Goal: Task Accomplishment & Management: Complete application form

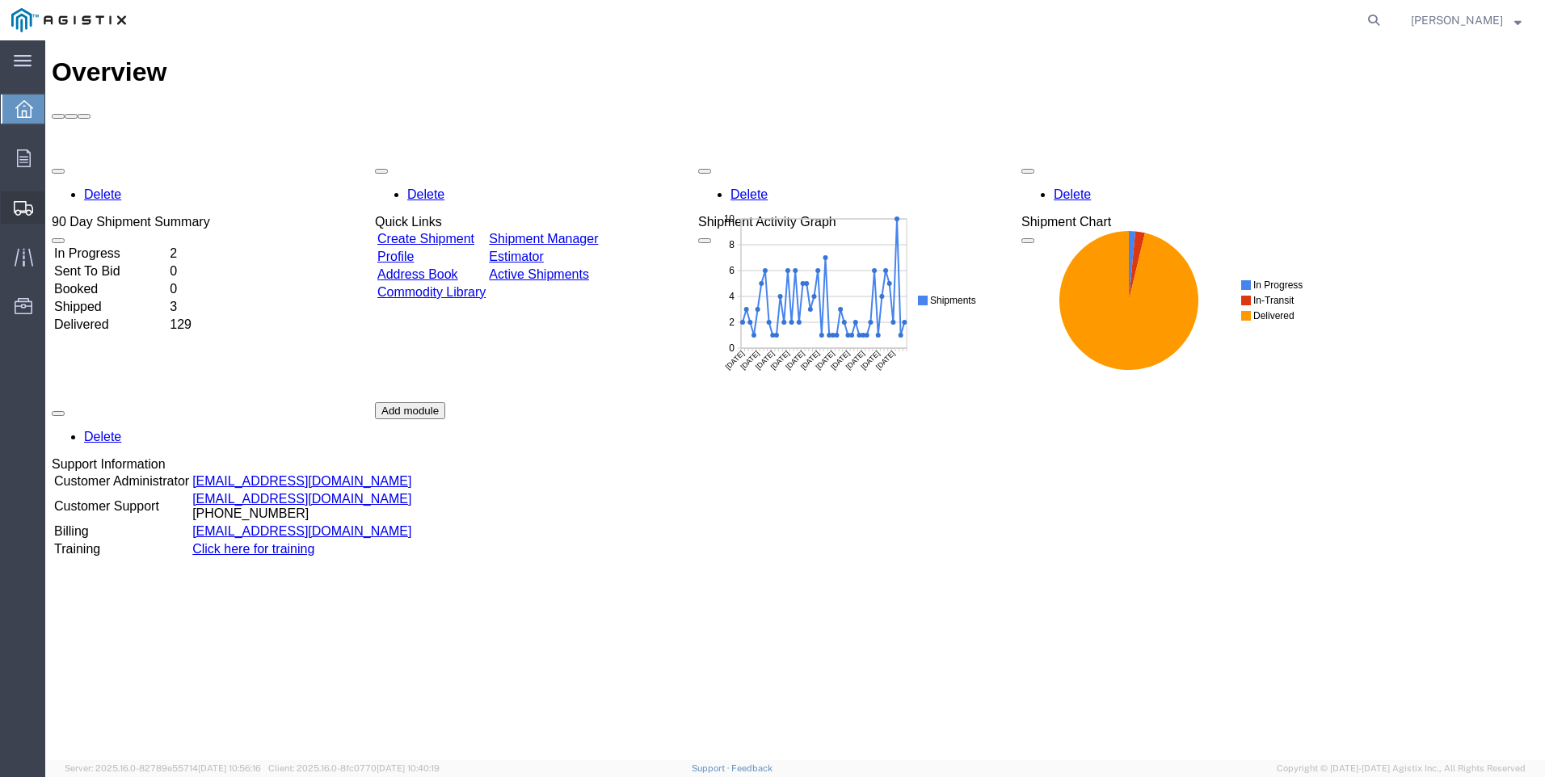
click at [0, 0] on span "Create Shipment" at bounding box center [0, 0] width 0 height 0
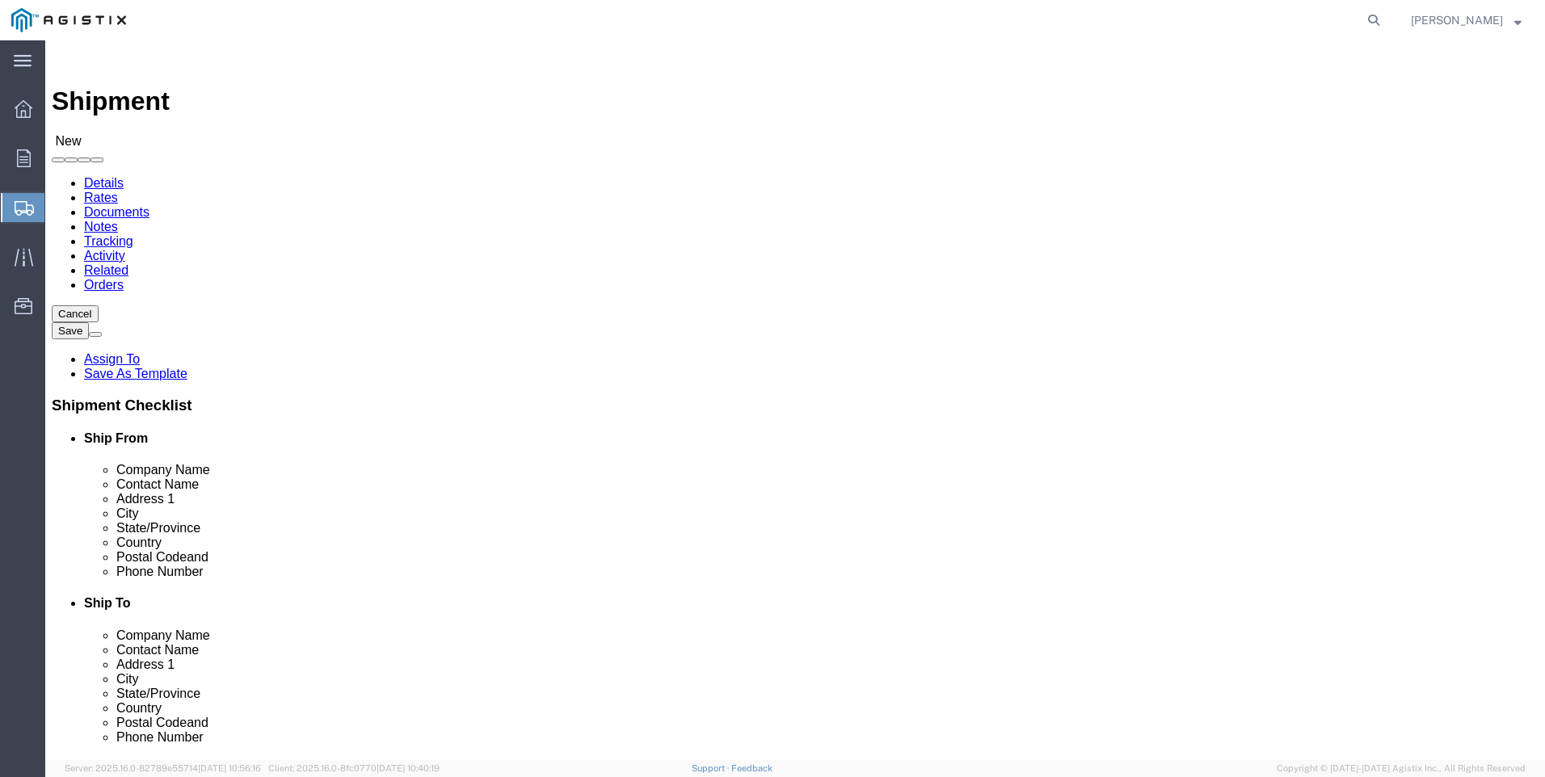
select select
click select "Select PG&E Valmont Industries Inc"
select select "9596"
click select "Select PG&E Valmont Industries Inc"
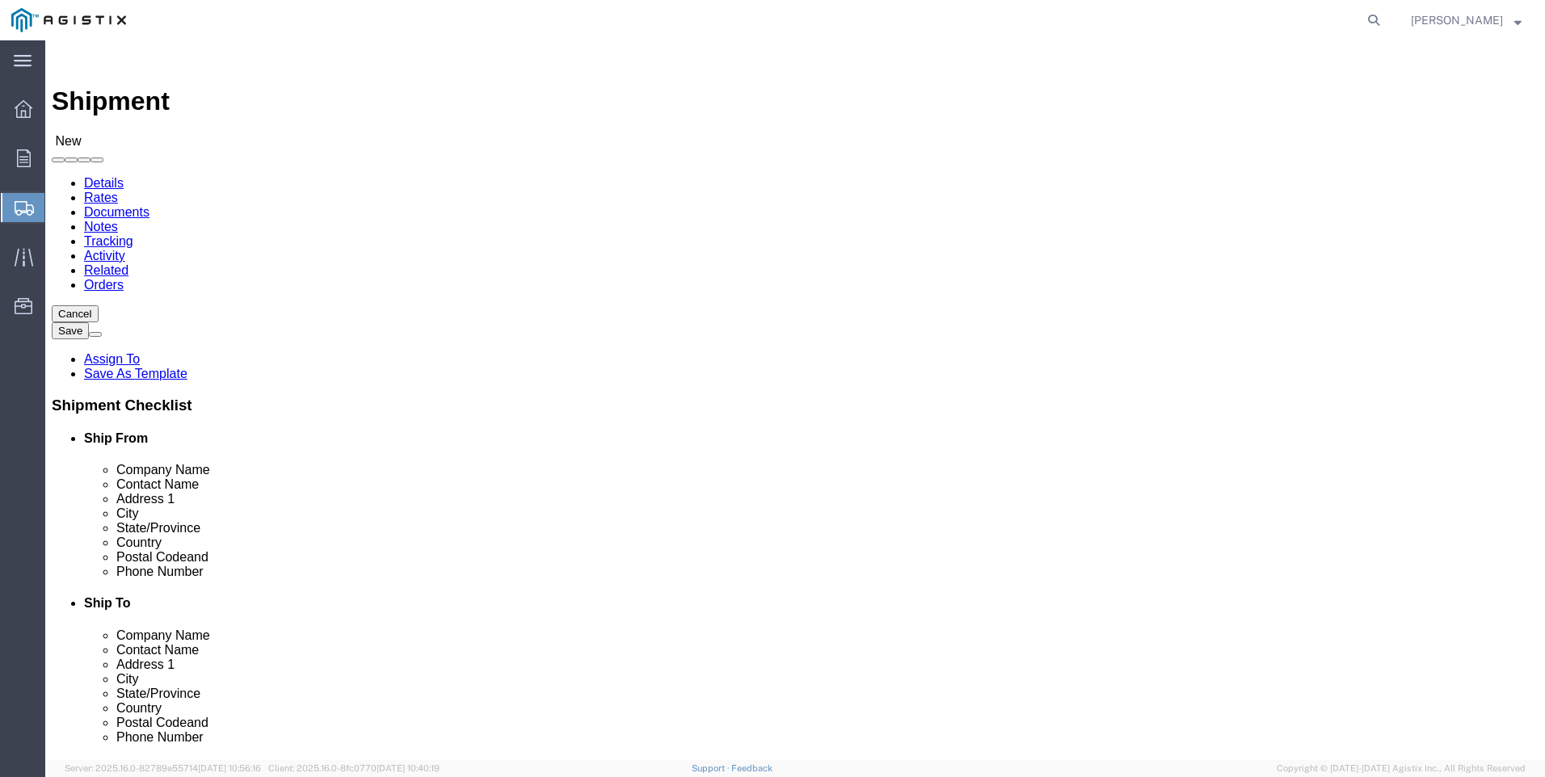
select select
click select "Select All Others [GEOGRAPHIC_DATA] [GEOGRAPHIC_DATA] [GEOGRAPHIC_DATA] [GEOGRA…"
select select "23082"
click select "Select All Others [GEOGRAPHIC_DATA] [GEOGRAPHIC_DATA] [GEOGRAPHIC_DATA] [GEOGRA…"
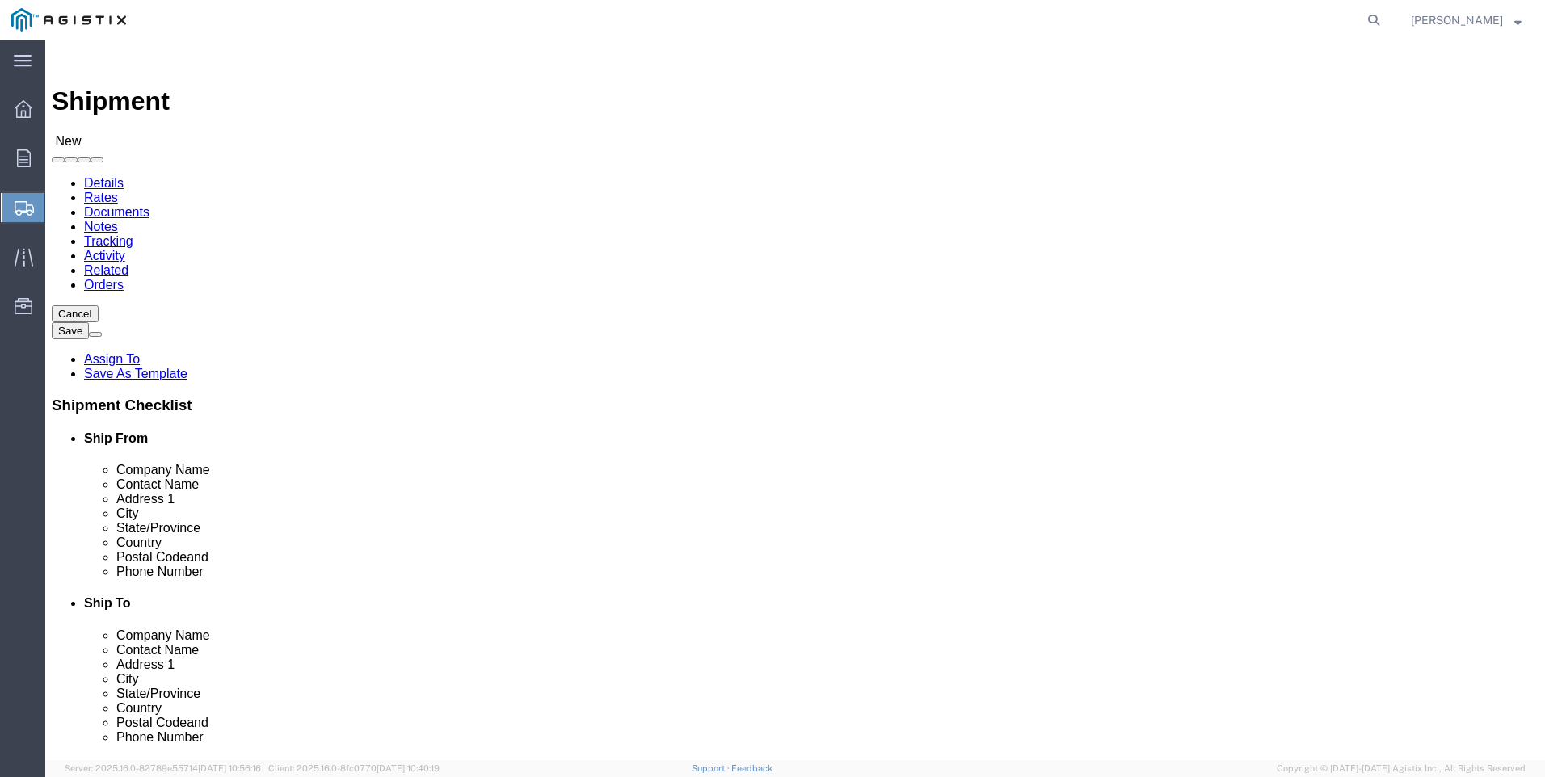
click input "text"
type input "lared"
click p "- LAREDO TRANSLOADING SERVICES LLC. - ([PERSON_NAME]) [STREET_ADDRESS] REAR, [G…"
select select "[GEOGRAPHIC_DATA]"
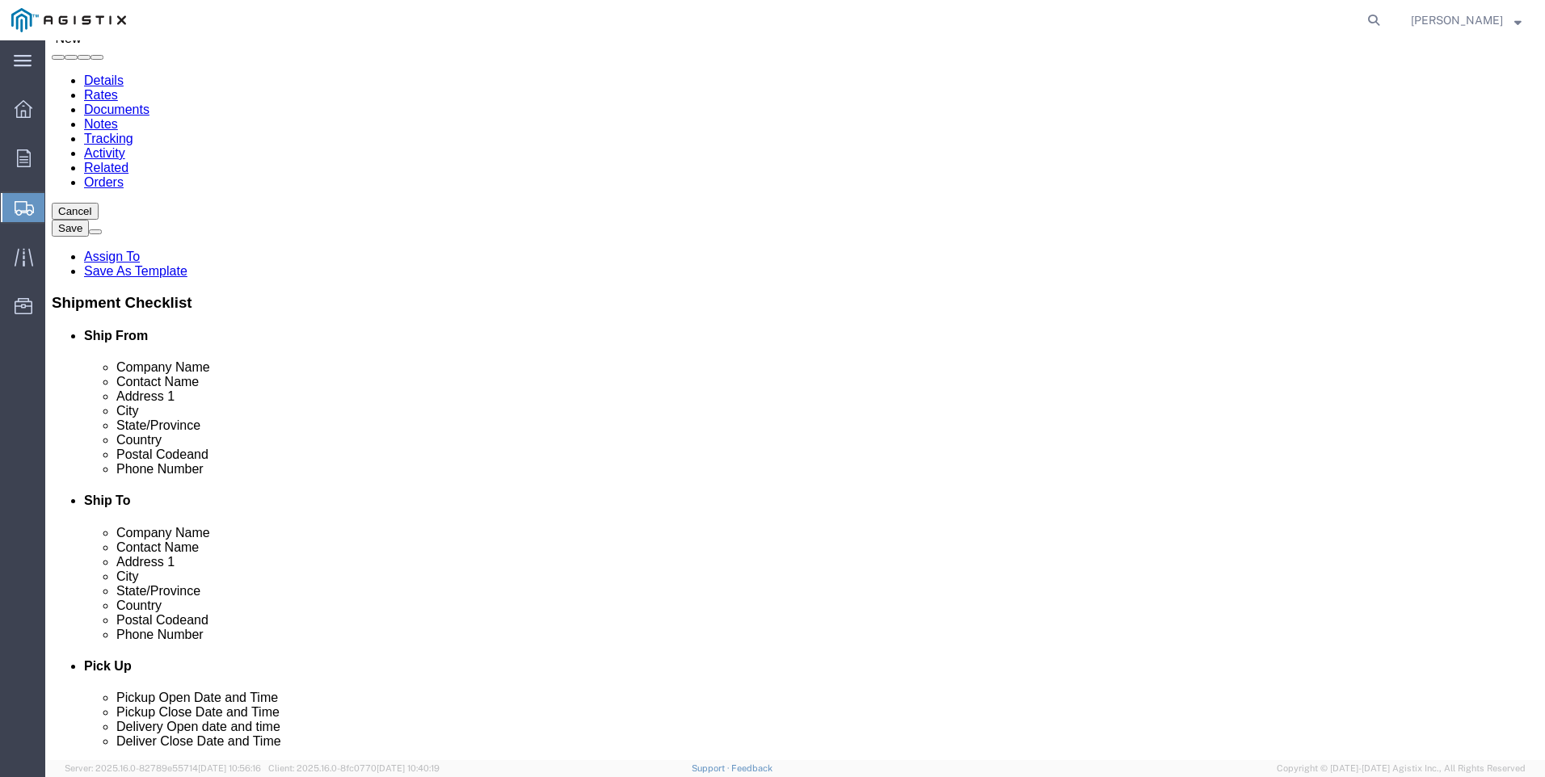
scroll to position [242, 0]
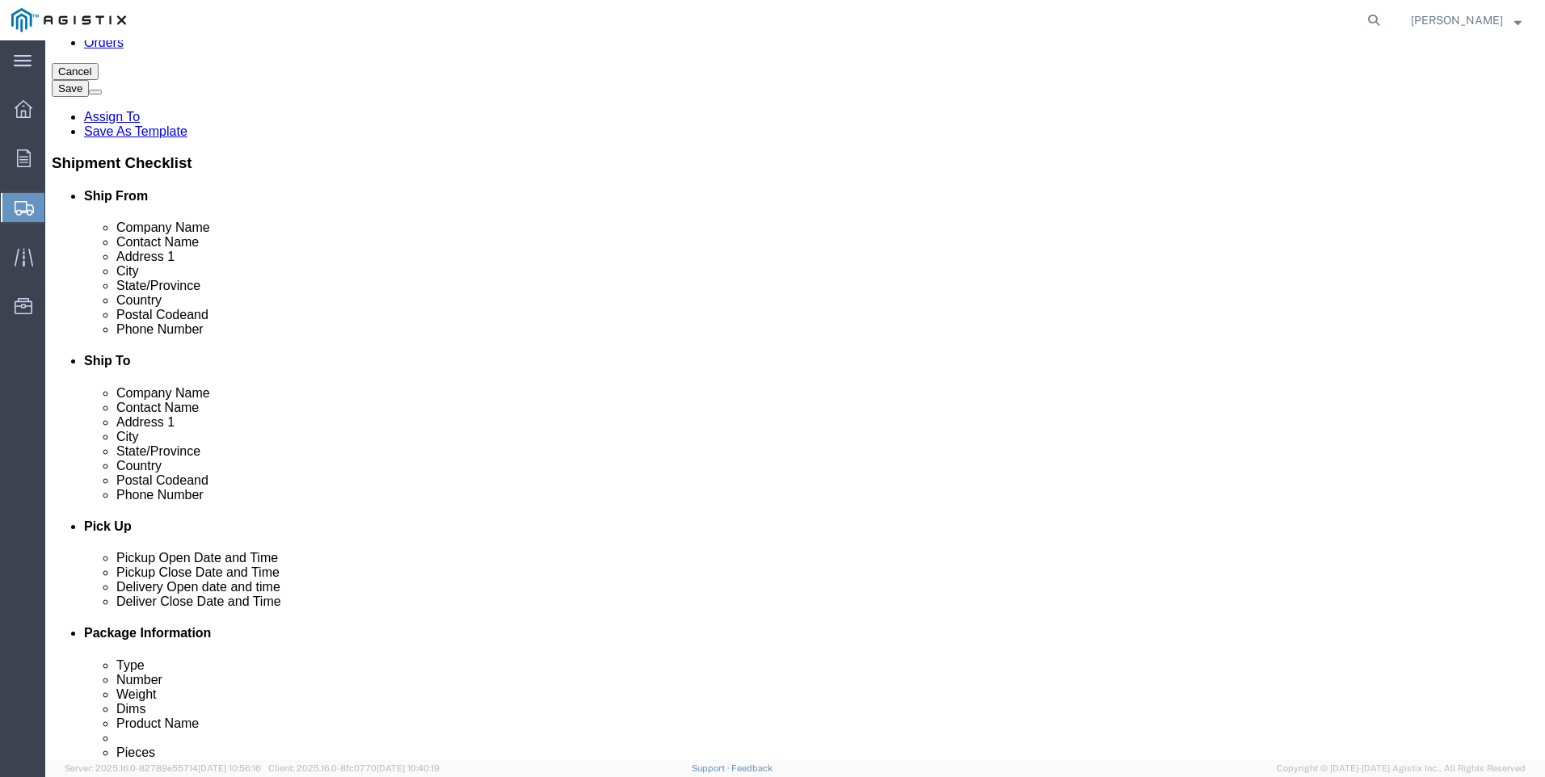
type input "LAREDO TRANSLOADING SERVICES LLC."
click input "text"
type input "9564019581"
click input "text"
click input "pacifi"
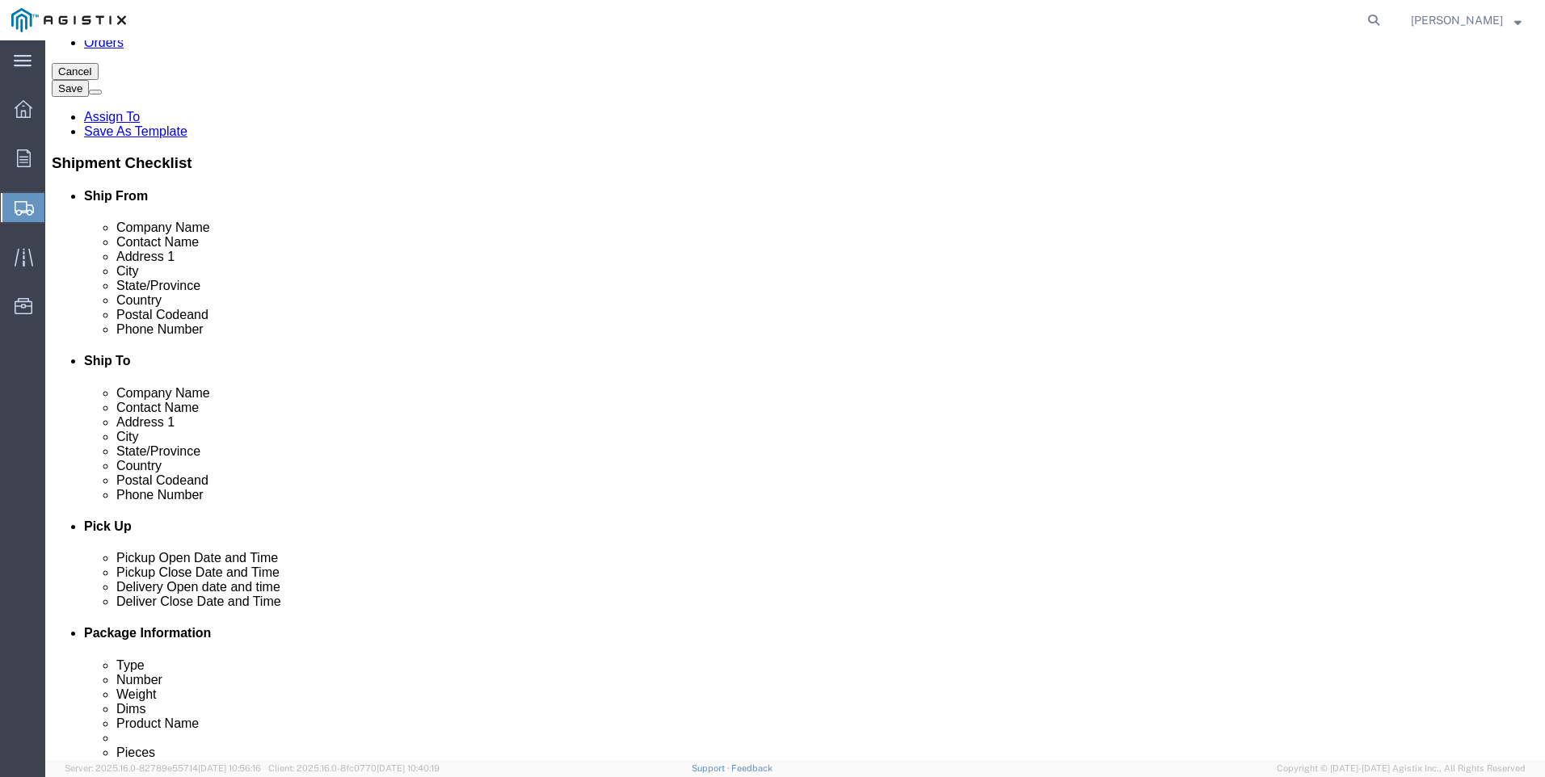
type input "pacifi"
click input "text"
type input "paci"
click p "- PACIFIC GAS & ELECTRIC - (SHIFFLETS) [GEOGRAPHIC_DATA], [STREET_ADDRESS]"
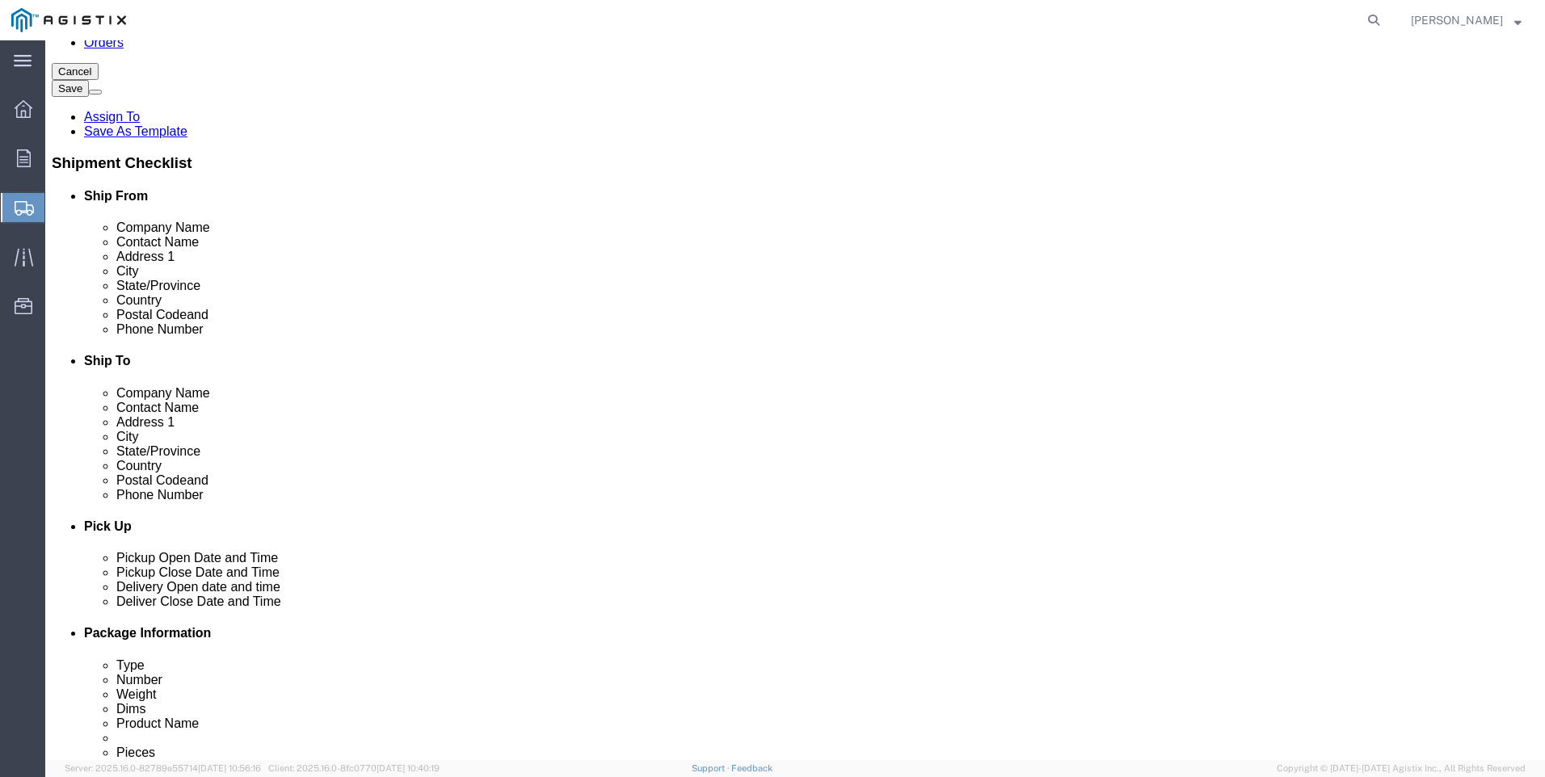
select select "CA"
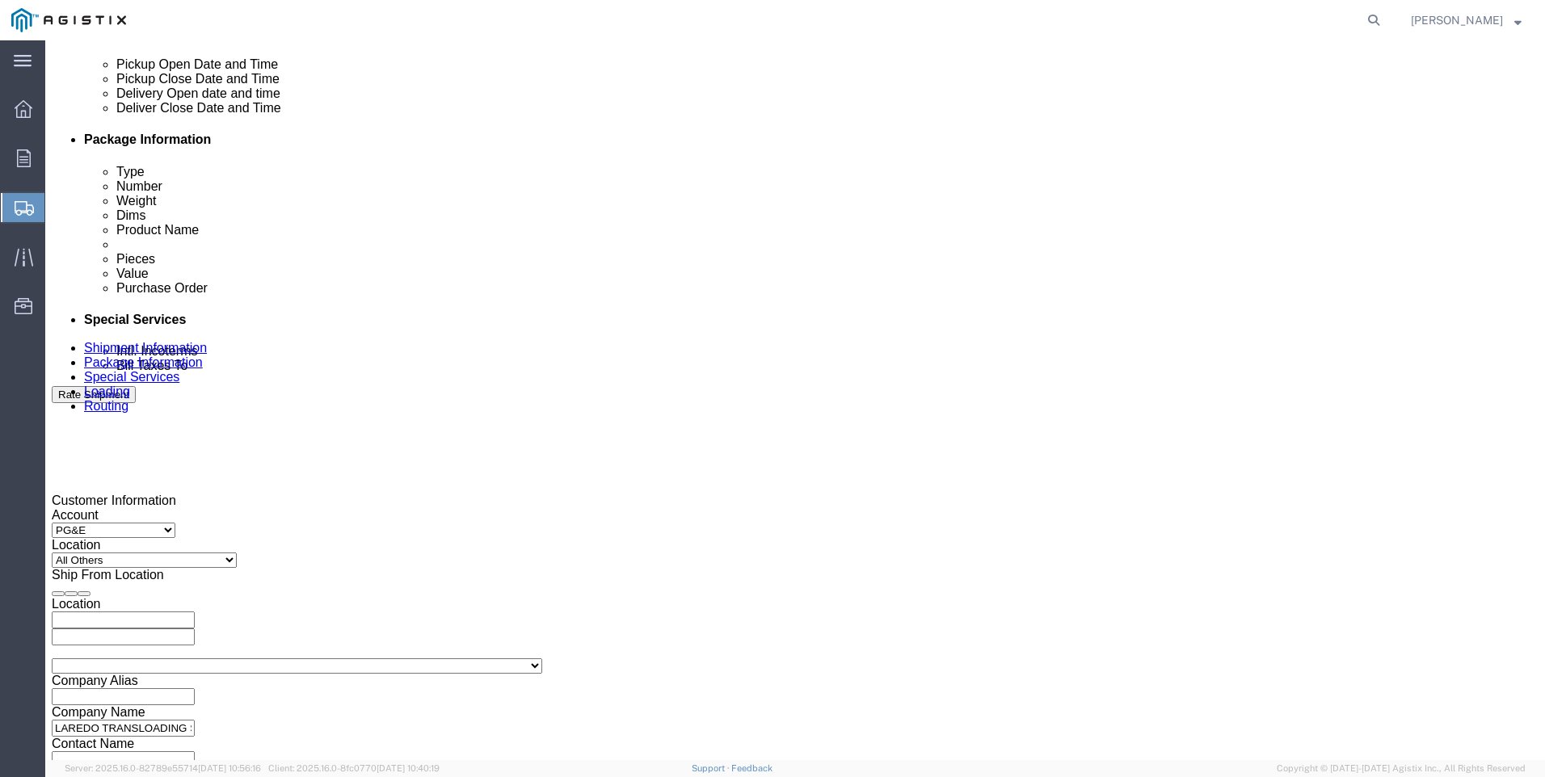
scroll to position [759, 0]
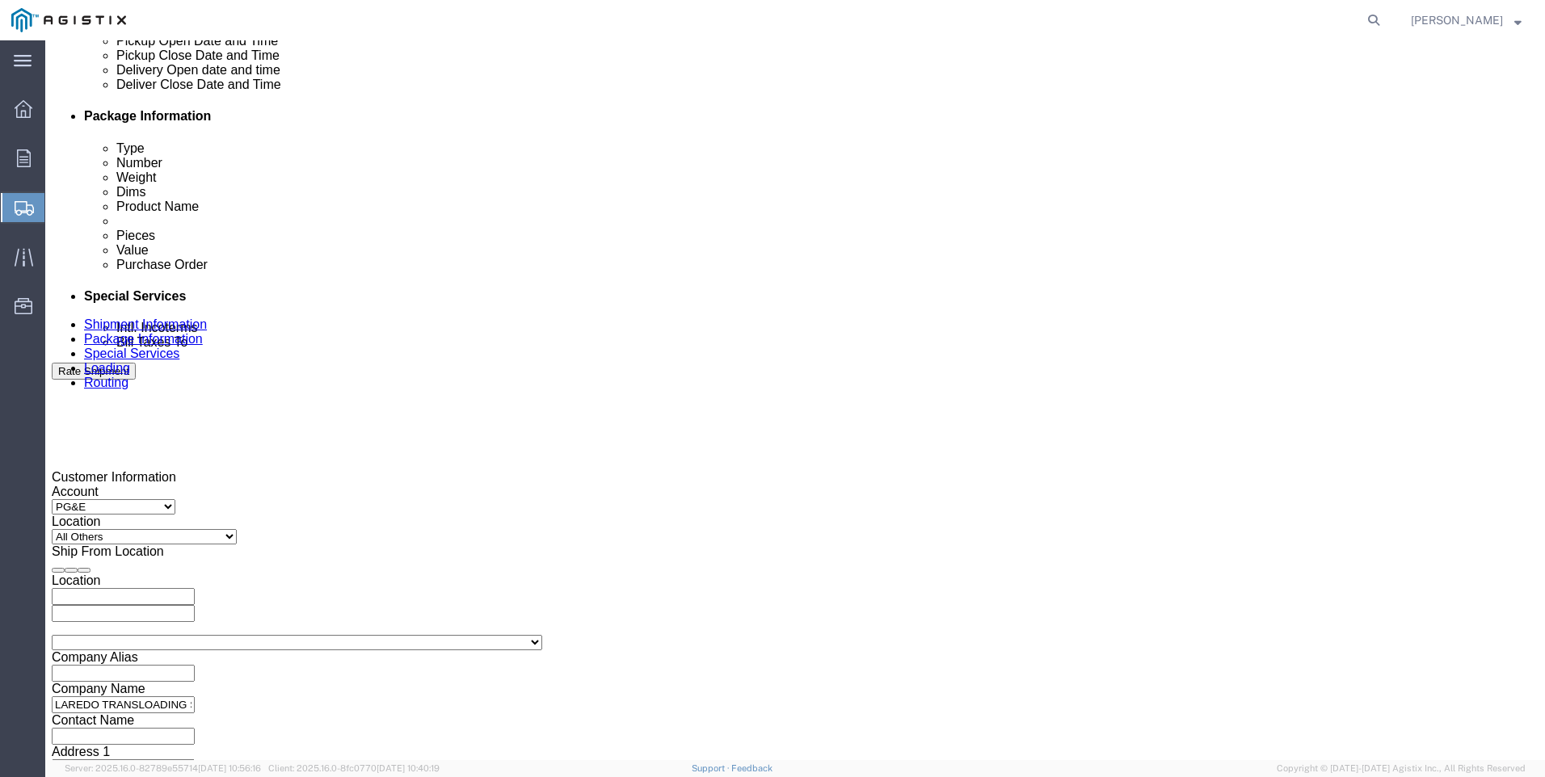
type input "PACIFIC GAS & ELECTRIC"
click div "Delivery Start Date Delivery Start Time Deliver Open Date and Time"
click div
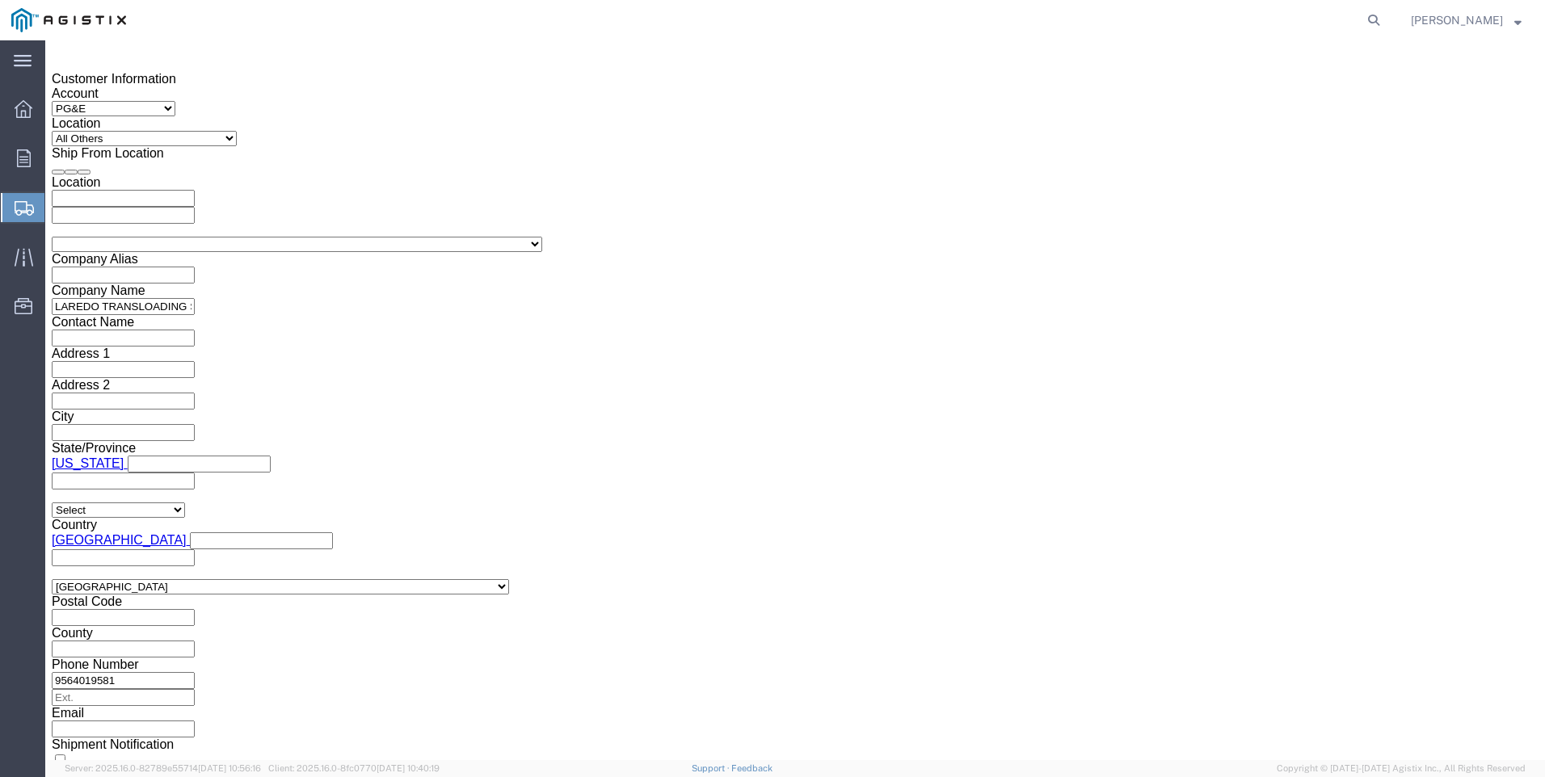
click button "Apply"
click div
click button "Apply"
click input "text"
click div "Leg 1 Mode Select Air Less than Truckload Multi-Leg Ocean Freight Rail Small Pa…"
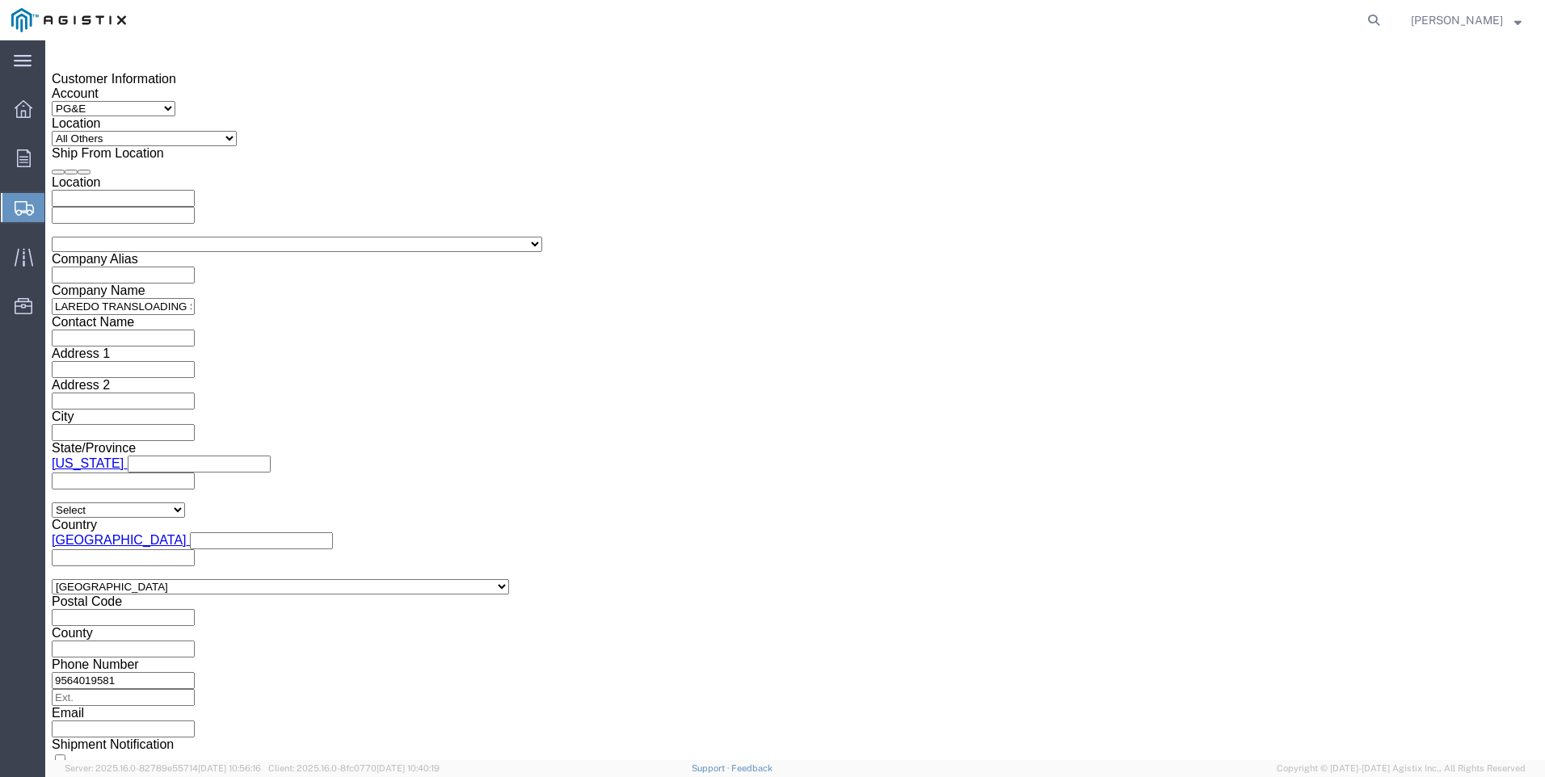
click input "text"
type input "3501391300"
click select "Select Account Type Activity ID Airline Appointment Number ASN Batch Request # …"
select select "PICKUPNUM"
click select "Select Account Type Activity ID Airline Appointment Number ASN Batch Request # …"
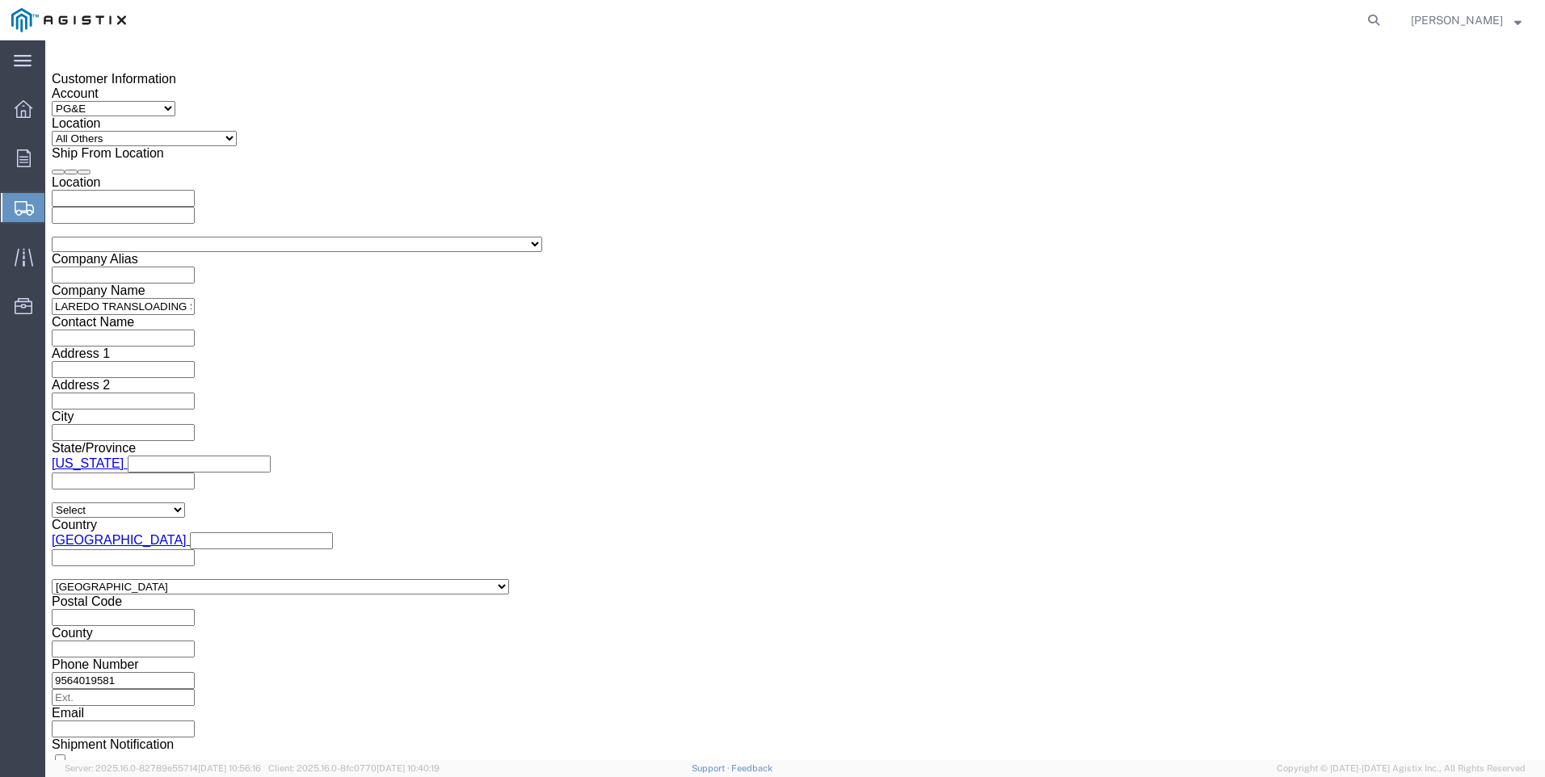
click input "text"
type input "900240519"
click button "Continue"
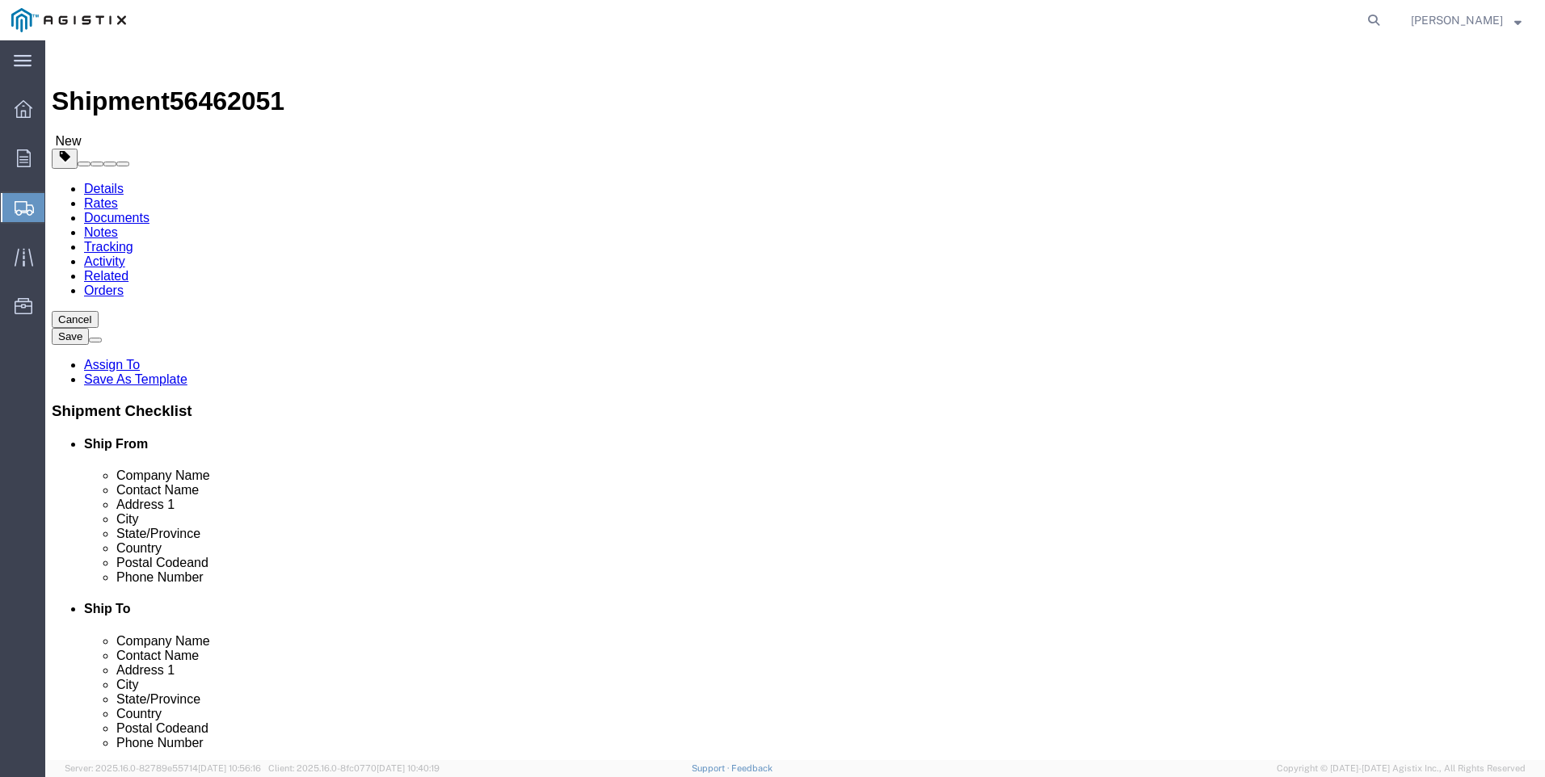
click select "Select Bulk Bundle(s) Cardboard Box(es) Carton(s) Crate(s) Drum(s) (Fiberboard)…"
select select "BNDL"
click select "Select Bulk Bundle(s) Cardboard Box(es) Carton(s) Crate(s) Drum(s) (Fiberboard)…"
click select "Select cm ft in"
select select "FT"
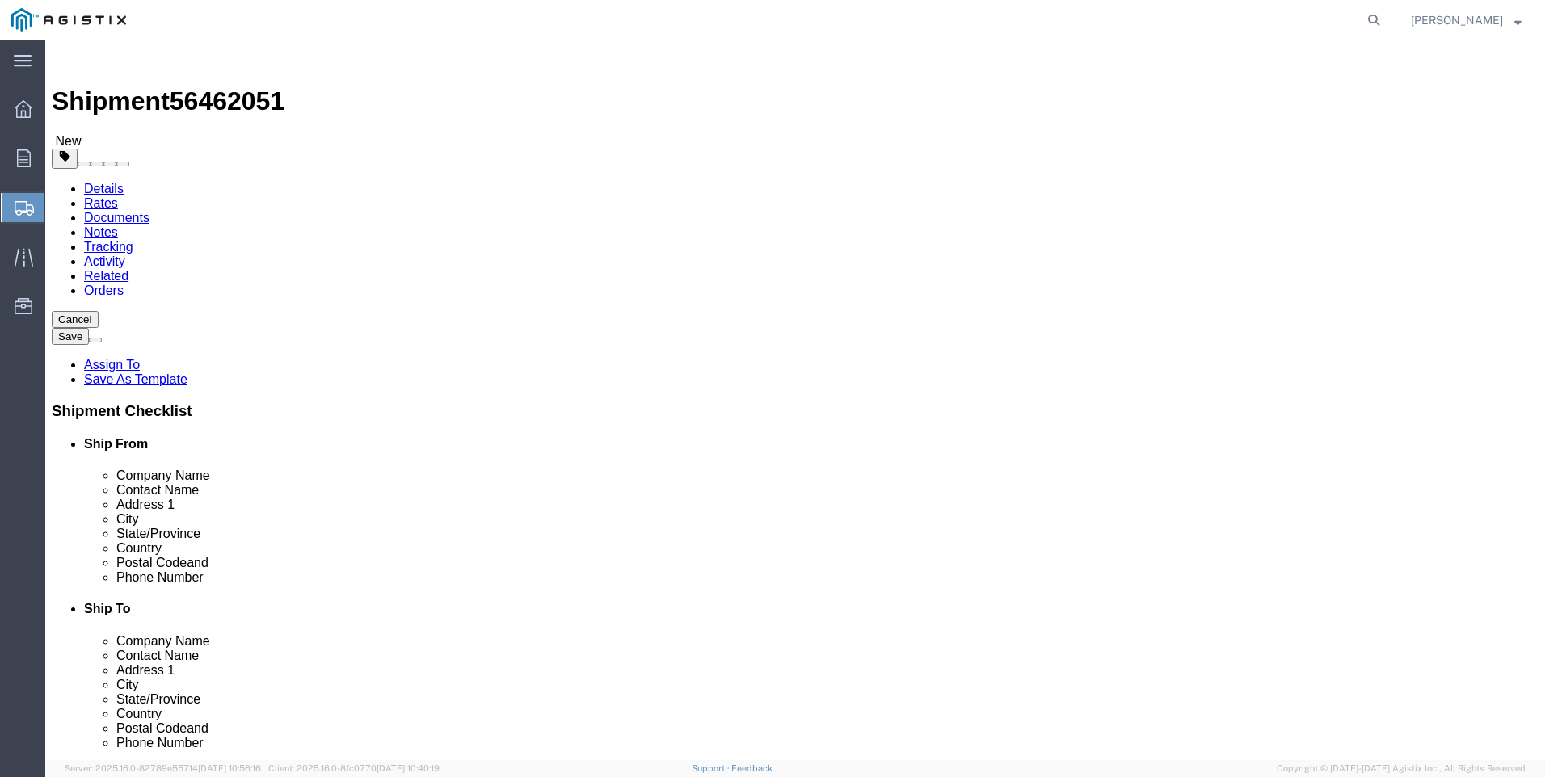
click select "Select cm ft in"
click input "text"
type input "96"
click input "10"
type input "102"
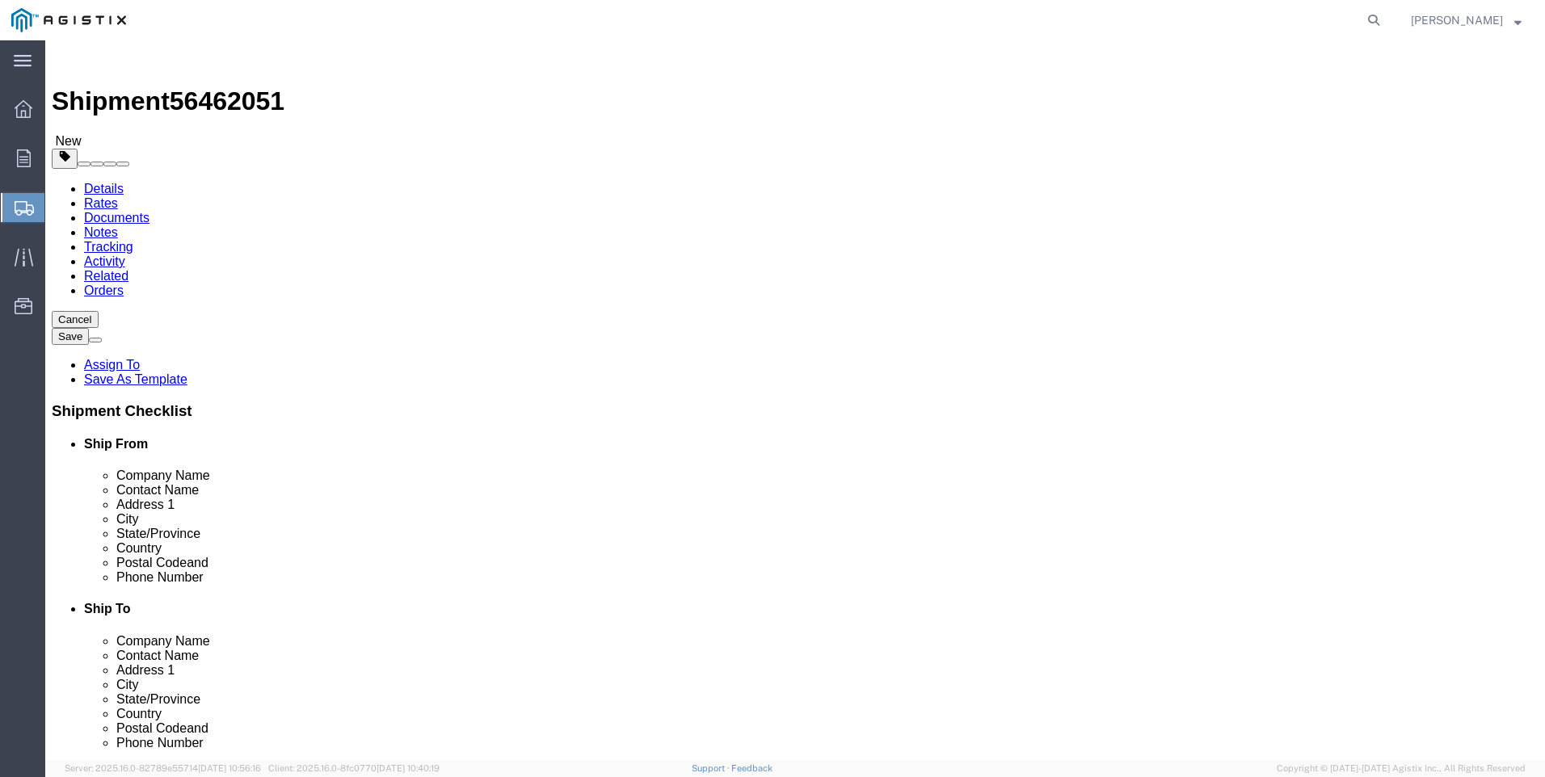
type input "30"
click input "0.00"
type input "15584"
click link "Add Content"
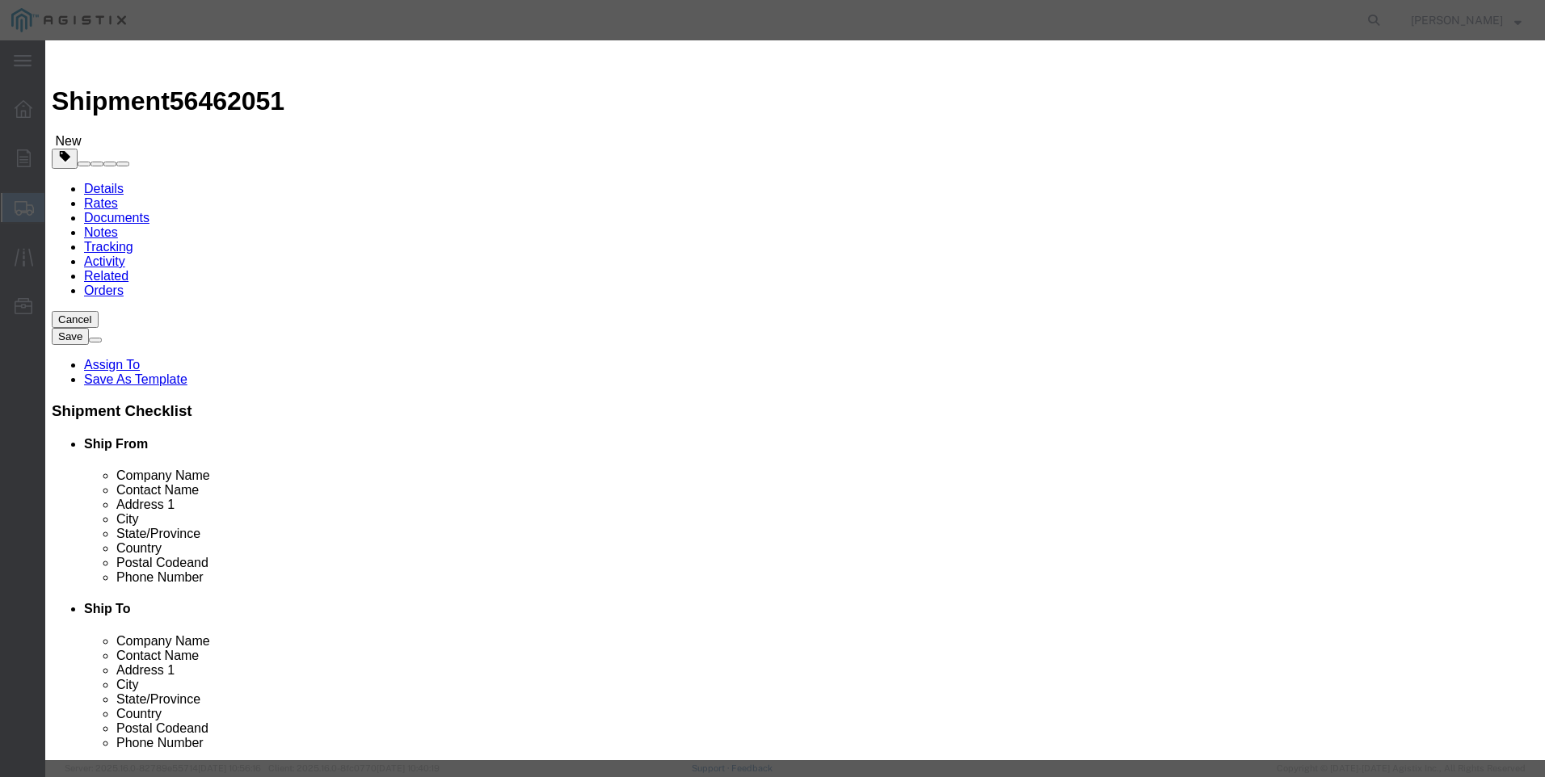
click input "text"
type input "steel poles"
select select "MX"
click input "0"
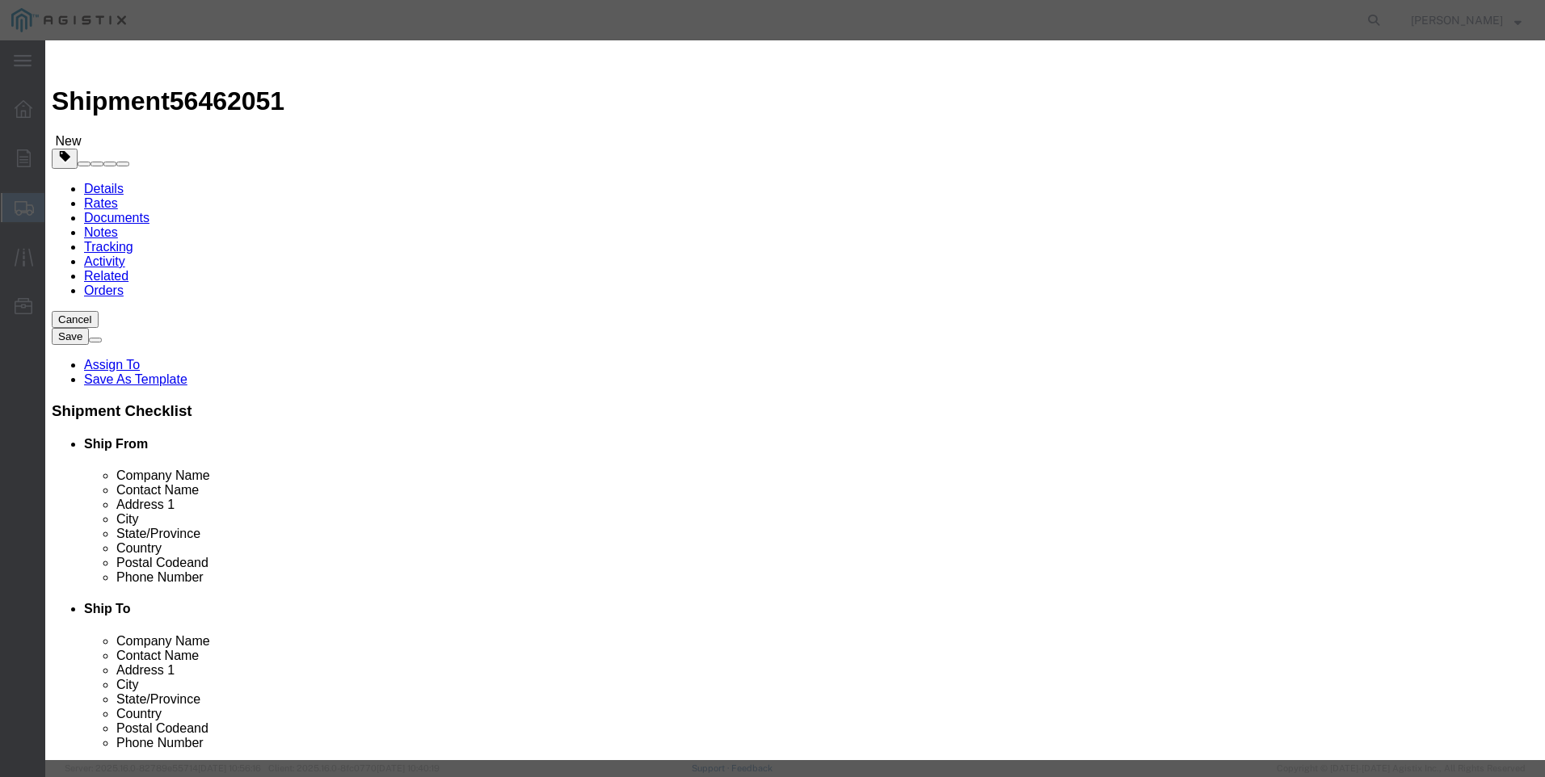
type input "16"
click input "text"
type input "1"
select select "USD"
select select "50"
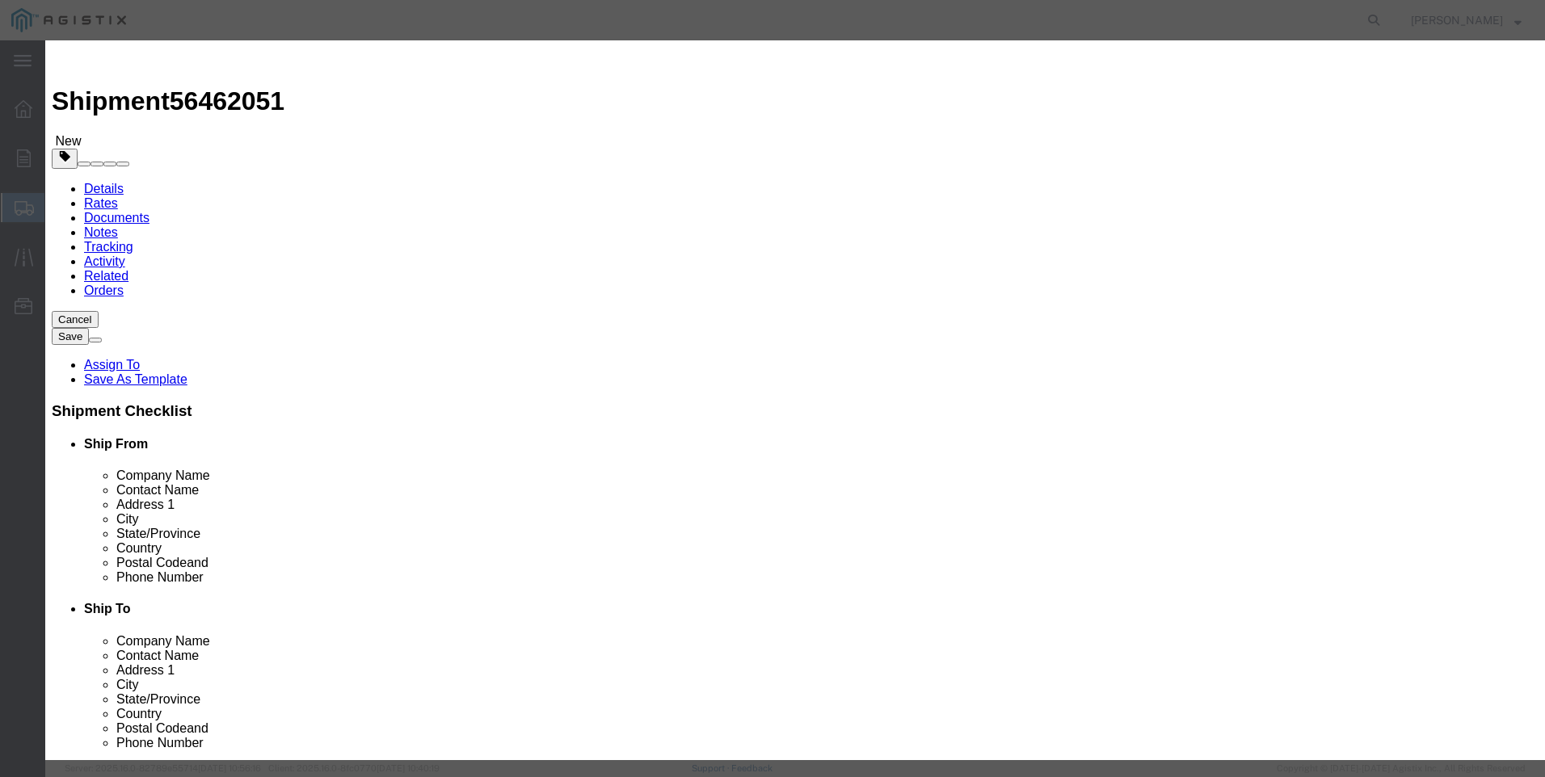
click button "Save & Close"
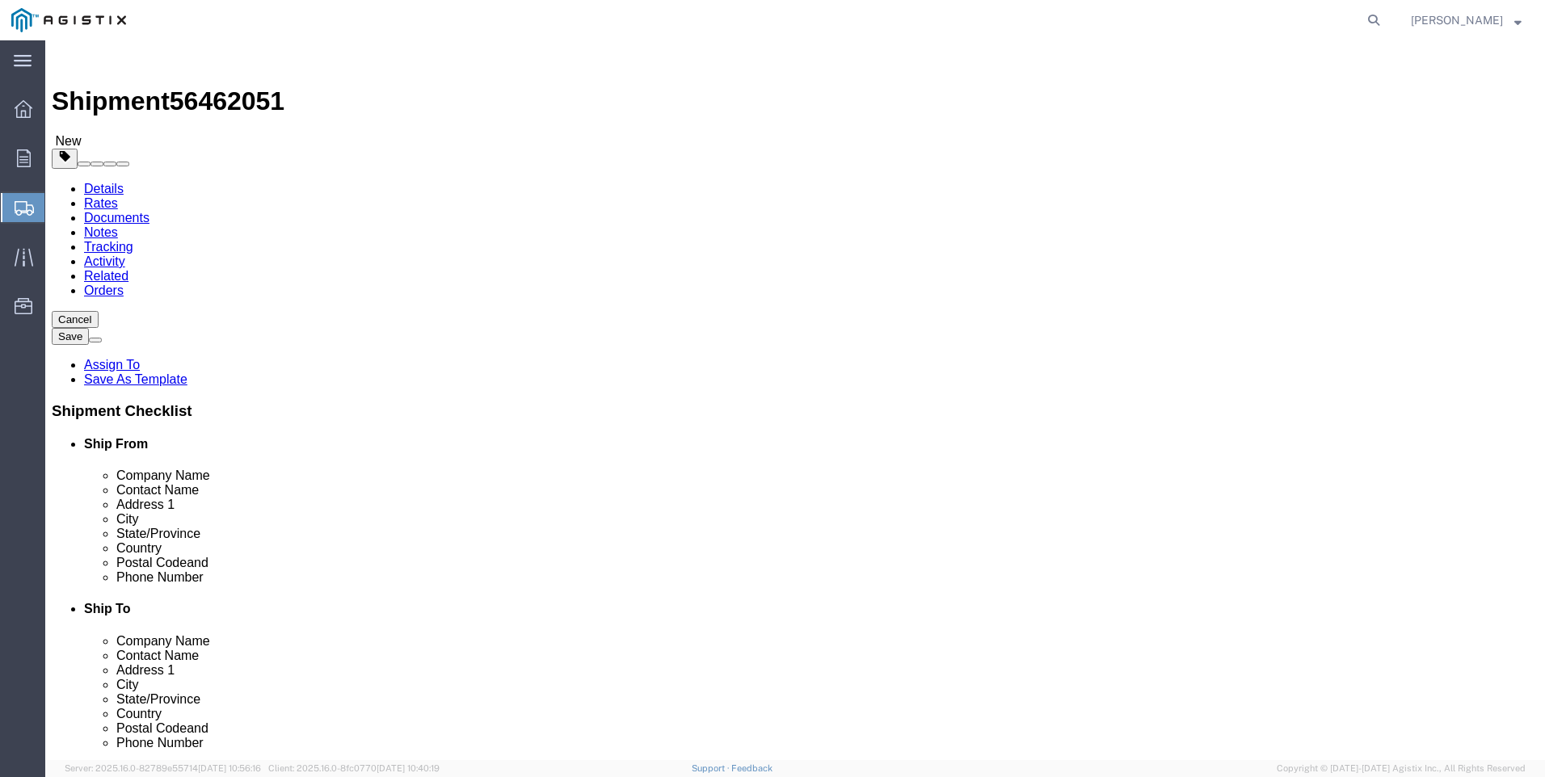
click button "Rate Shipment"
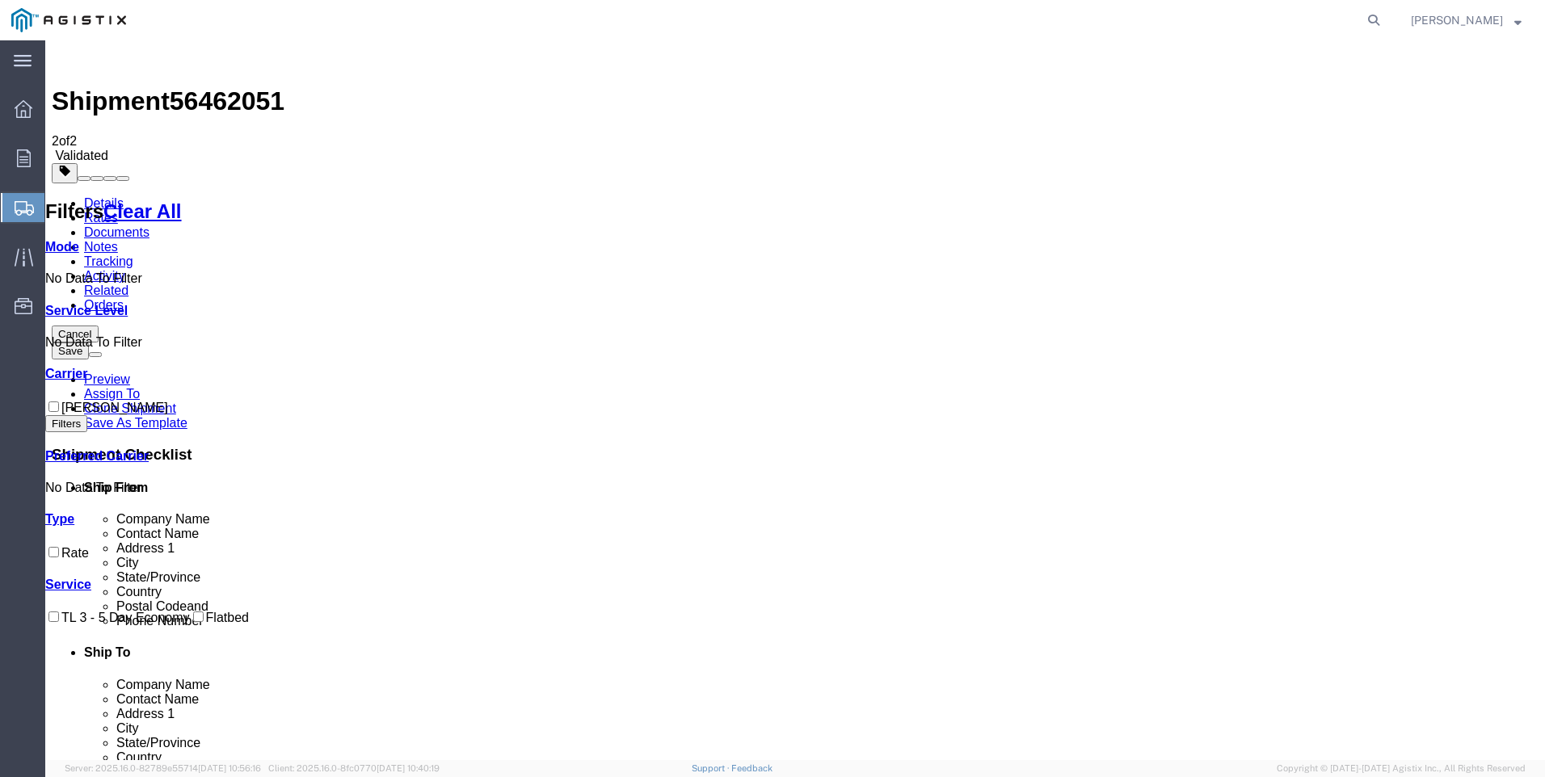
checkbox input "true"
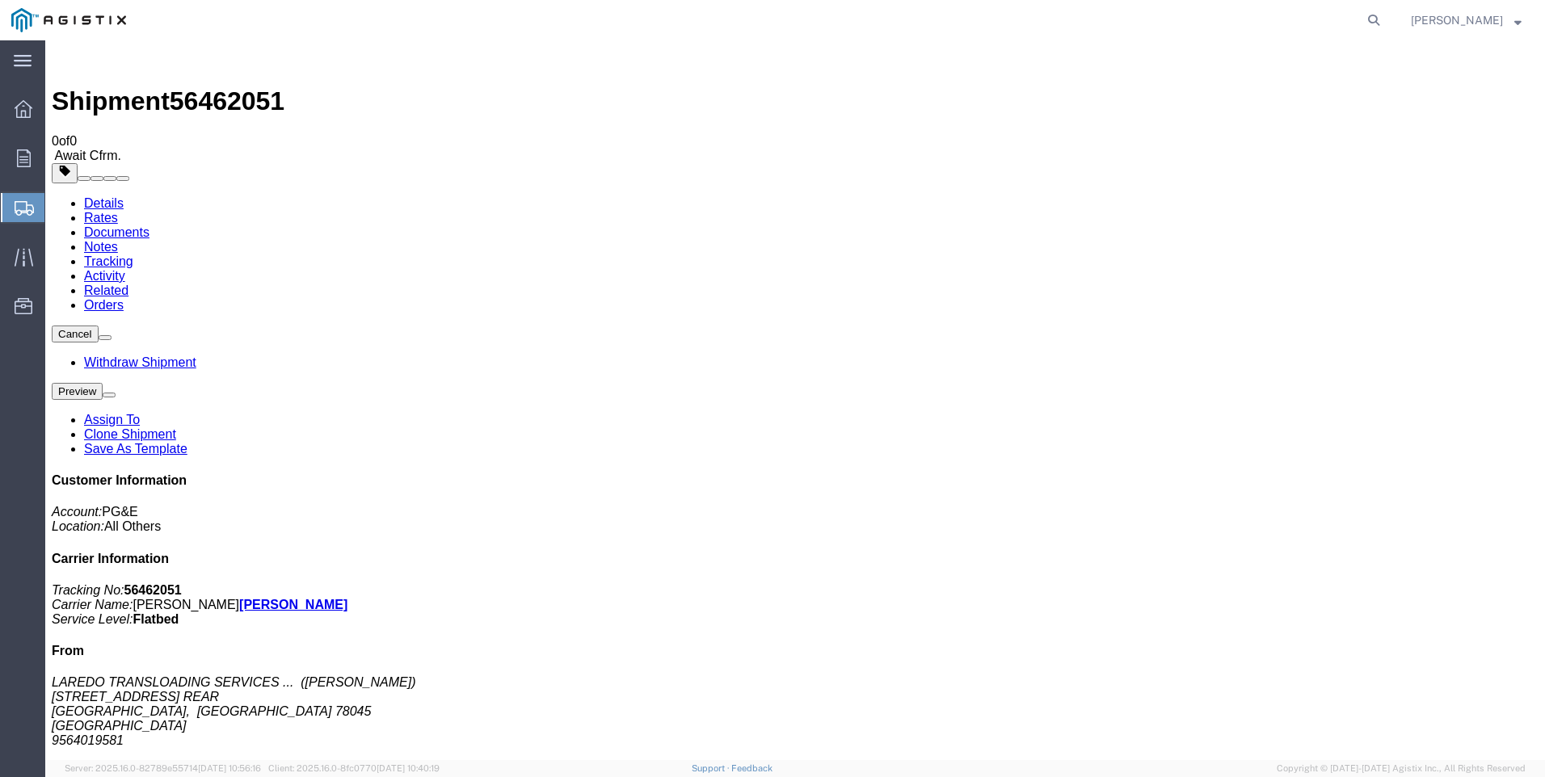
click at [0, 0] on span "Create Shipment" at bounding box center [0, 0] width 0 height 0
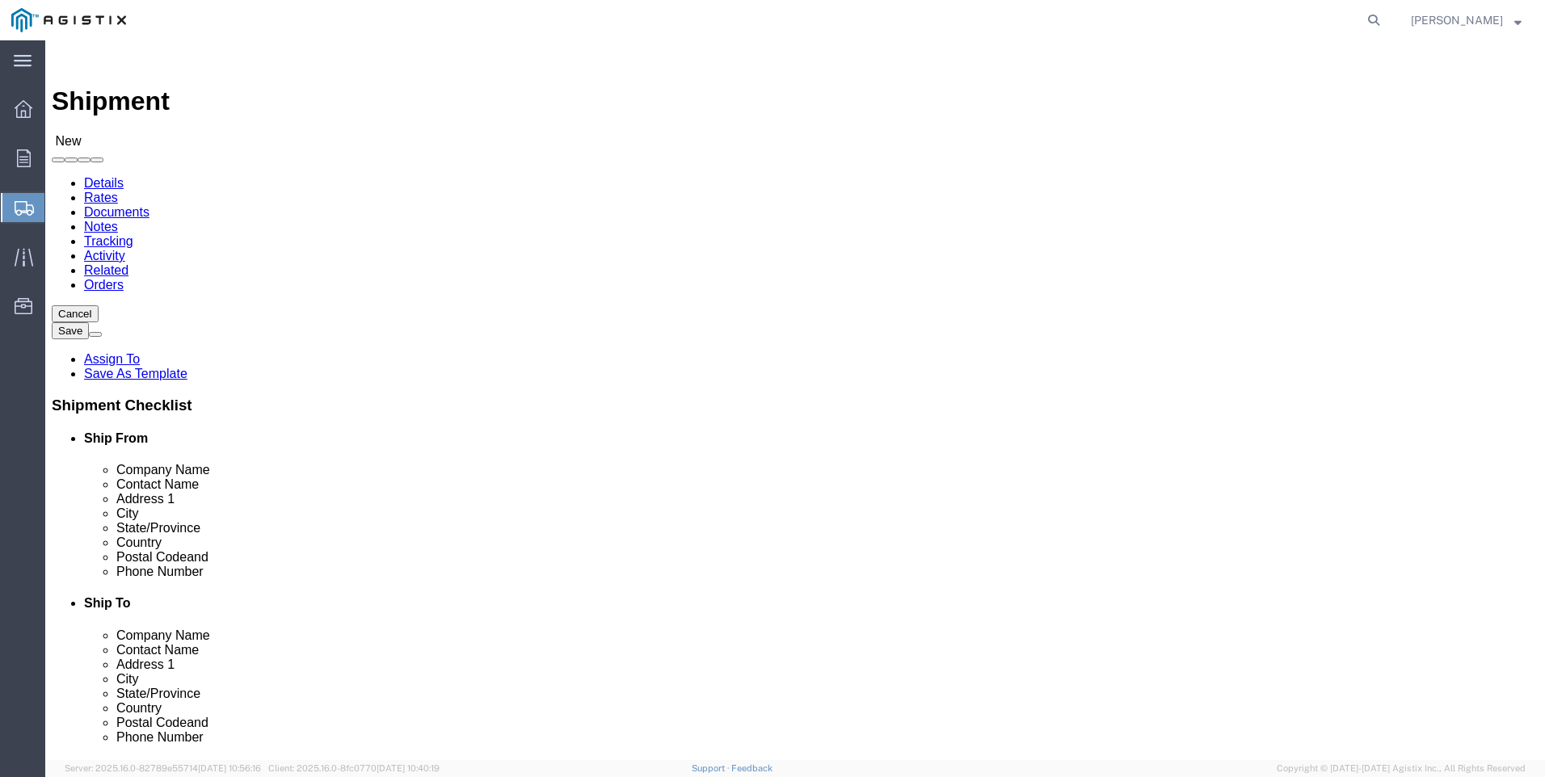
click select "Select PG&E Valmont Industries Inc"
select select "9596"
click select "Select PG&E Valmont Industries Inc"
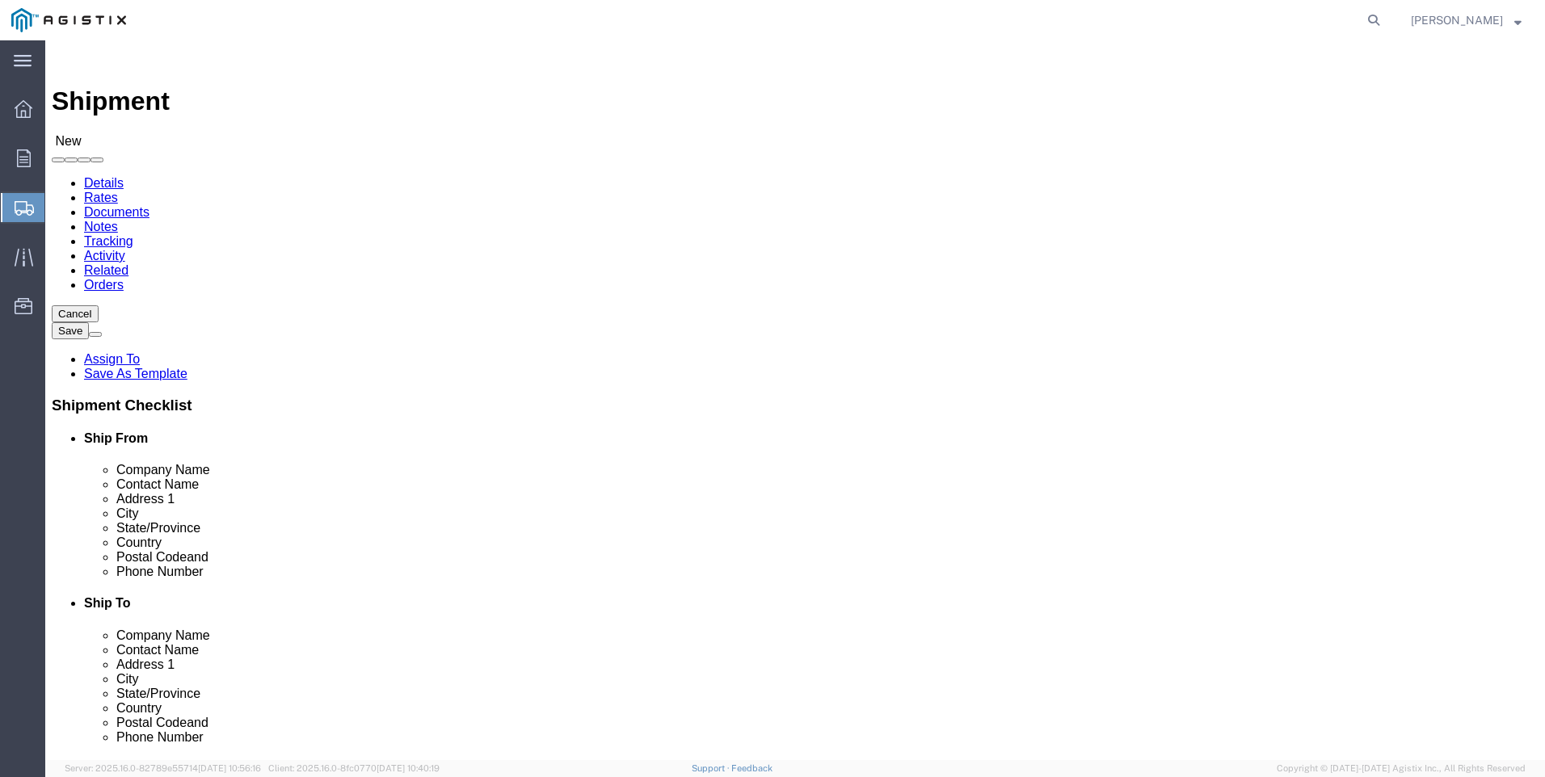
select select
click select "Select All Others [GEOGRAPHIC_DATA] [GEOGRAPHIC_DATA] [GEOGRAPHIC_DATA] [GEOGRA…"
select select "23082"
click select "Select All Others [GEOGRAPHIC_DATA] [GEOGRAPHIC_DATA] [GEOGRAPHIC_DATA] [GEOGRA…"
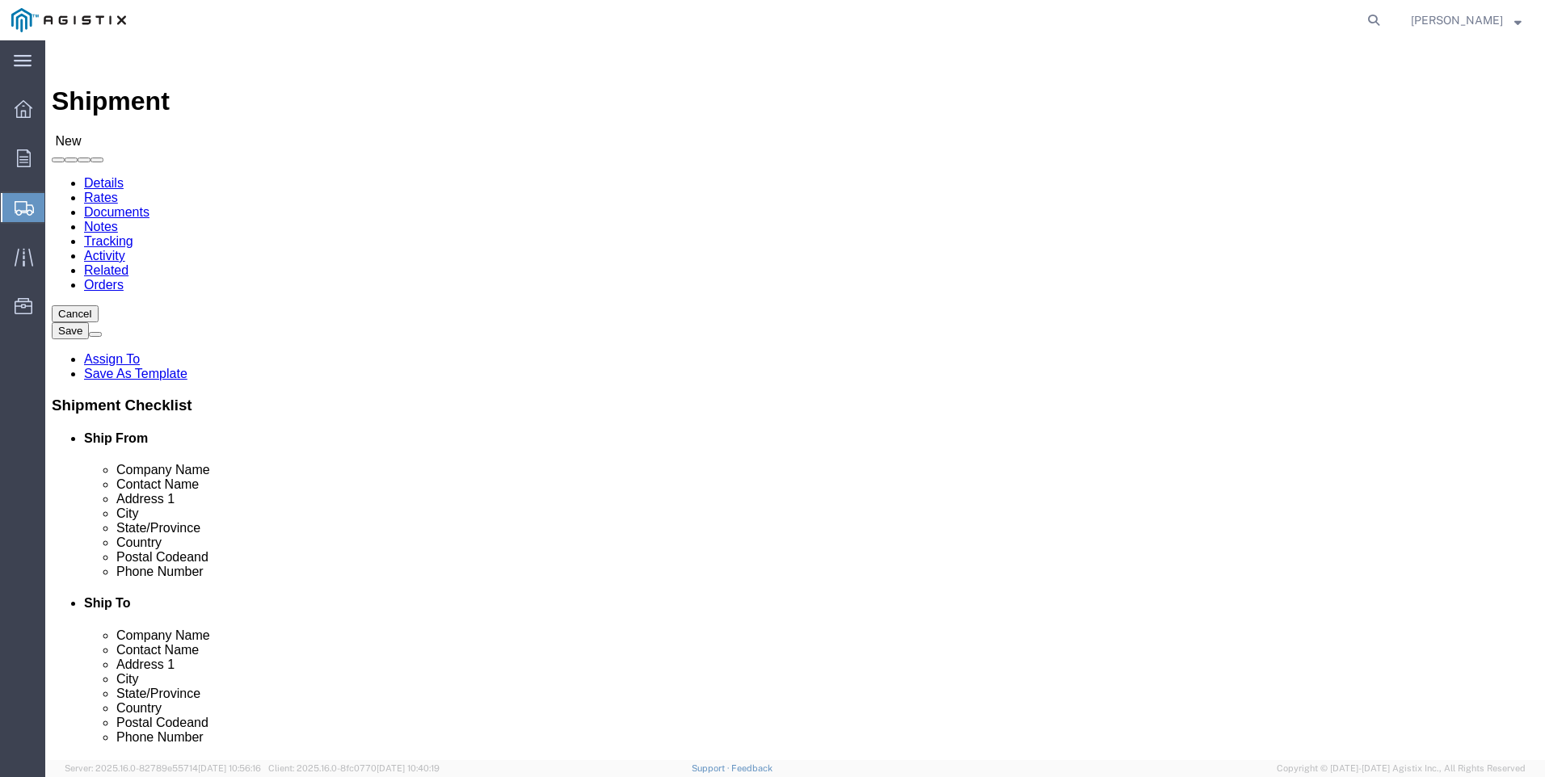
click input "text"
type input "LAREDO TRANSLOADING SERVICES LLC."
select select "[GEOGRAPHIC_DATA]"
type input "LAREDO TRANSLOADING SERVICES LLC."
type input "[PERSON_NAME]"
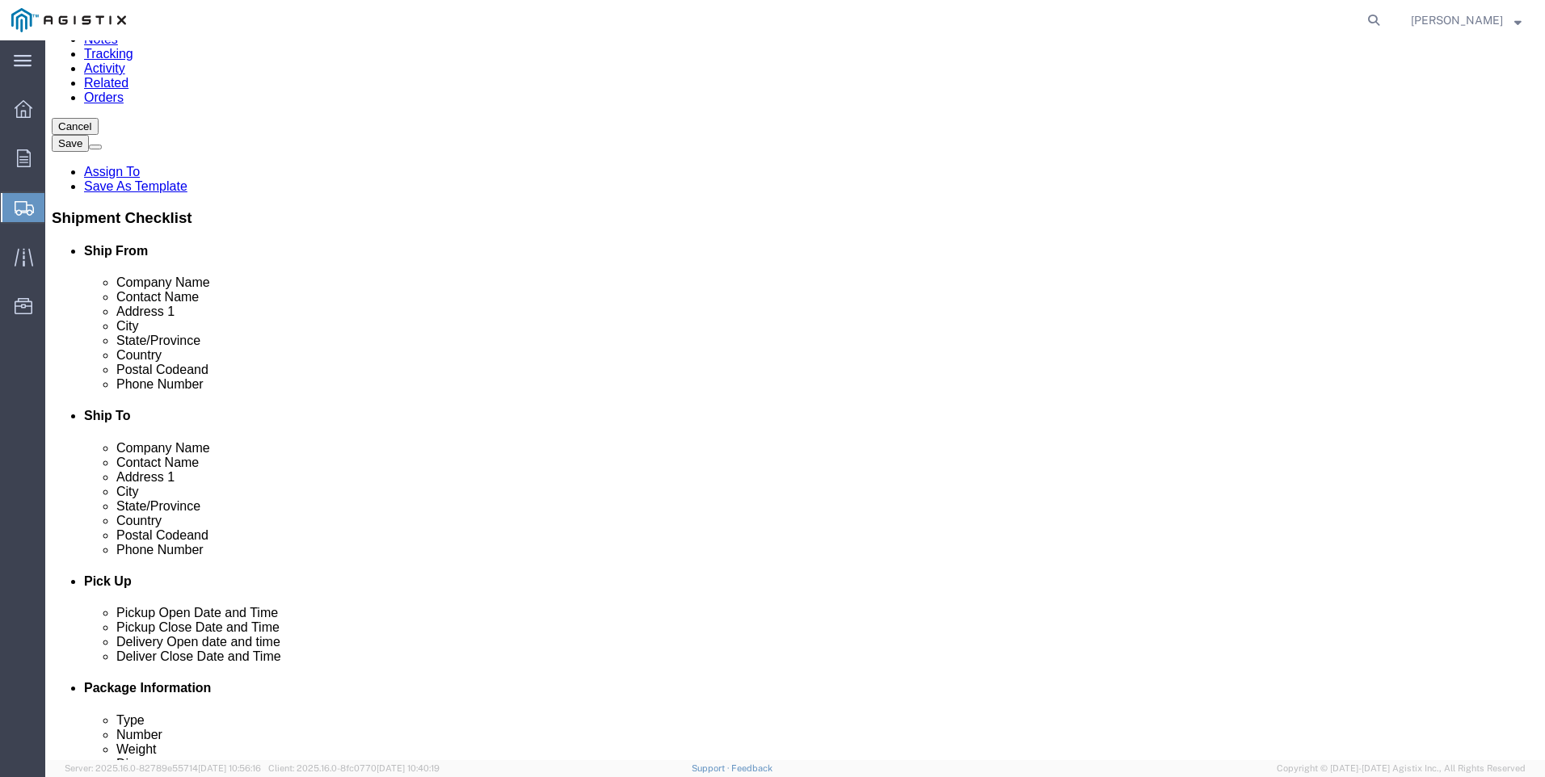
scroll to position [242, 0]
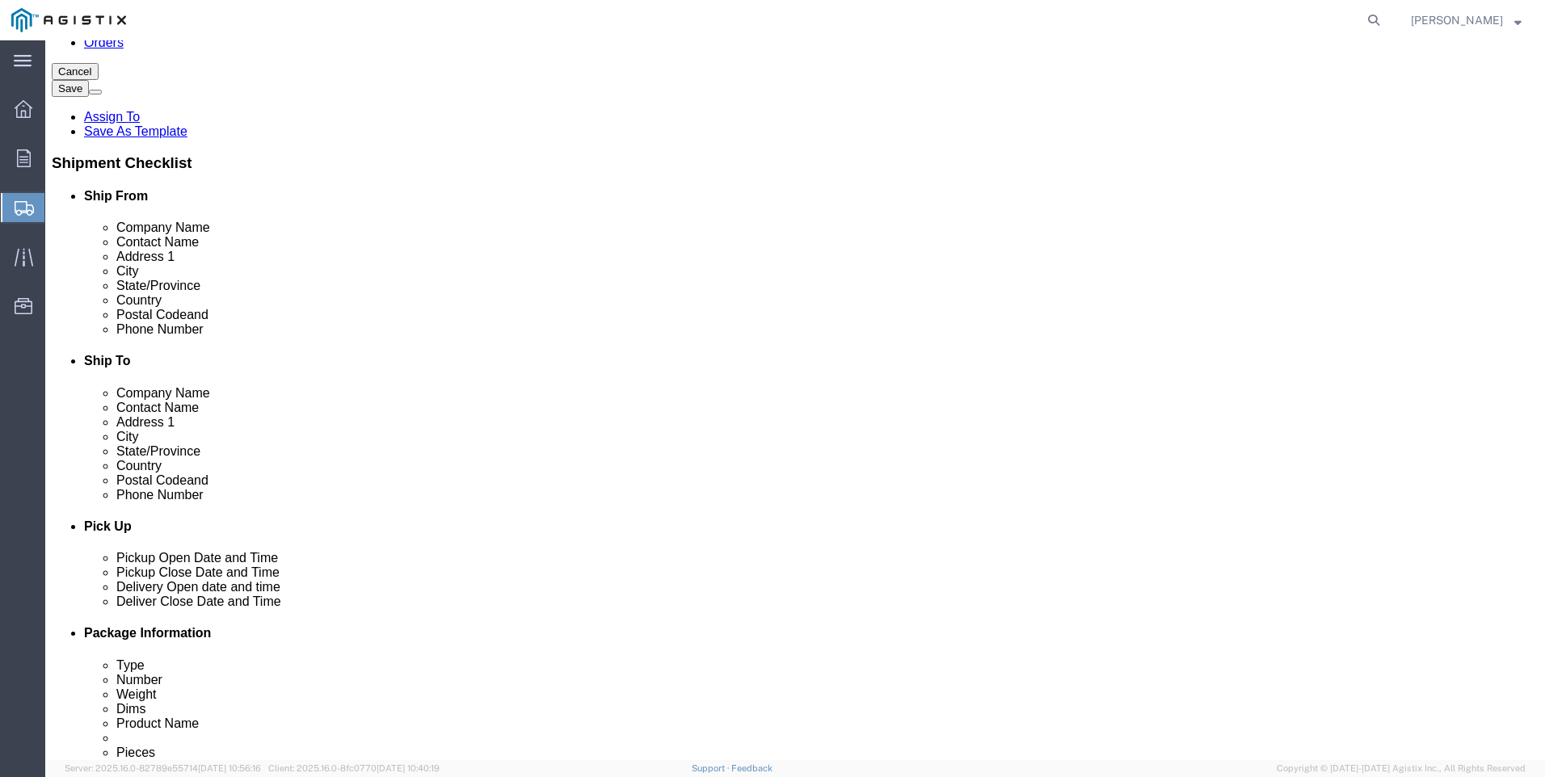
click input "text"
type input "9564019581"
click input "text"
type input "PACI"
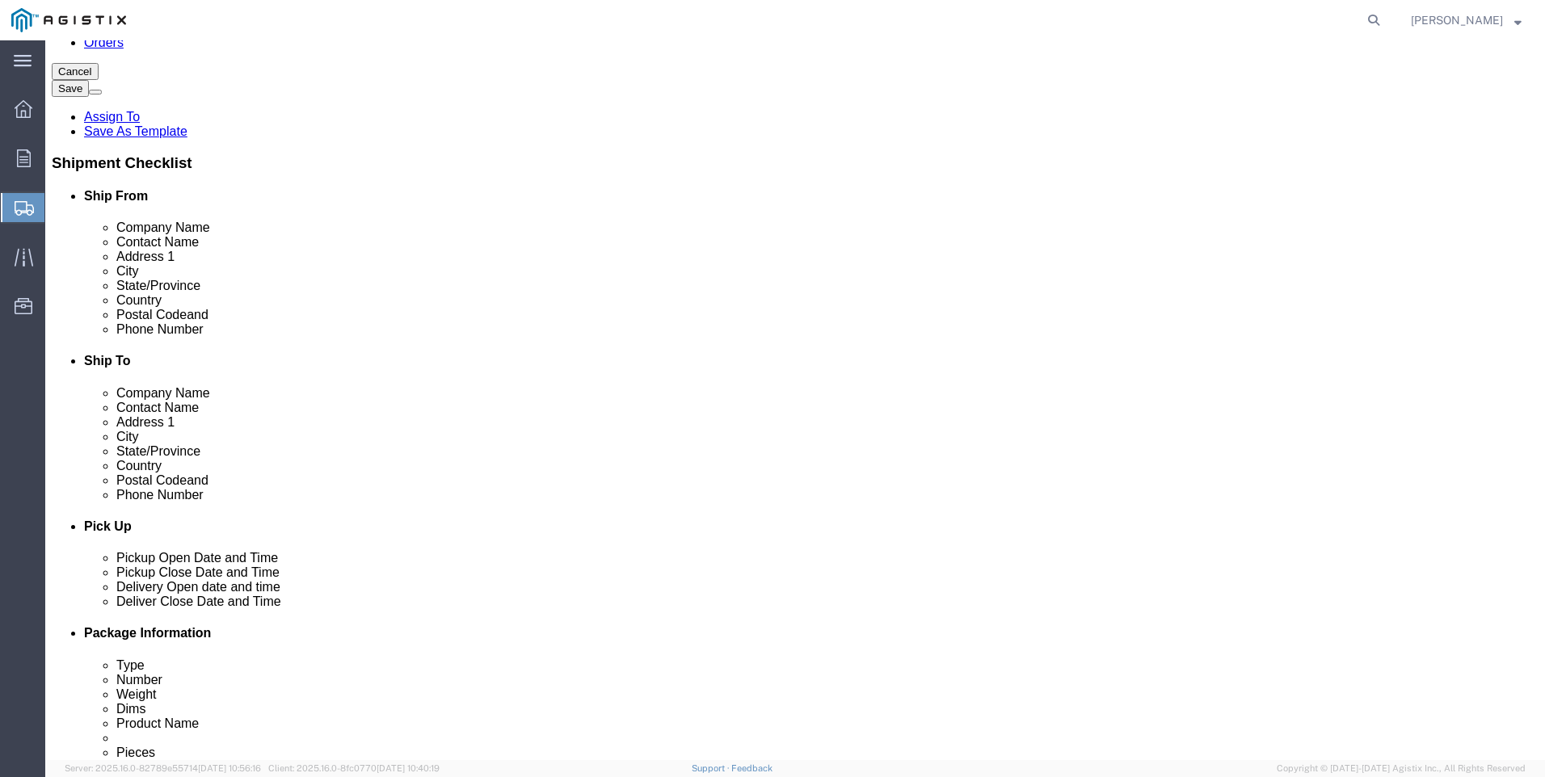
click p "- PACIFIC GAS & ELECTRIC - (SHIFFLETS) [GEOGRAPHIC_DATA], [STREET_ADDRESS]"
select select "CA"
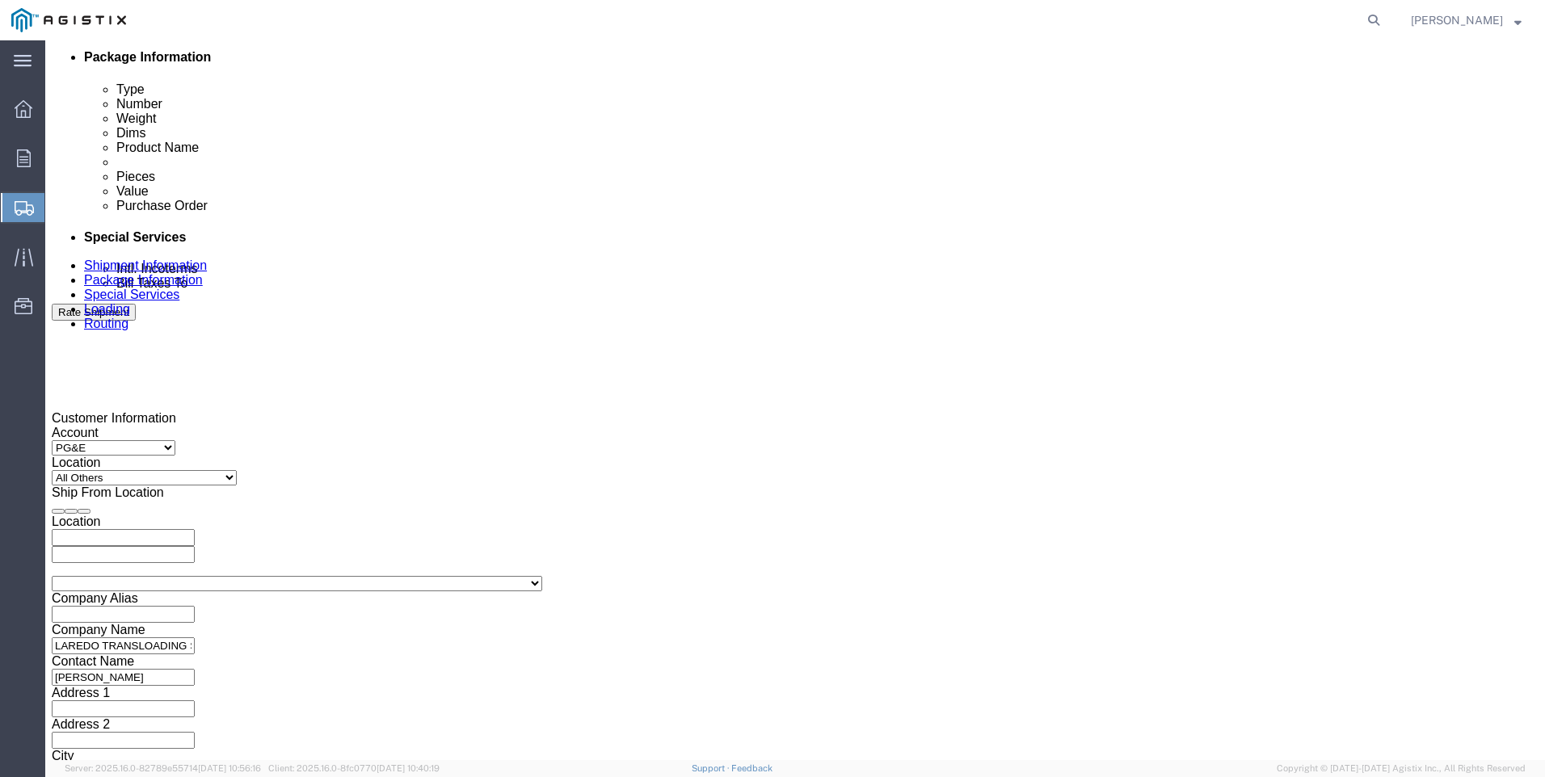
scroll to position [889, 0]
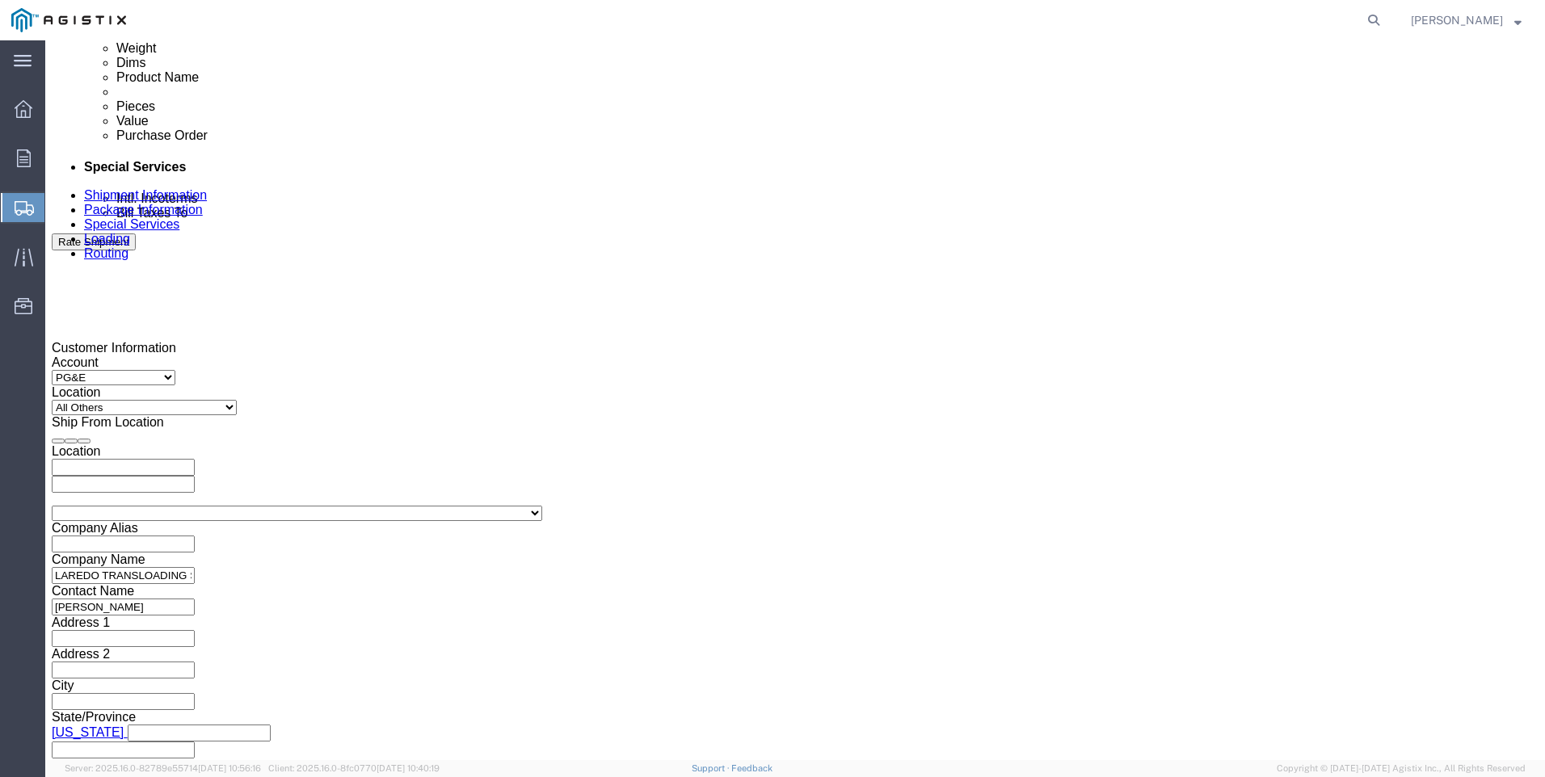
type input "PACIFIC GAS & ELECTRIC"
click div "Delivery Start Date Delivery Start Time Deliver Open Date and Time"
click div
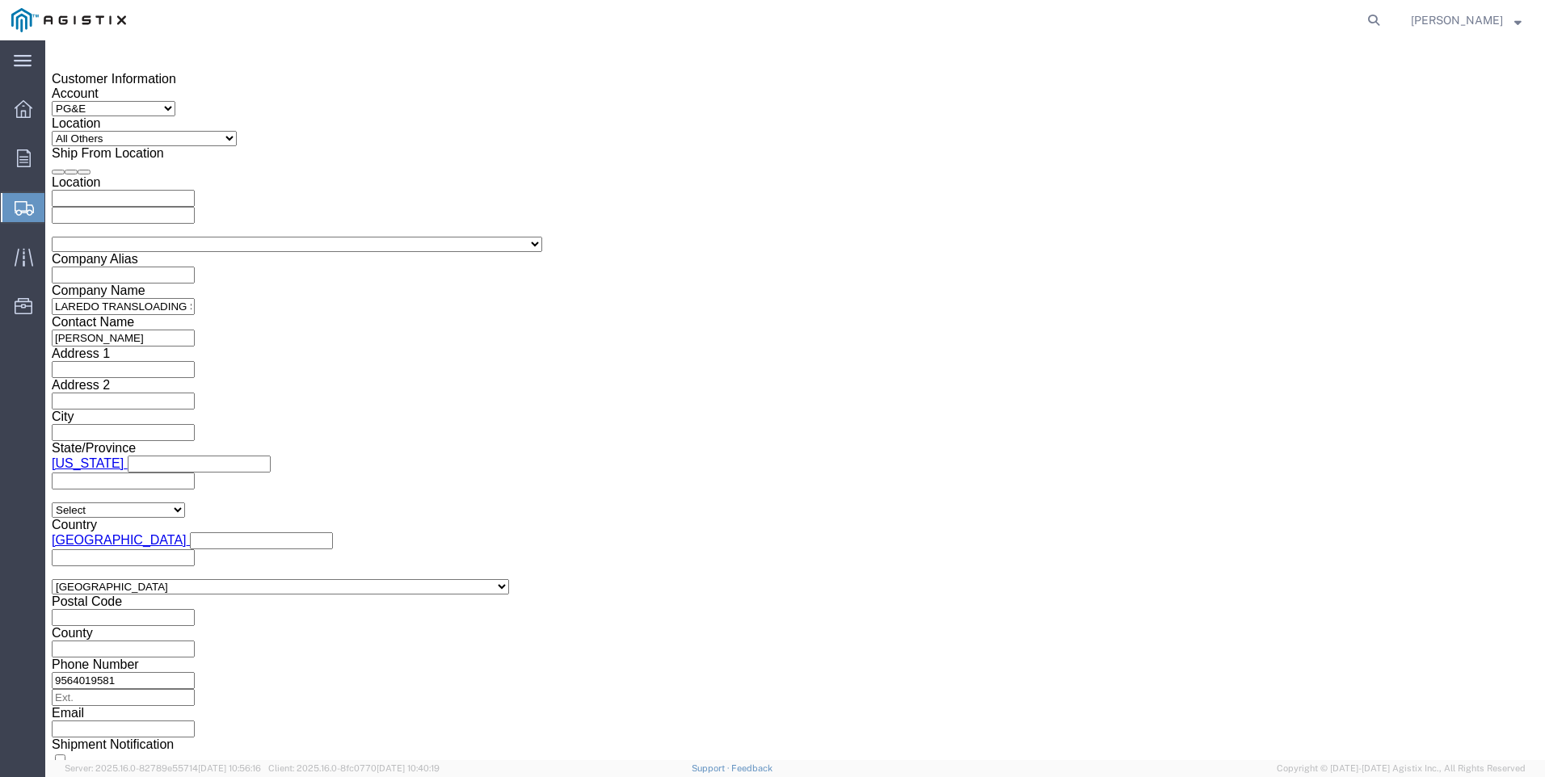
click button "Apply"
click div
click button "Apply"
click input "text"
type input "3501400812"
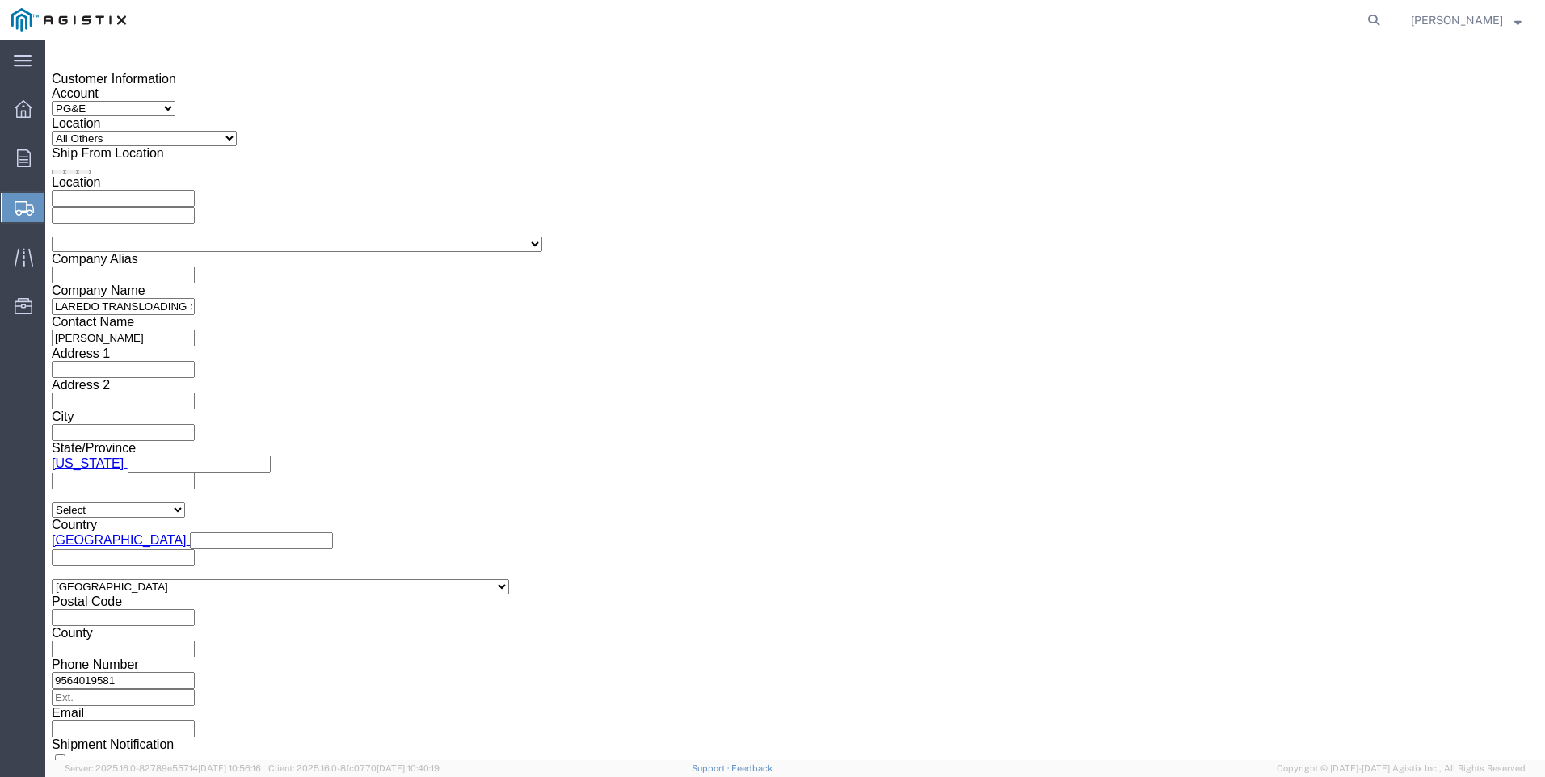
click select "Select Account Type Activity ID Airline Appointment Number ASN Batch Request # …"
select select "PICKUPNUM"
click select "Select Account Type Activity ID Airline Appointment Number ASN Batch Request # …"
type input "900241134"
click button "Continue"
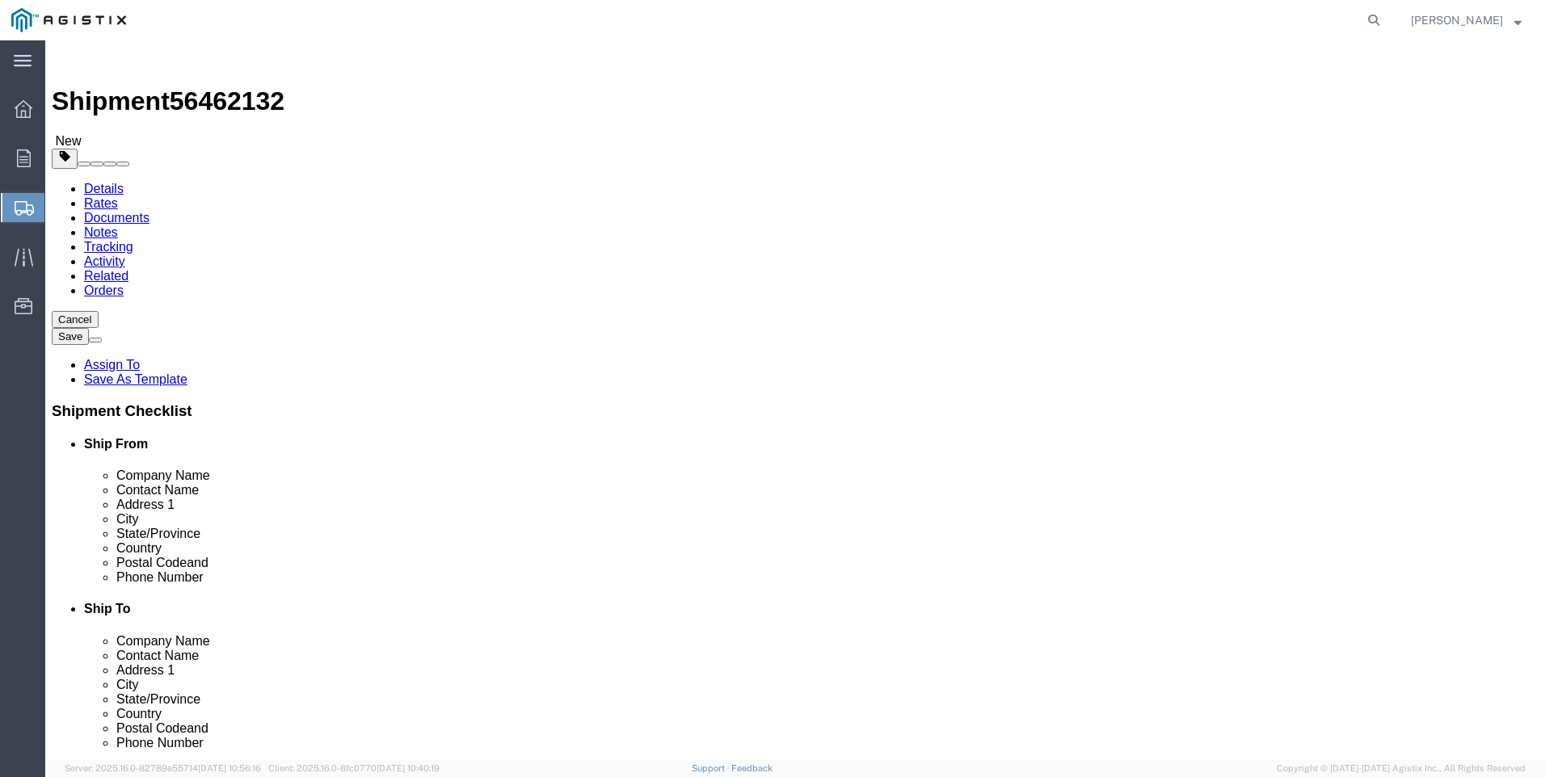
click select "Select Bulk Bundle(s) Cardboard Box(es) Carton(s) Crate(s) Drum(s) (Fiberboard)…"
select select "BNDL"
click select "Select Bulk Bundle(s) Cardboard Box(es) Carton(s) Crate(s) Drum(s) (Fiberboard)…"
click select "Select cm ft in"
select select "FT"
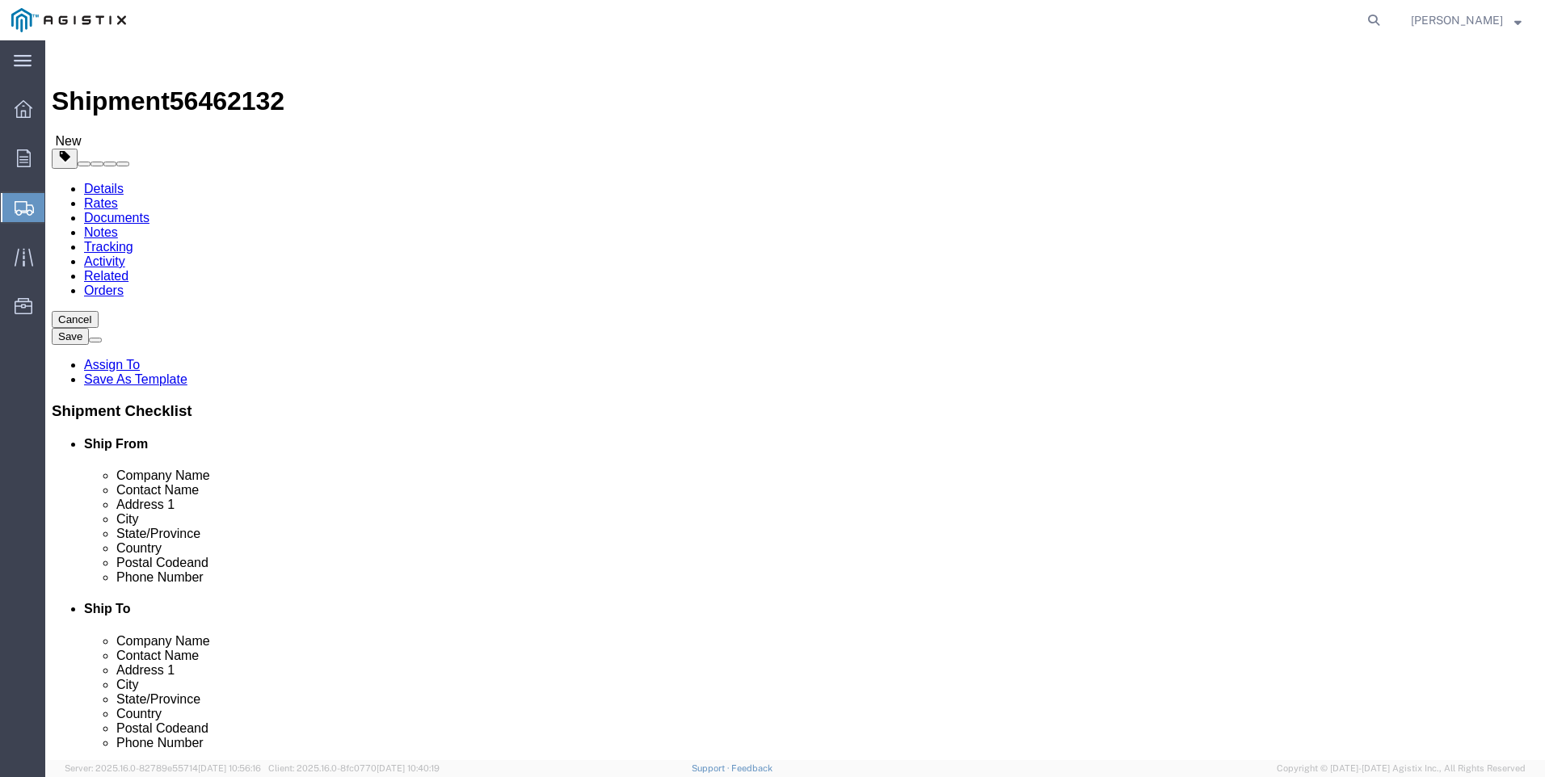
click select "Select cm ft in"
click input "text"
type input "96"
type input "102"
type input "40"
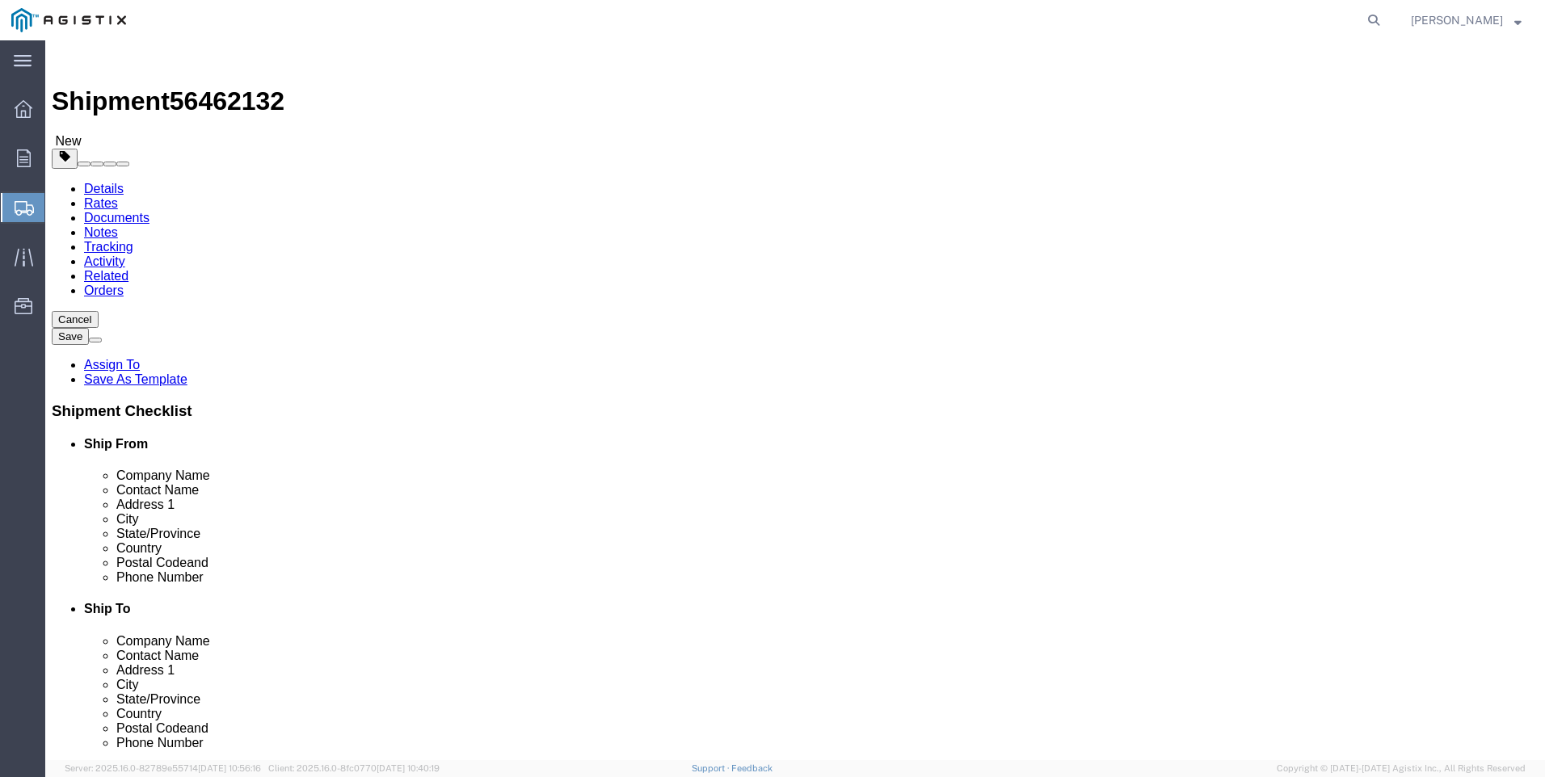
click input "0.00"
type input "22515"
click link "Add Content"
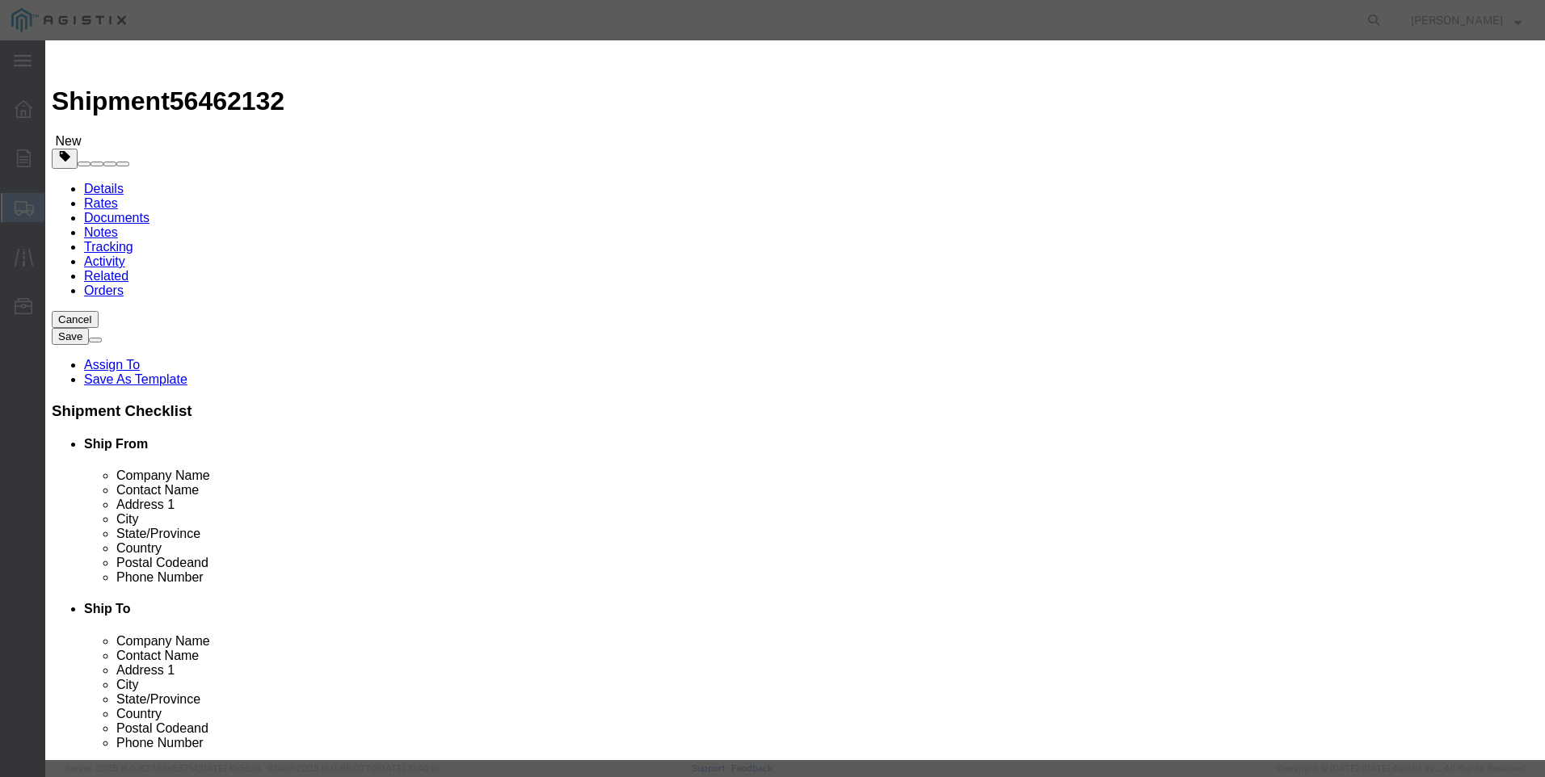
click input "text"
type input "steel poles"
select select "MX"
click input "0"
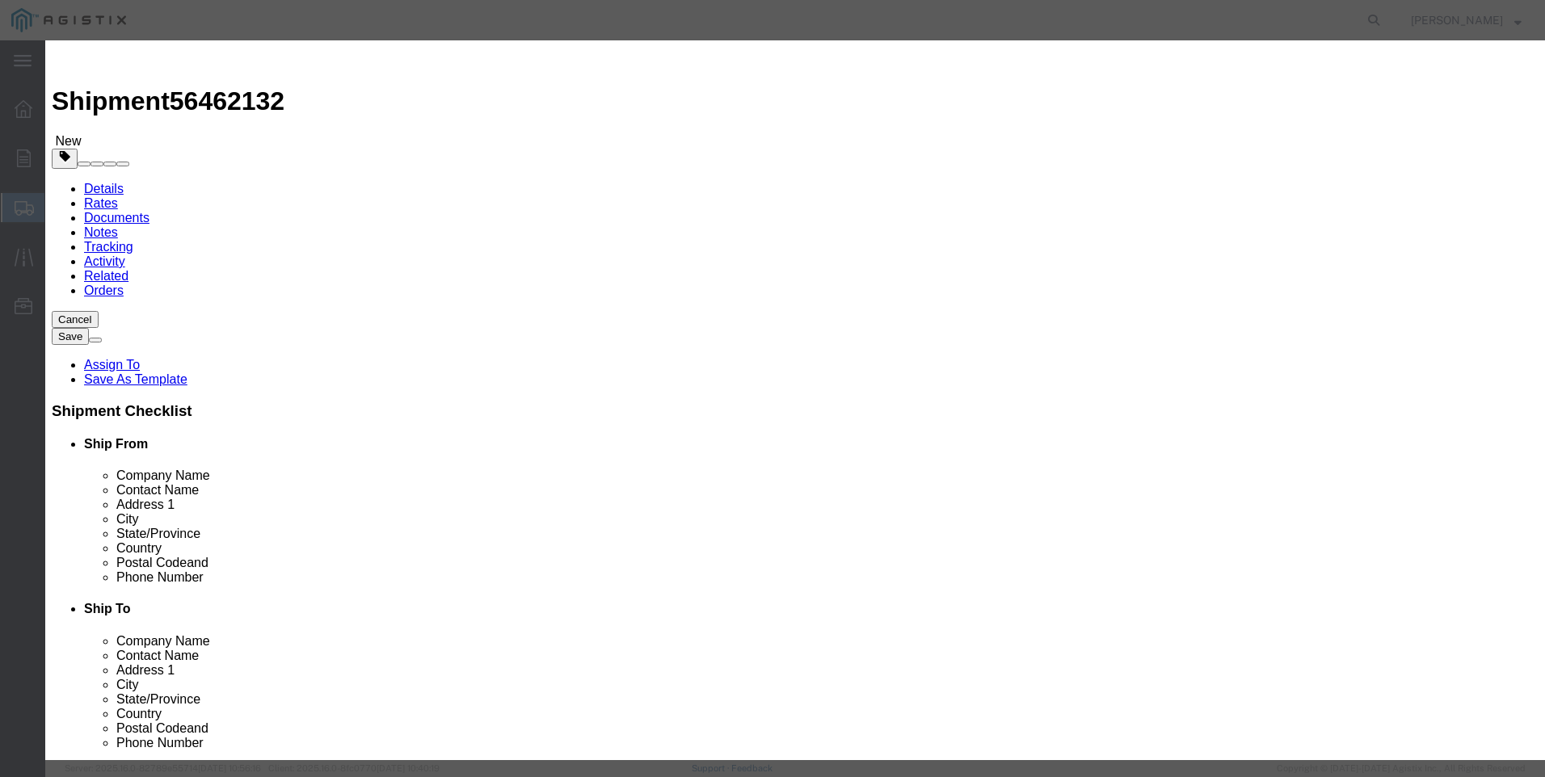
type input "19"
type input "1"
select select "USD"
select select "50"
click button "Save & Close"
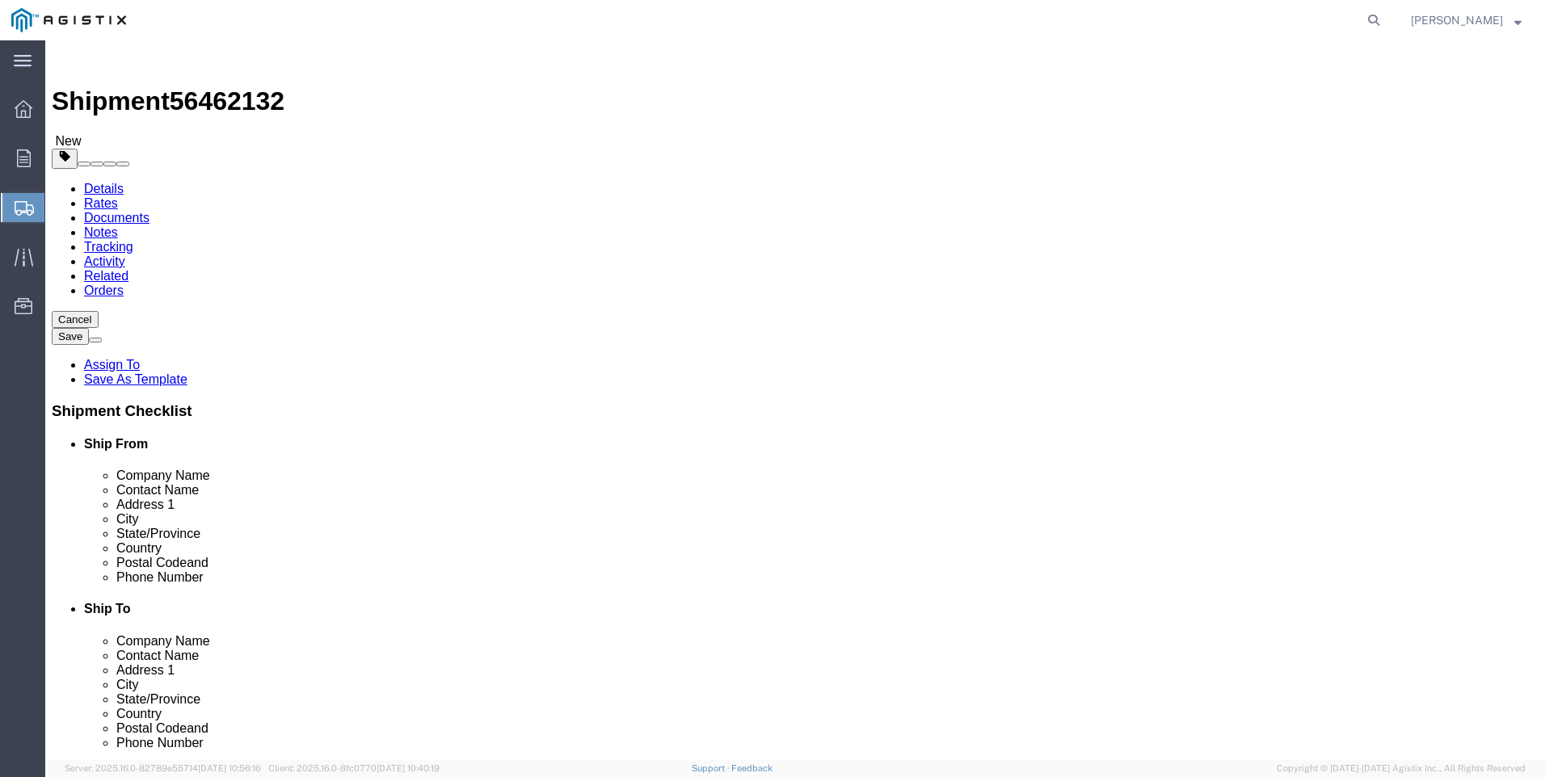
click button "Rate Shipment"
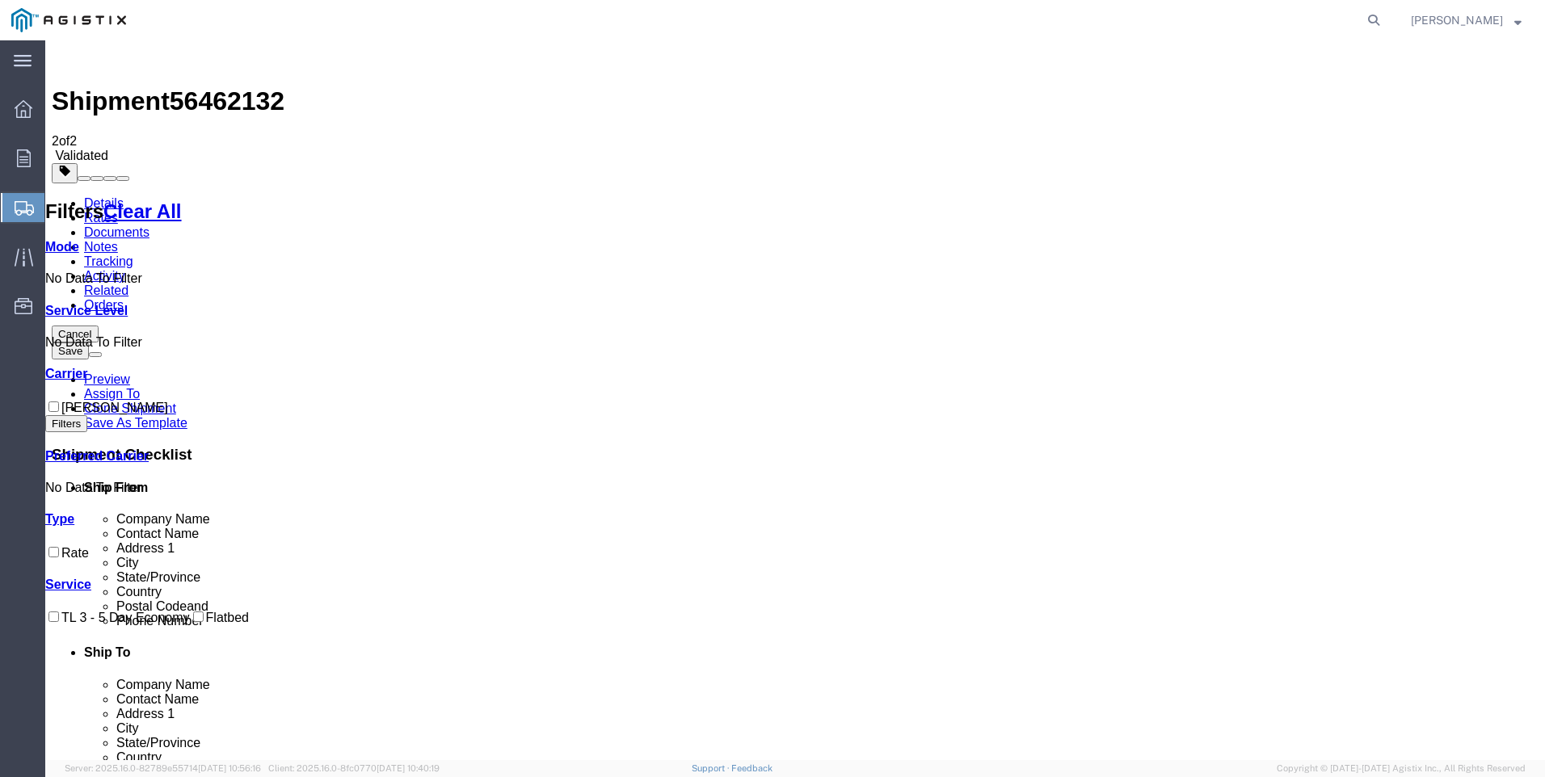
checkbox input "true"
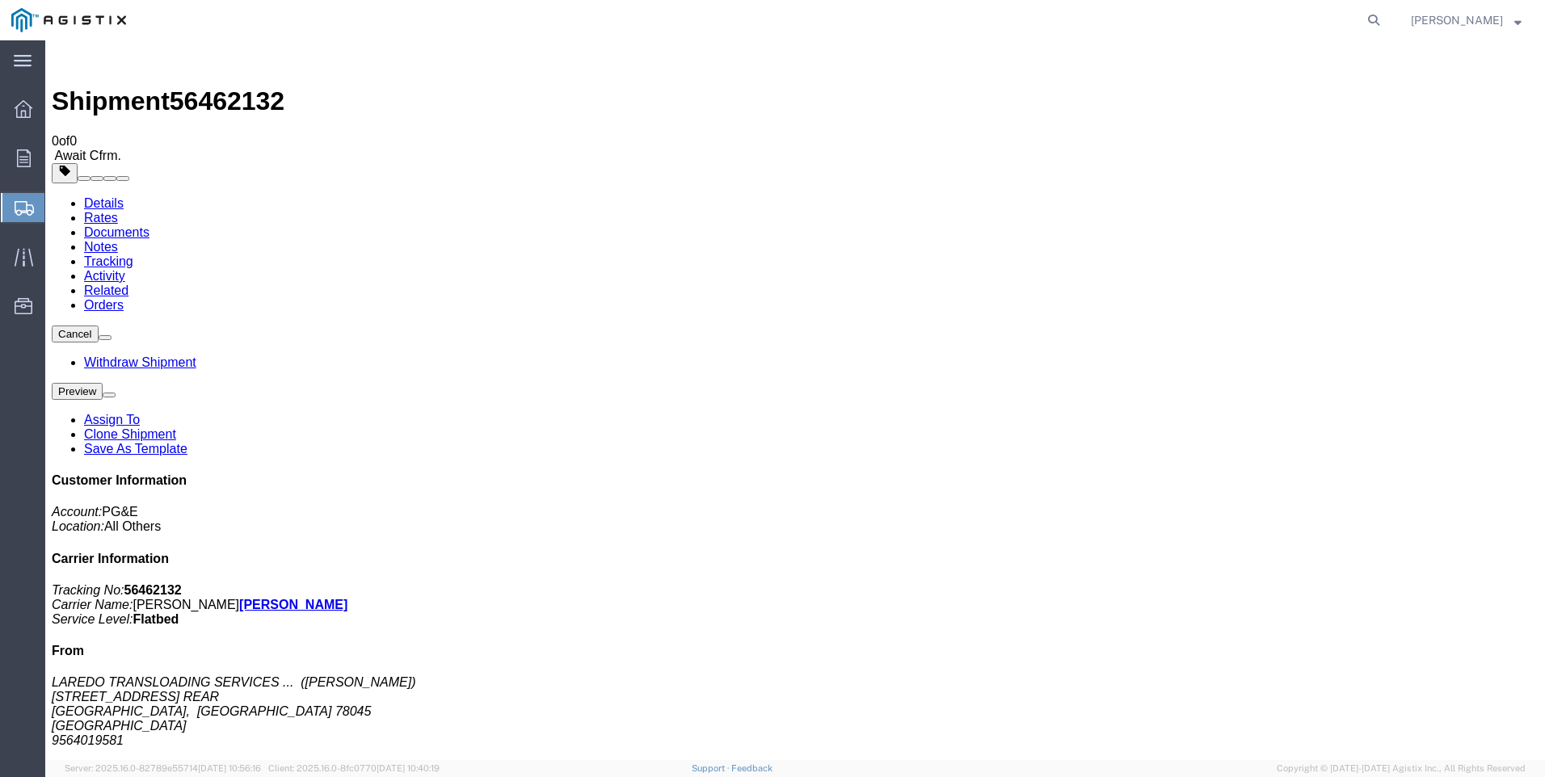
click at [0, 0] on span "Create Shipment" at bounding box center [0, 0] width 0 height 0
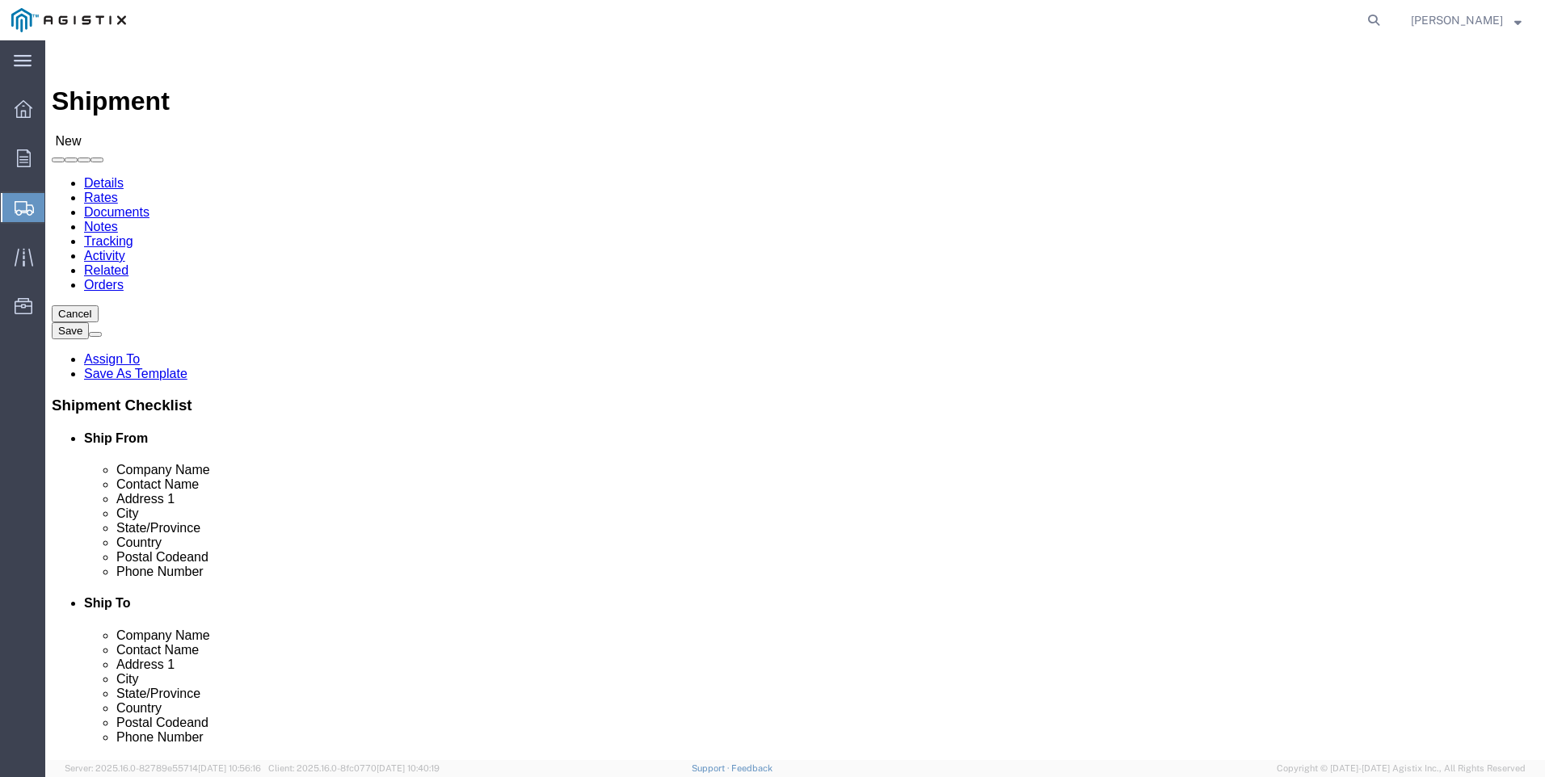
click select "Select PG&E Valmont Industries Inc"
select select "9596"
click select "Select PG&E Valmont Industries Inc"
select select
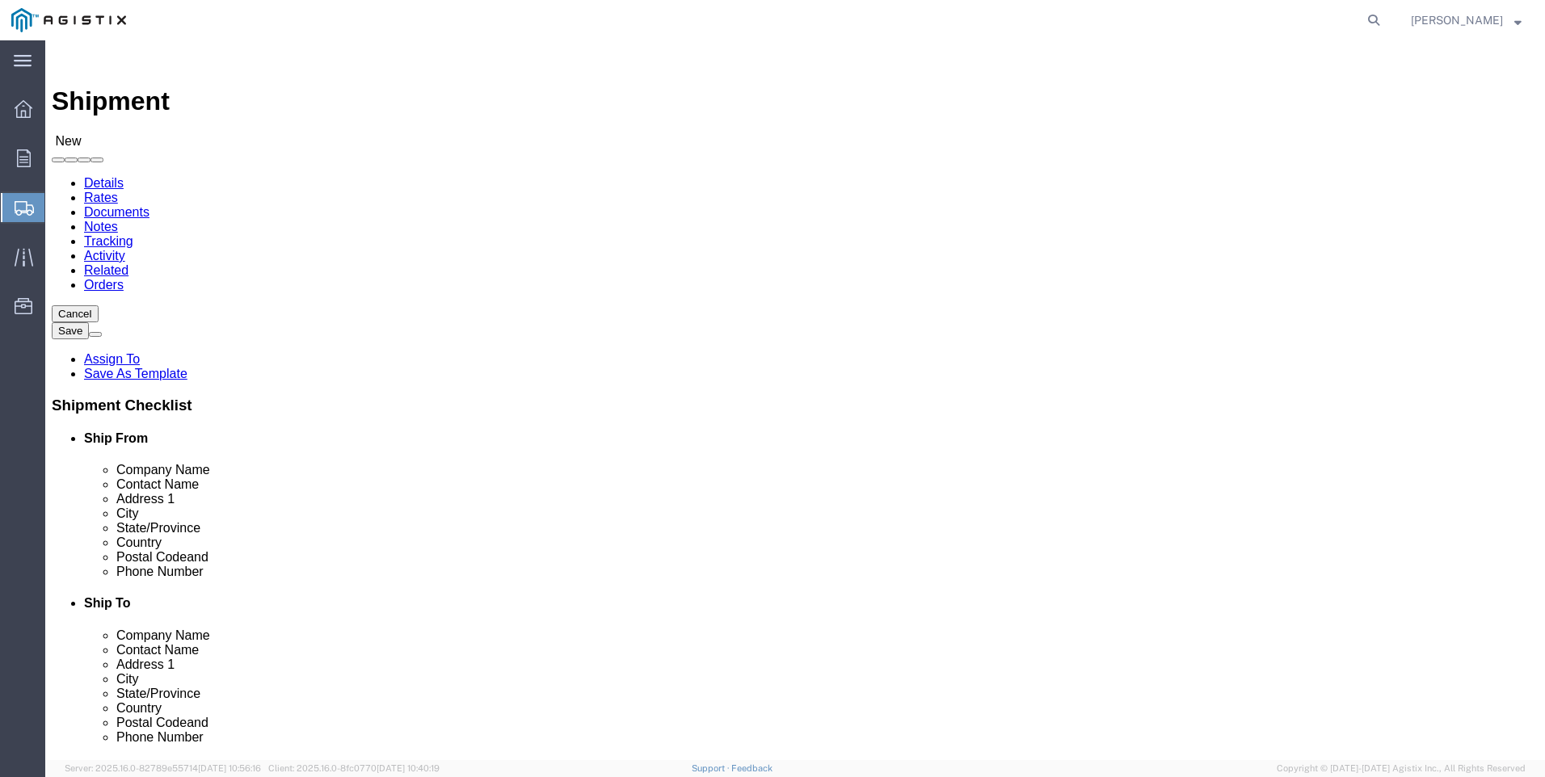
click select "Select All Others [GEOGRAPHIC_DATA] [GEOGRAPHIC_DATA] [GEOGRAPHIC_DATA] [GEOGRA…"
select select "23082"
click select "Select All Others [GEOGRAPHIC_DATA] [GEOGRAPHIC_DATA] [GEOGRAPHIC_DATA] [GEOGRA…"
click input "text"
click input "[PERSON_NAME]"
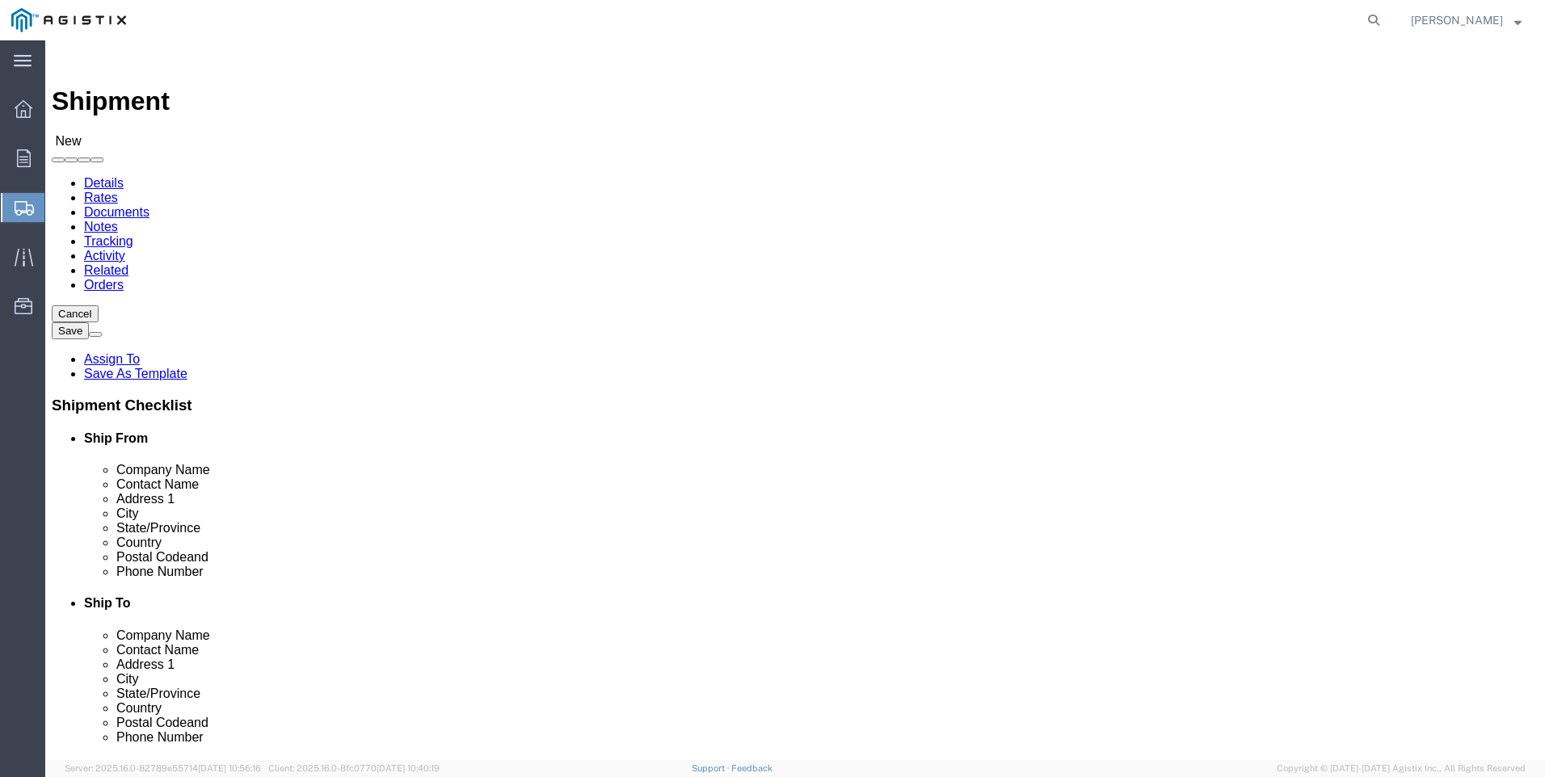
type input "LAREDO TRANSLOADING SERVICES LLC."
select select "[GEOGRAPHIC_DATA]"
type input "LAREDO TRANSLOADING SERVICES LLC."
type input "[PERSON_NAME]"
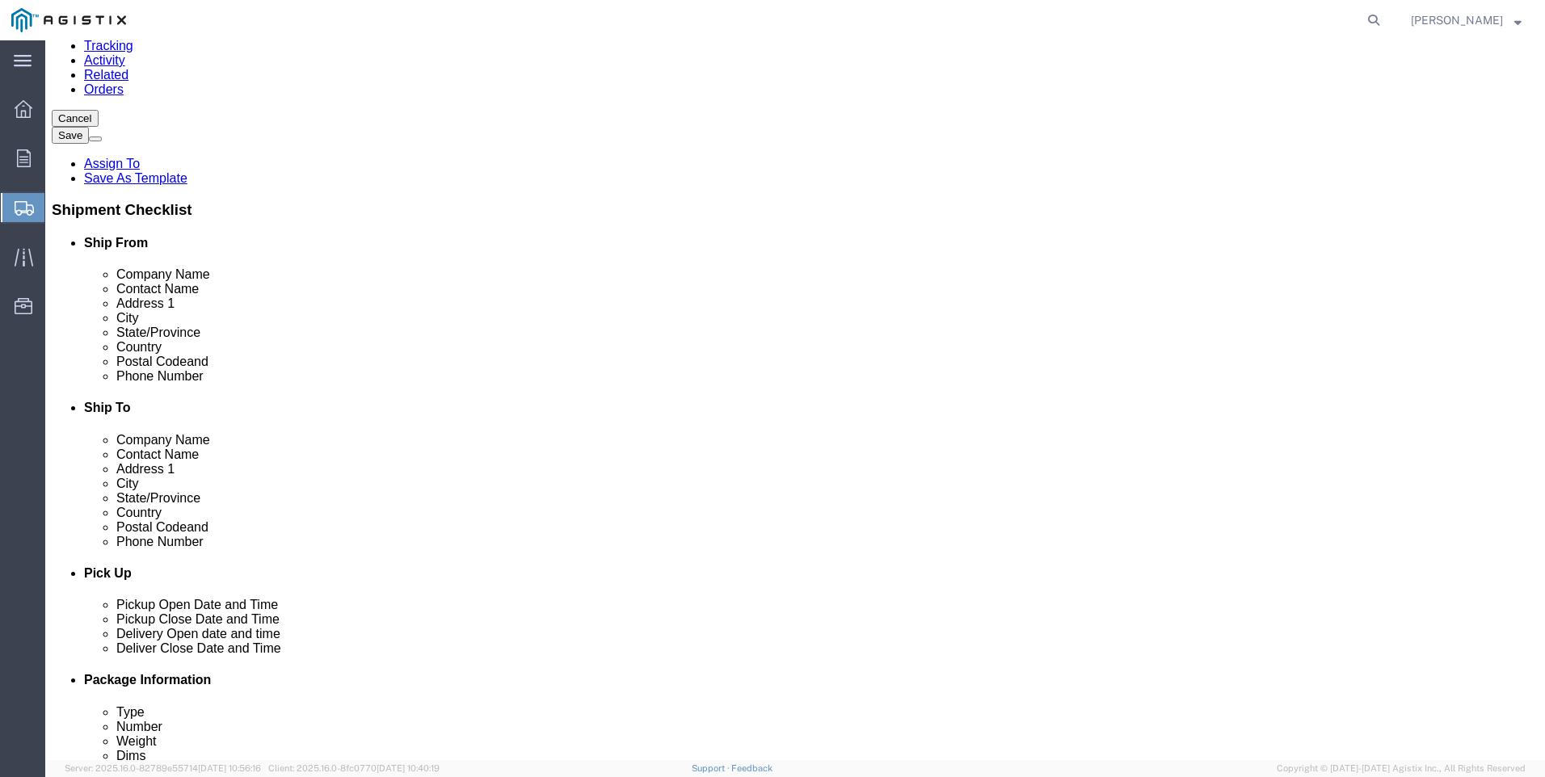
scroll to position [404, 0]
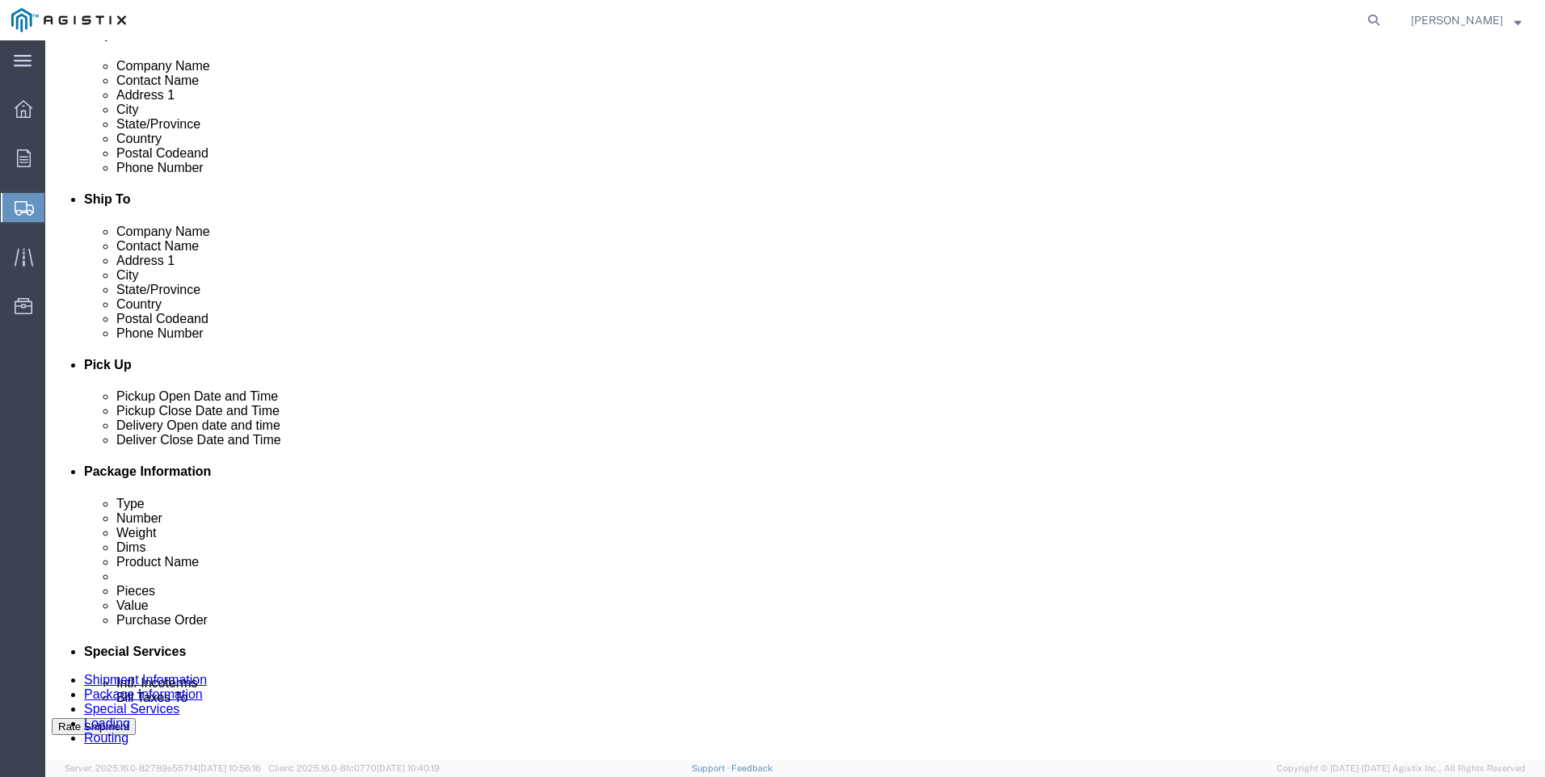
click input "text"
type input "9564019581"
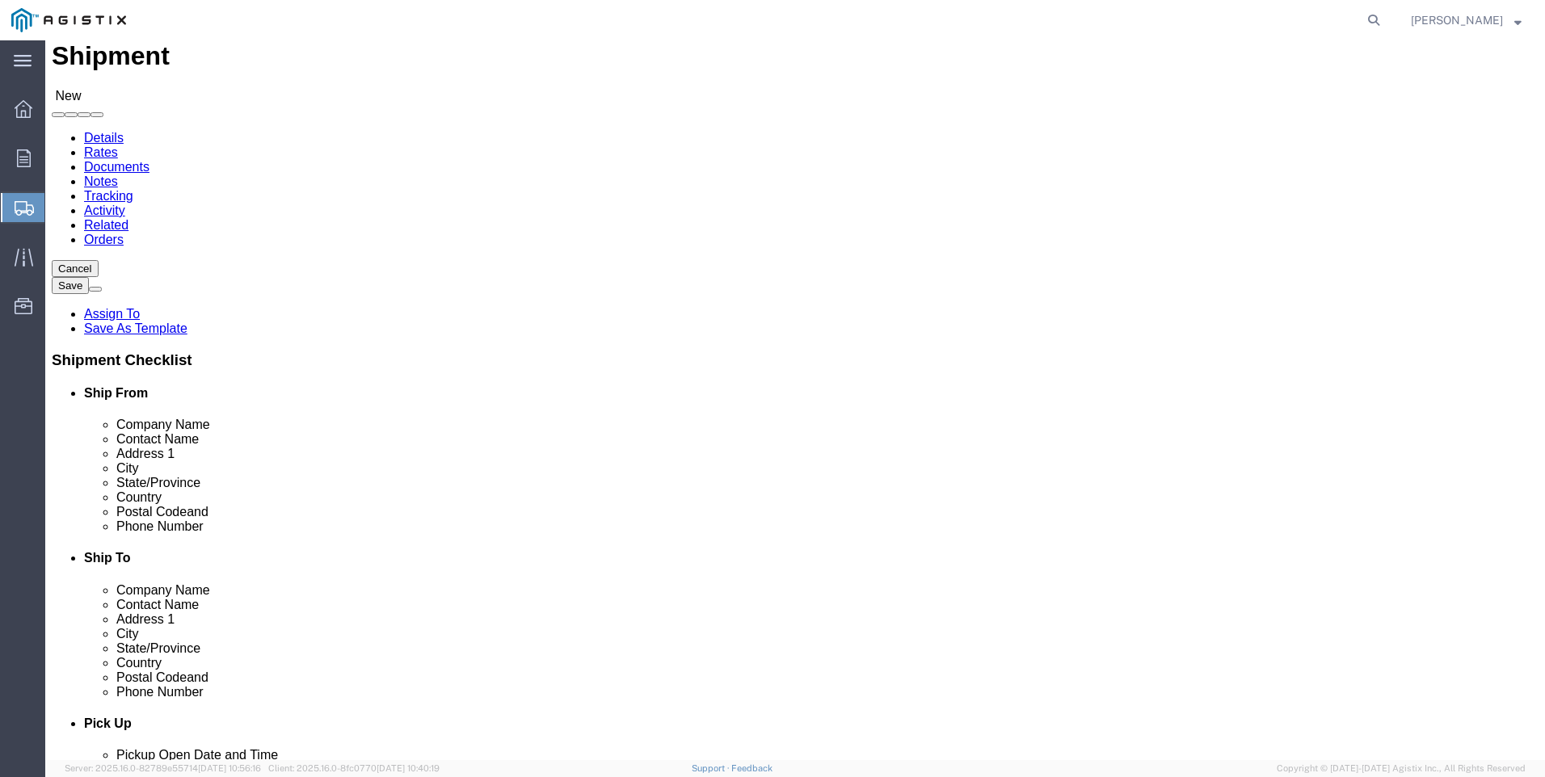
scroll to position [0, 0]
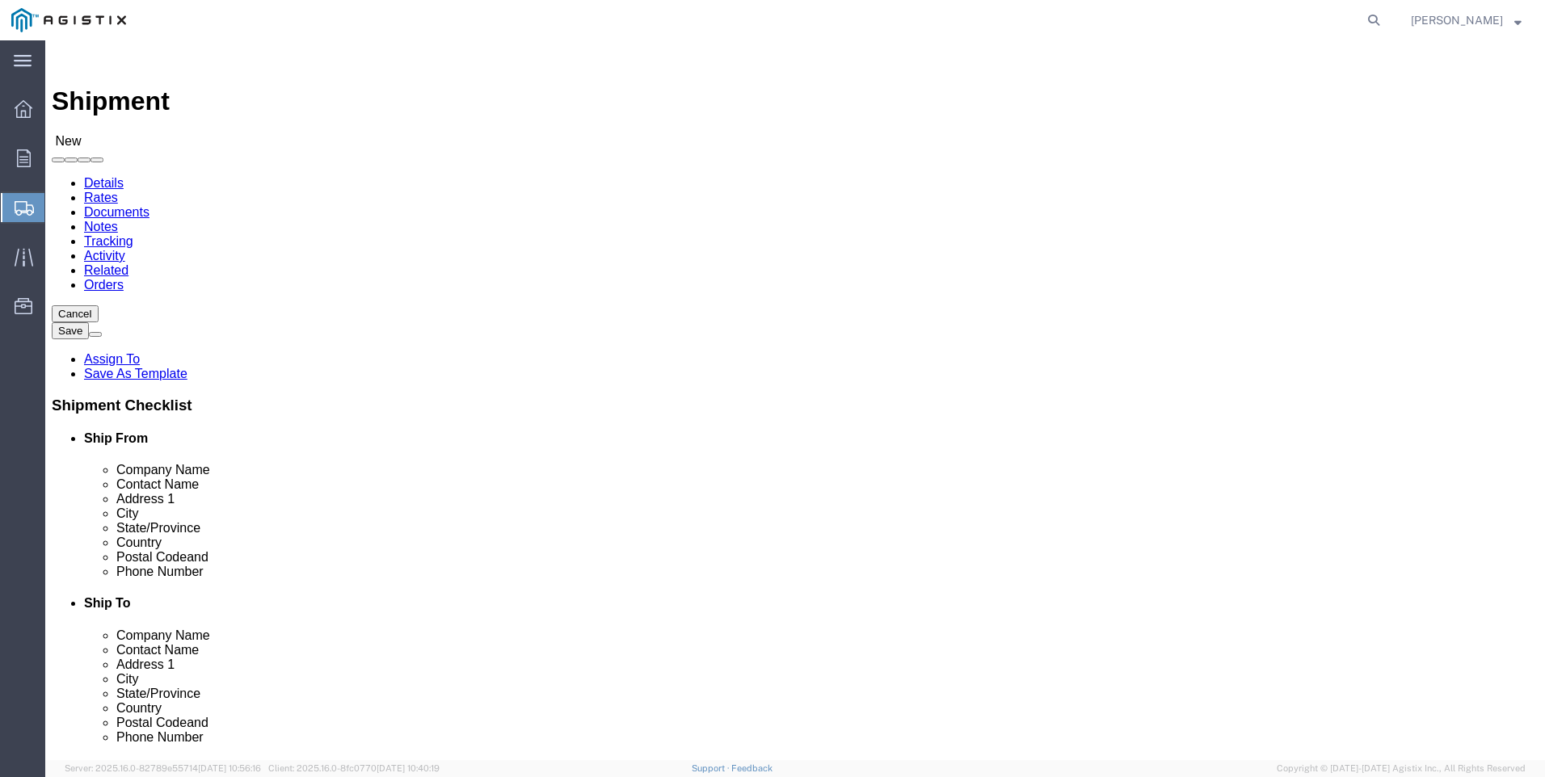
click input "text"
type input "PACIF"
click p "- PACIFIC GAS & ELECTRIC - (SHIFFLETS) [GEOGRAPHIC_DATA], [STREET_ADDRESS]"
select select "CA"
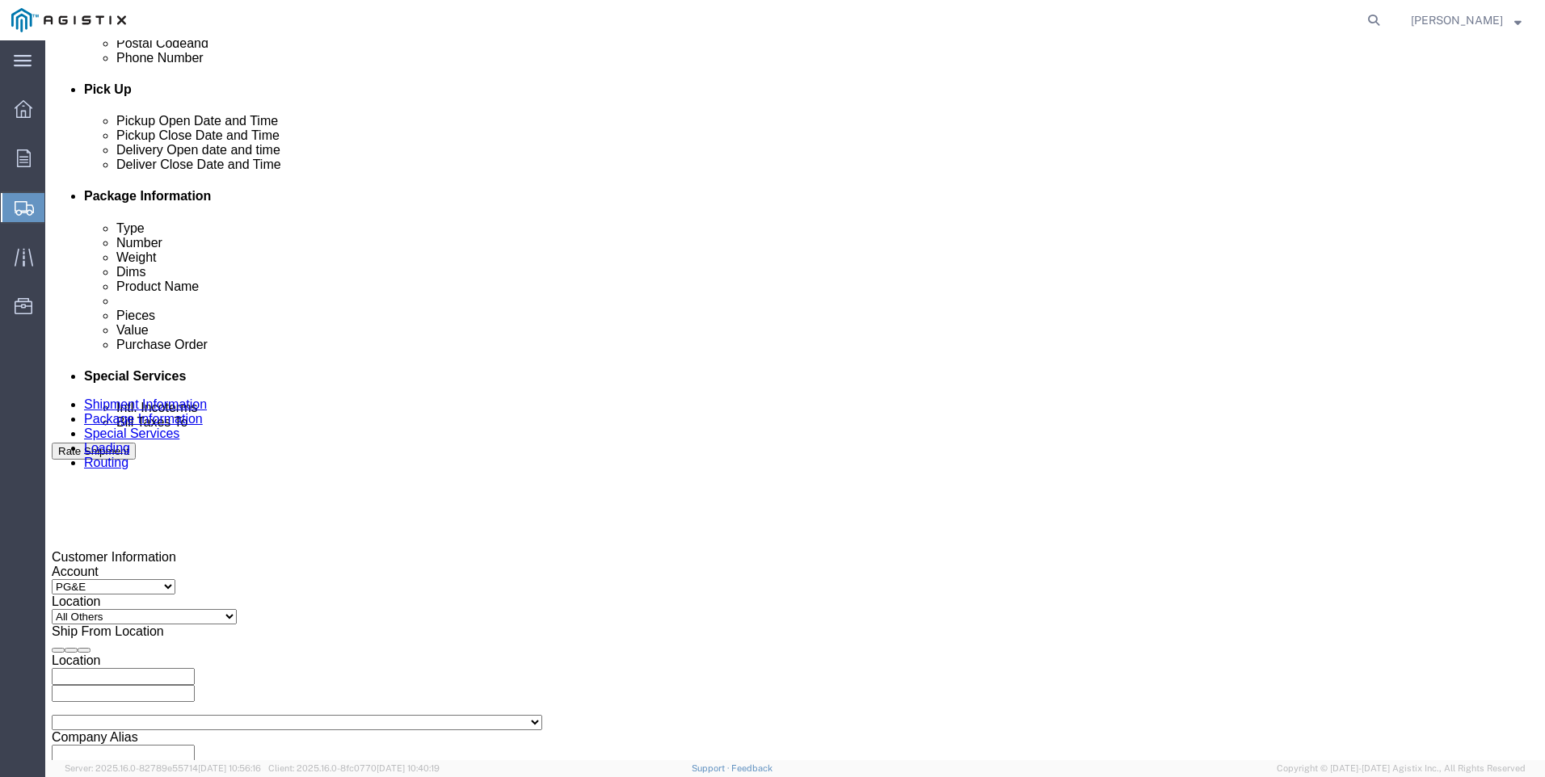
scroll to position [711, 0]
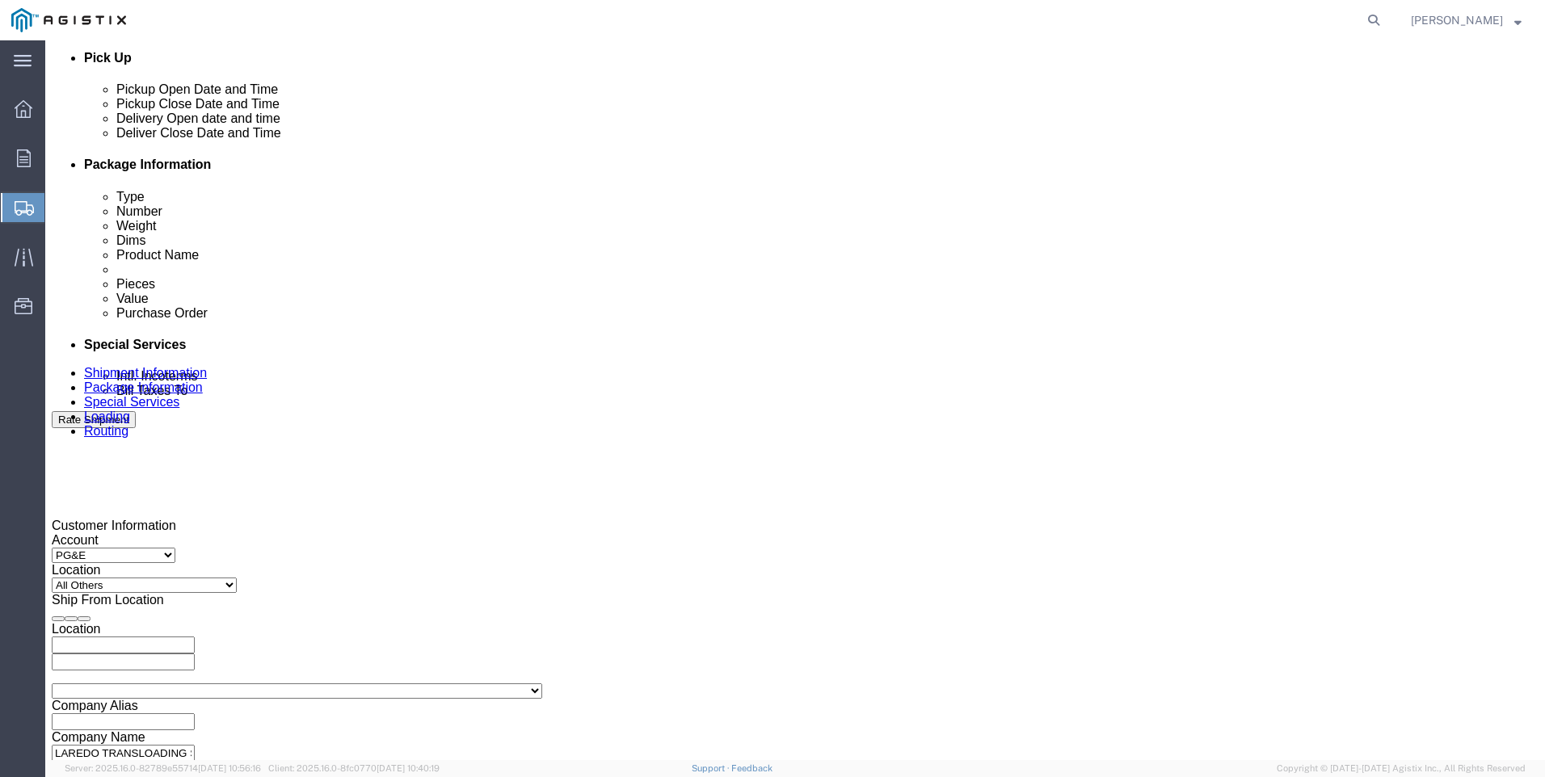
type input "PACIFIC GAS & ELECTRIC"
click div "Delivery Start Date Delivery Start Time Deliver Open Date and Time"
click div
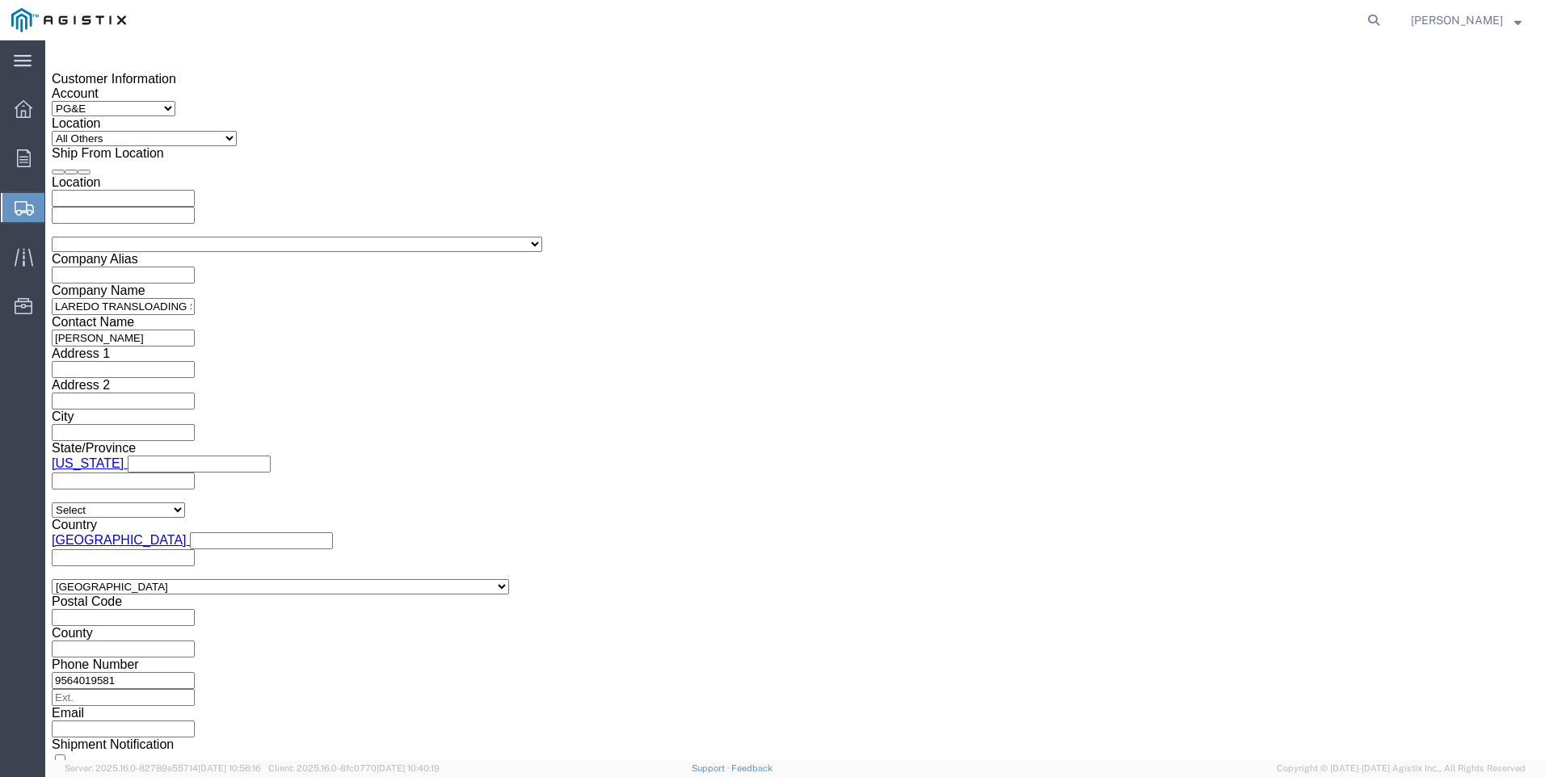
click button "Apply"
click div
click button "Apply"
click input "text"
type input "3501400812"
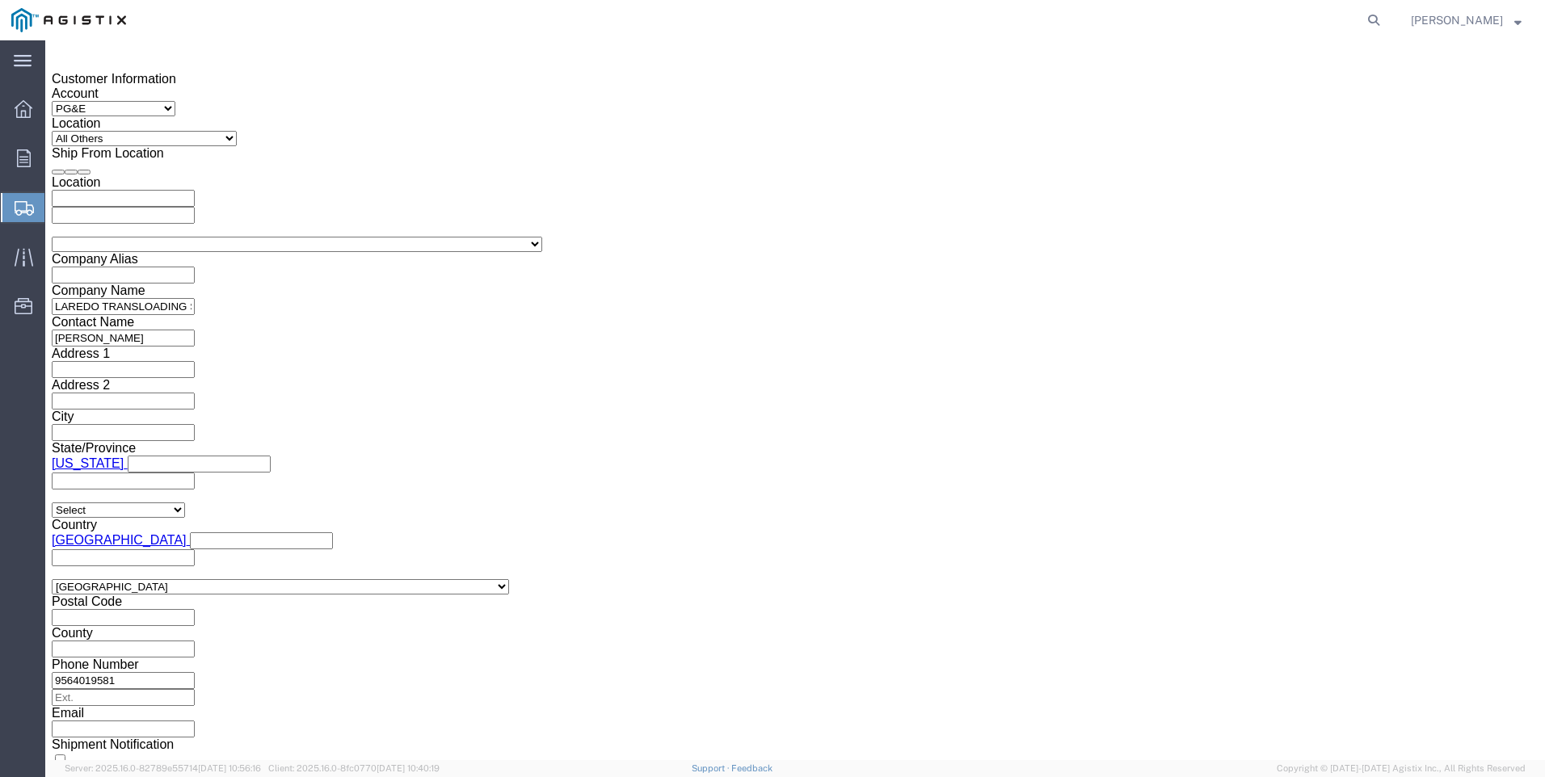
select select "PICKUPNUM"
type input "900240888"
click div "Previous Continue"
click button "Continue"
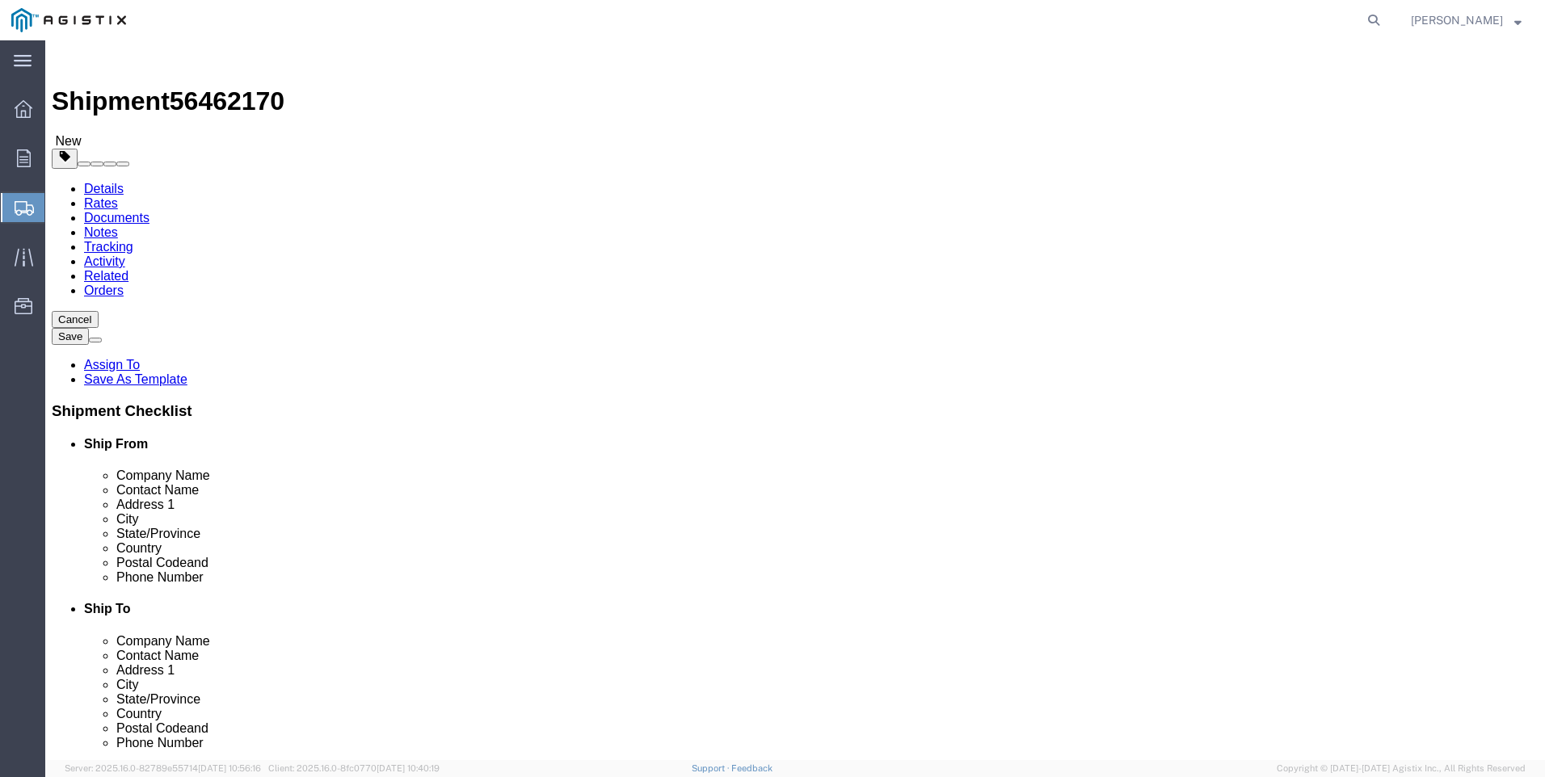
click select "Select Bulk Bundle(s) Cardboard Box(es) Carton(s) Crate(s) Drum(s) (Fiberboard)…"
select select "BNDL"
click select "Select Bulk Bundle(s) Cardboard Box(es) Carton(s) Crate(s) Drum(s) (Fiberboard)…"
click select "Select cm ft in"
select select "FT"
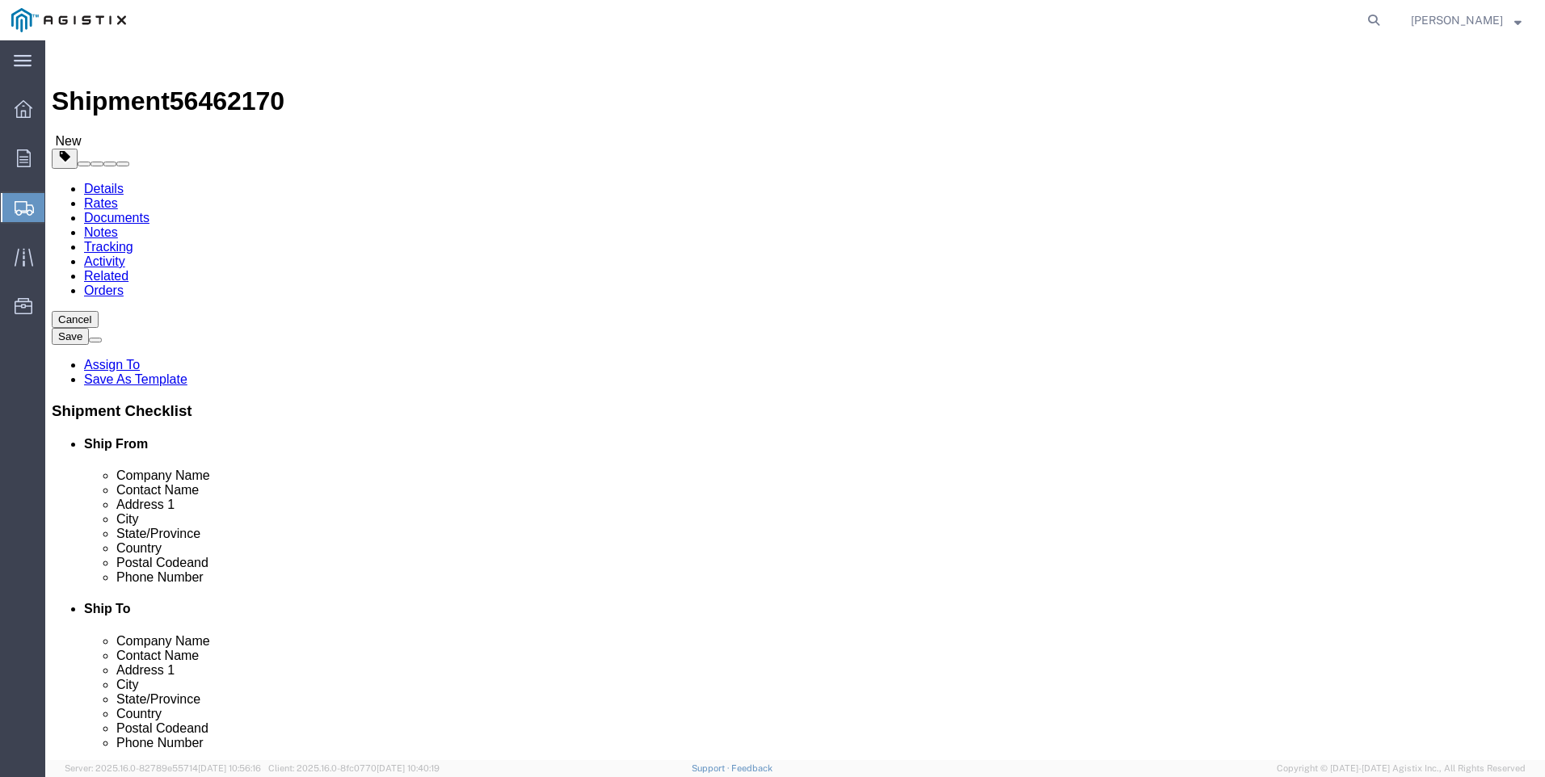
click select "Select cm ft in"
click input "text"
type input "96"
type input "102"
type input "54"
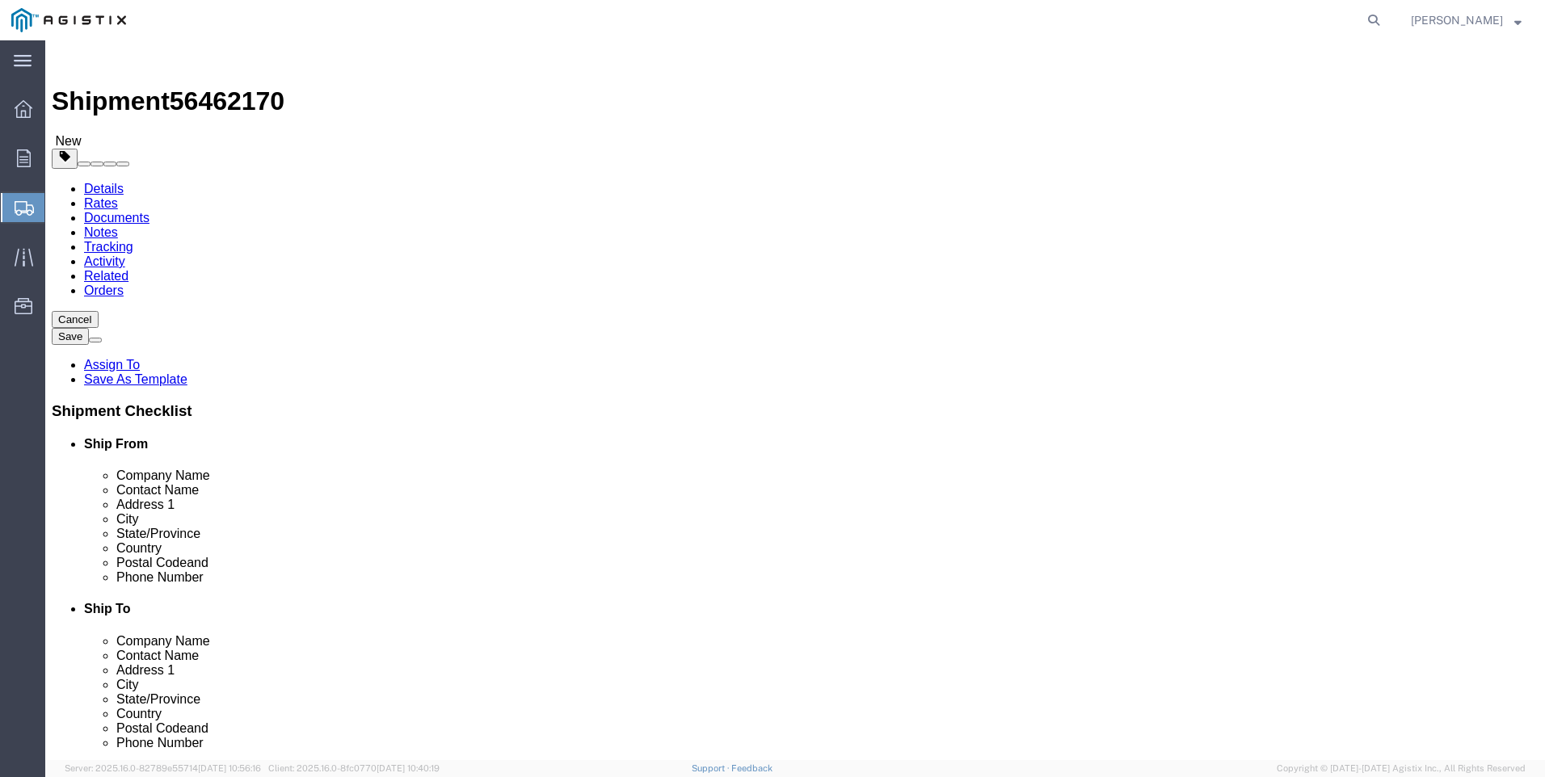
click input "0.00"
click input "20"
type input "28646"
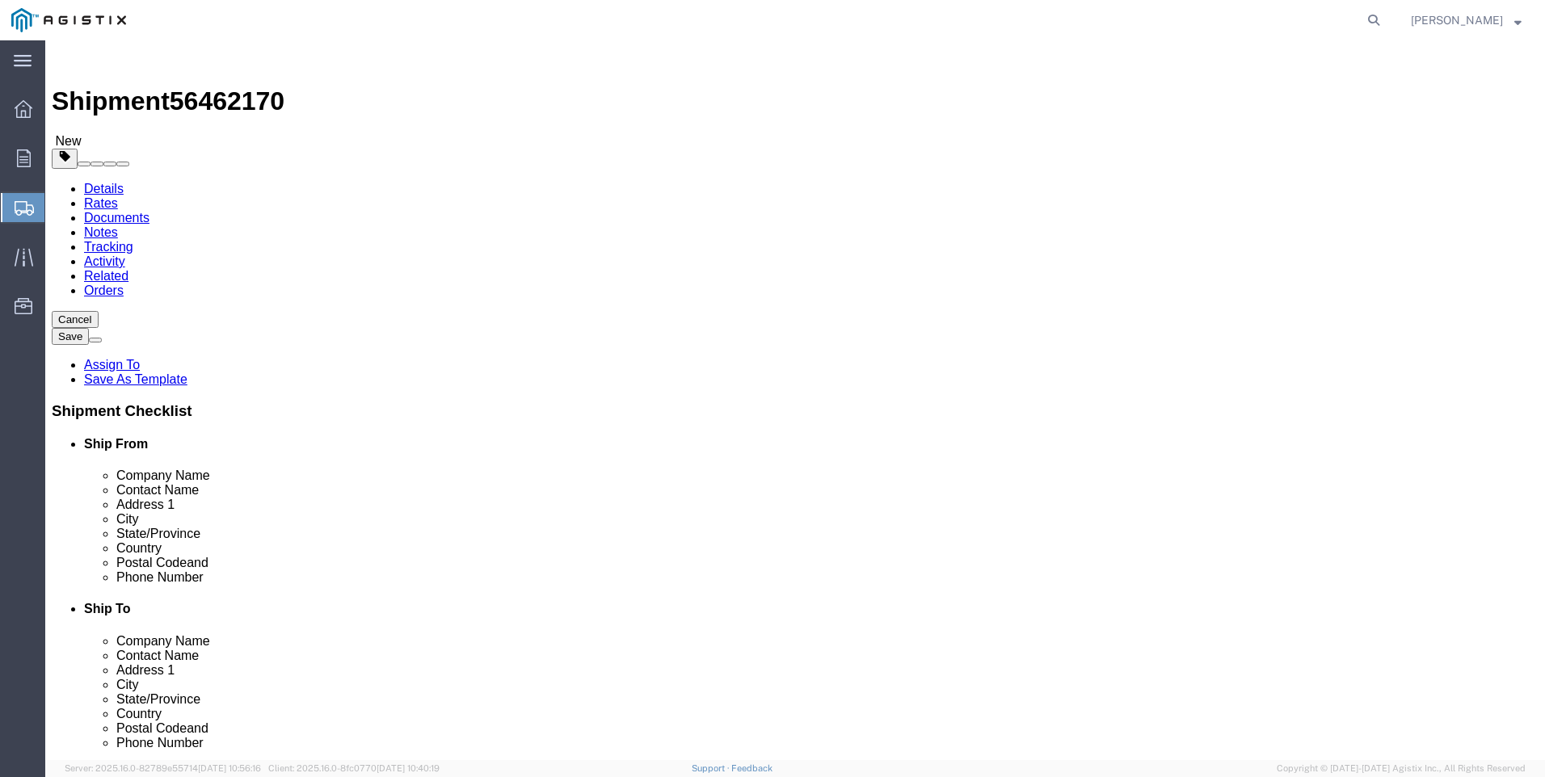
click link "Add Content"
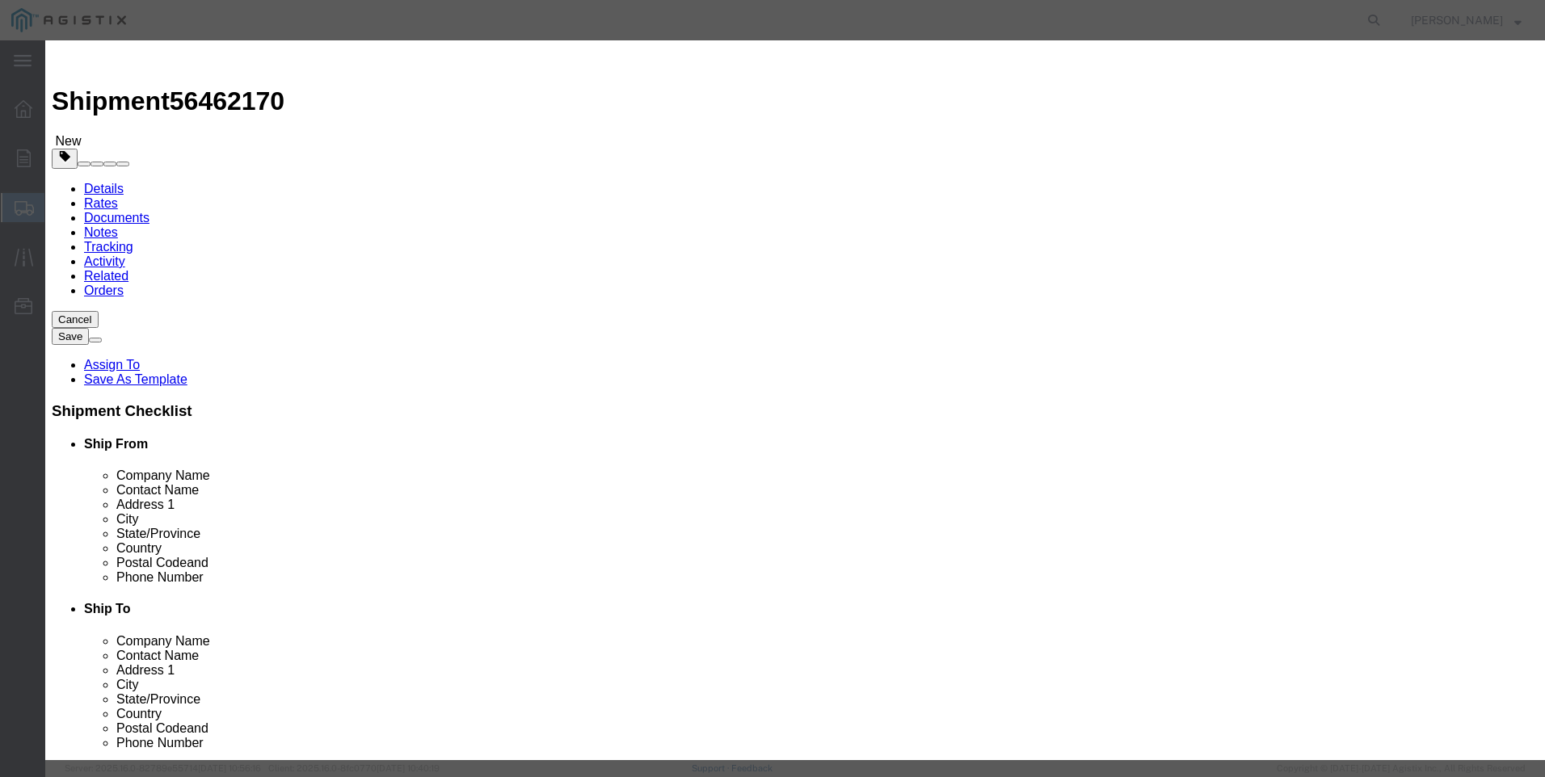
click input "text"
type input "steel poles"
type input "1"
select select "MX"
click input "0"
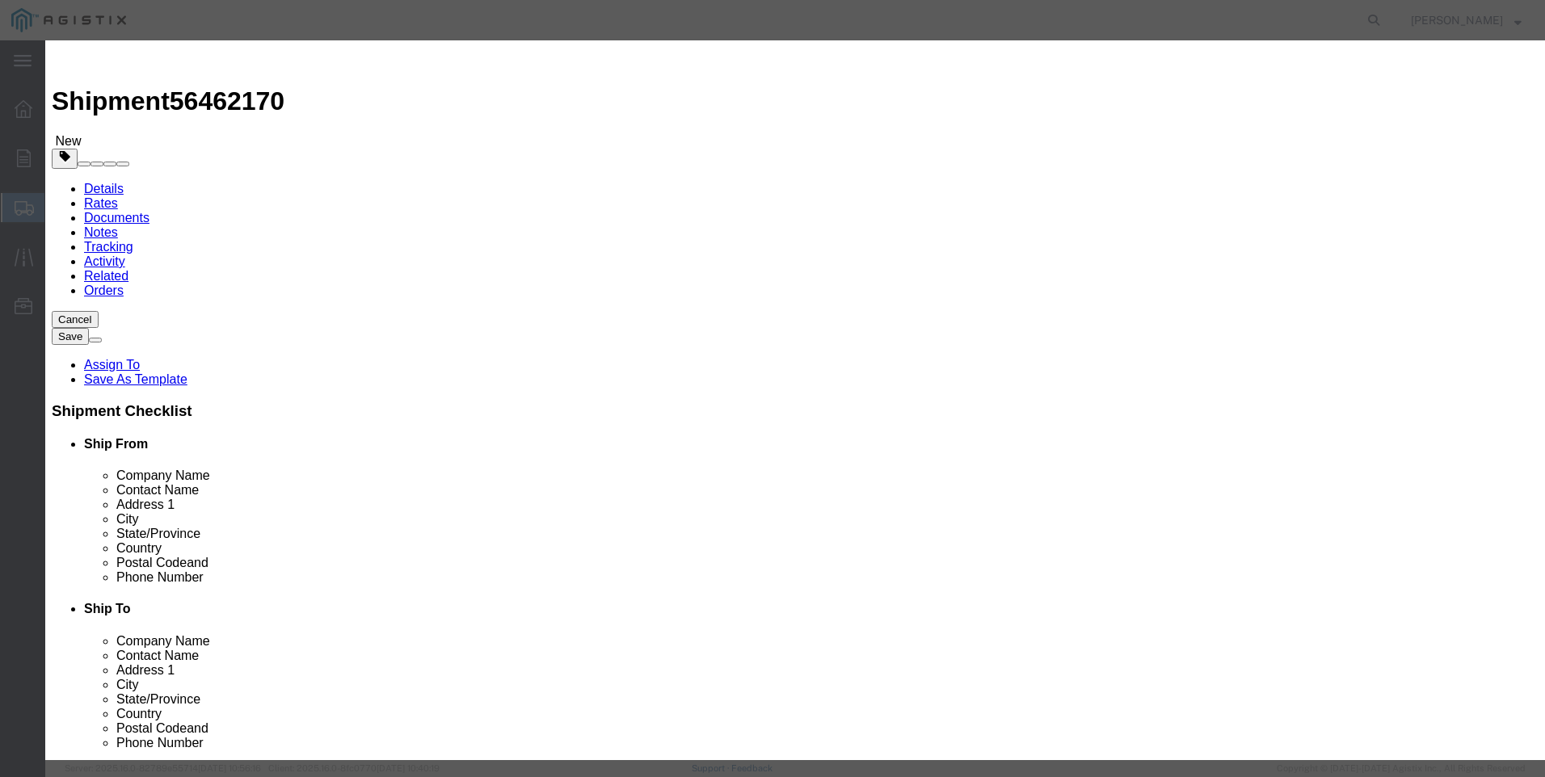
type input "20"
type input "1"
select select "USD"
select select "50"
click button "Save & Close"
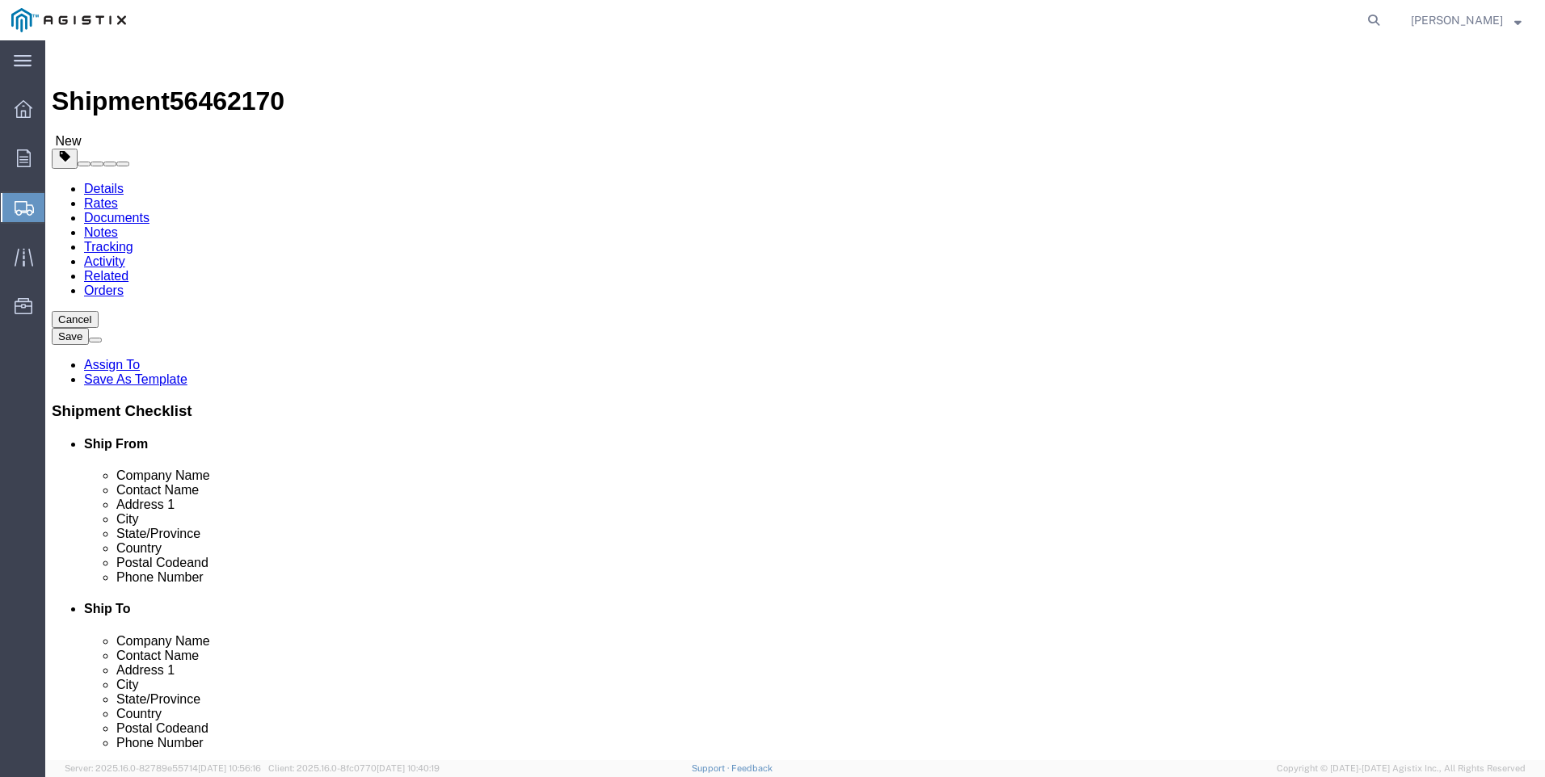
click button "Rate Shipment"
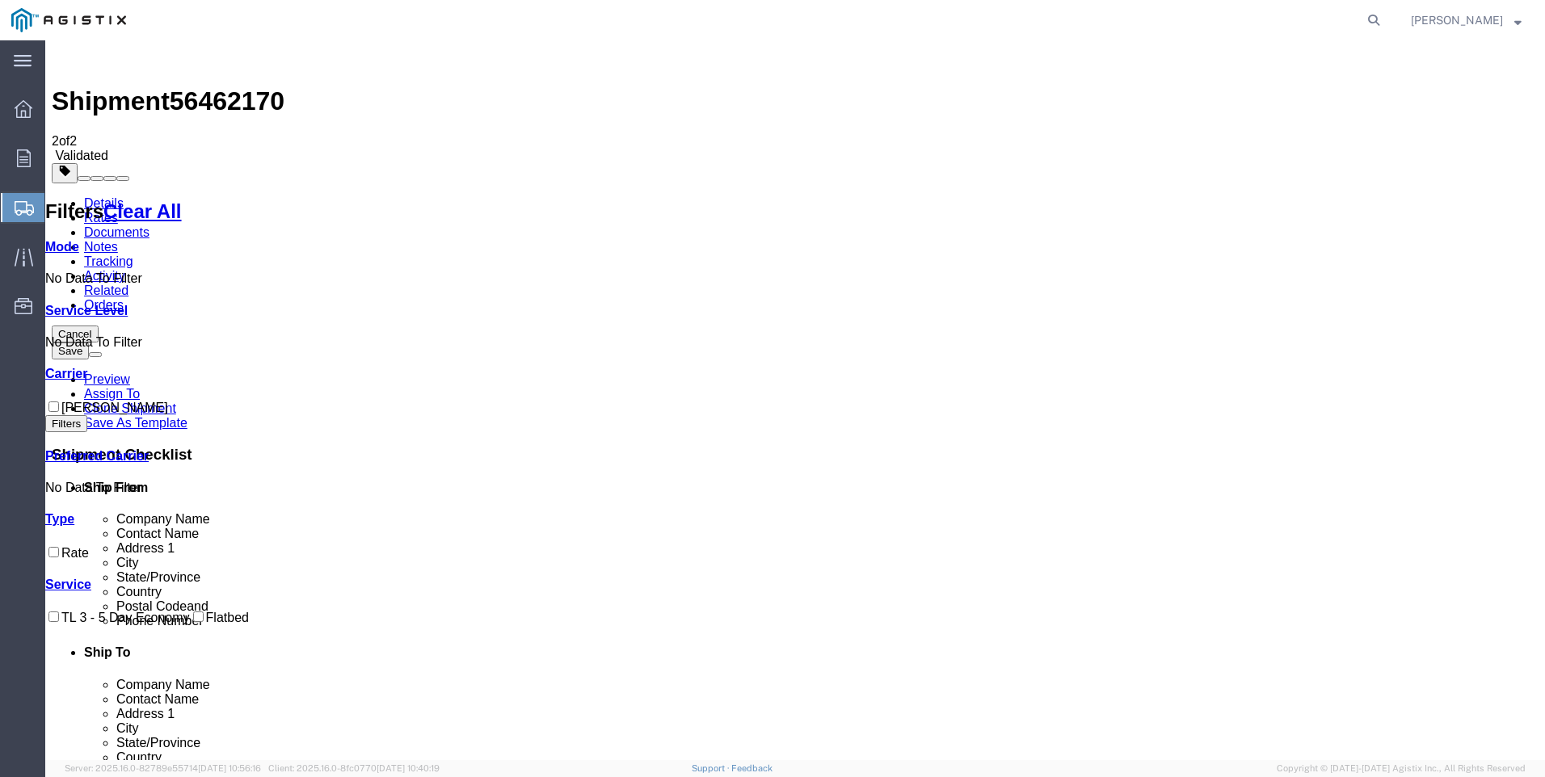
checkbox input "true"
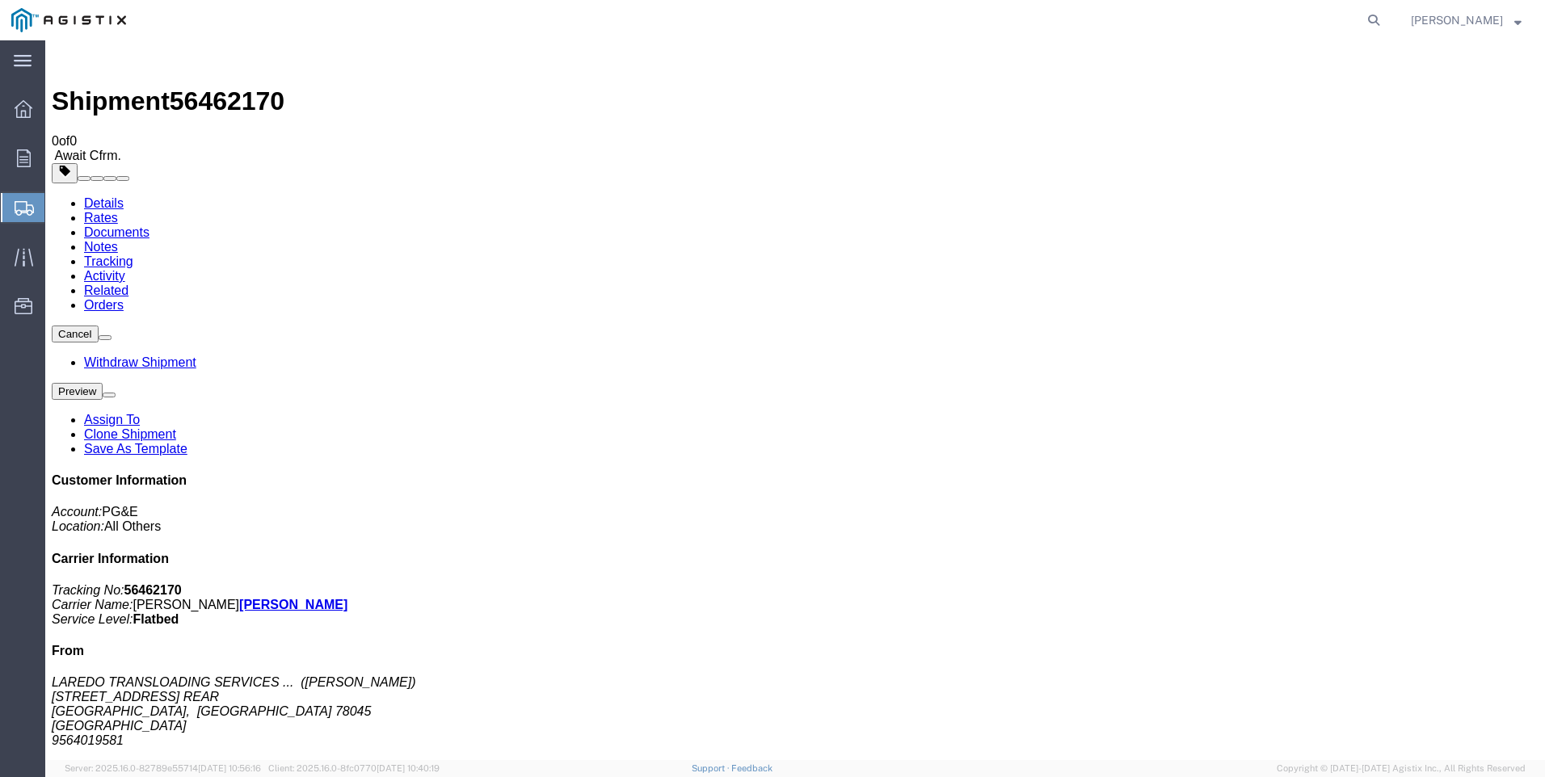
click at [0, 0] on span "Create Shipment" at bounding box center [0, 0] width 0 height 0
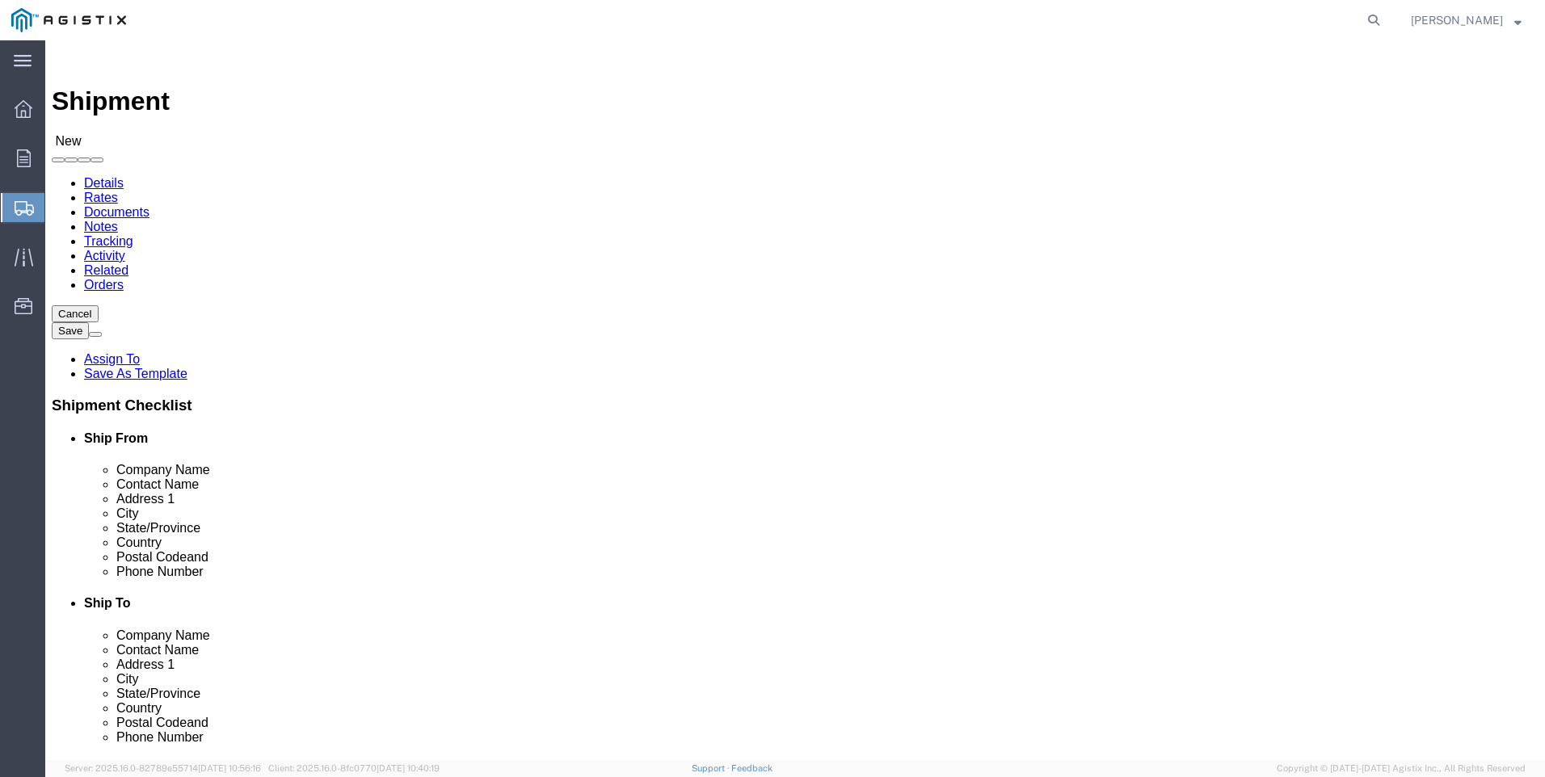
click select "Select PG&E Valmont Industries Inc"
select select "9596"
click select "Select PG&E Valmont Industries Inc"
select select
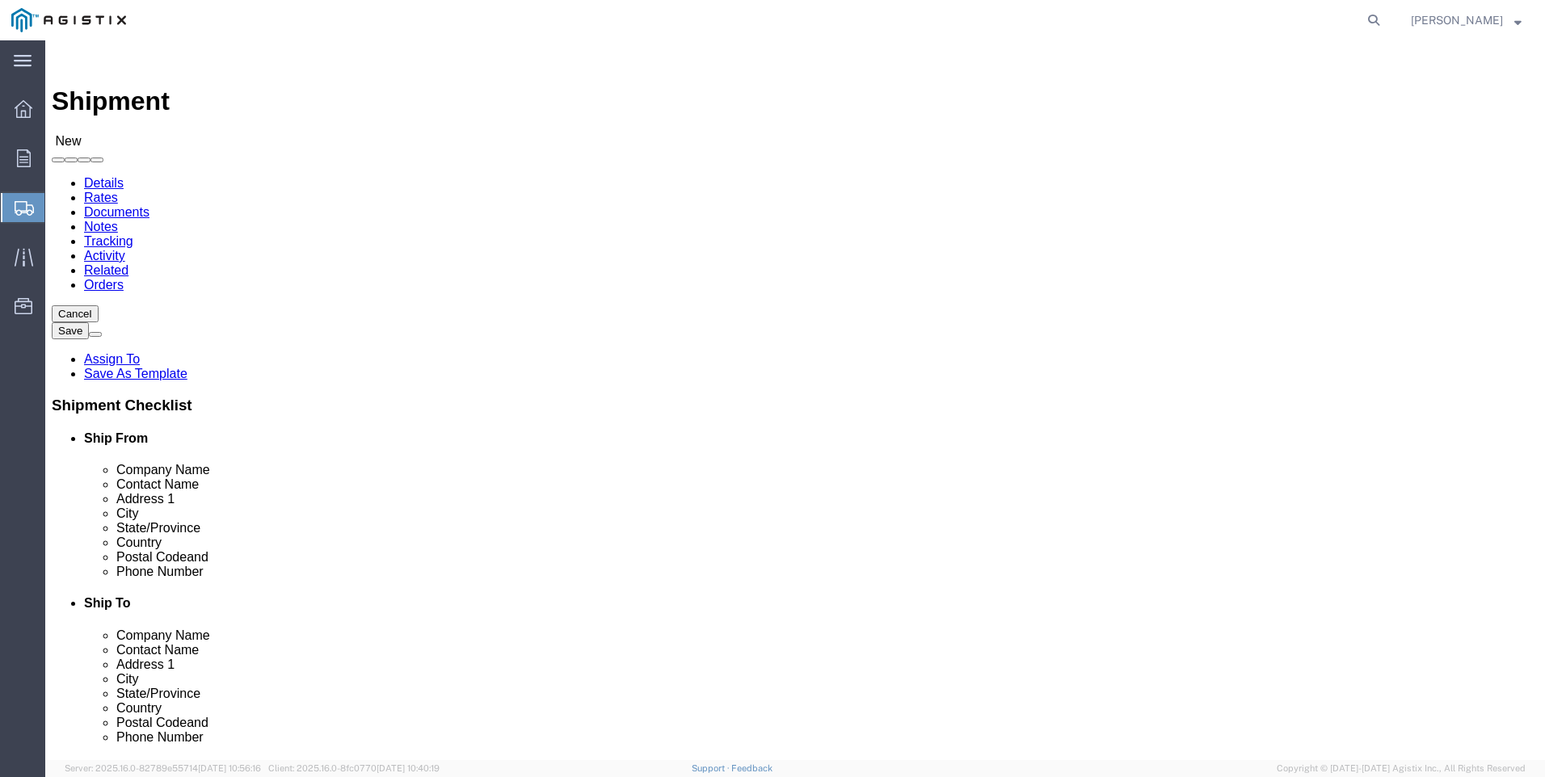
click select "Select All Others [GEOGRAPHIC_DATA] [GEOGRAPHIC_DATA] [GEOGRAPHIC_DATA] [GEOGRA…"
select select "23082"
click select "Select All Others [GEOGRAPHIC_DATA] [GEOGRAPHIC_DATA] [GEOGRAPHIC_DATA] [GEOGRA…"
click input "text"
type input "LAREDO TRANSLOADING SERVICES LLC."
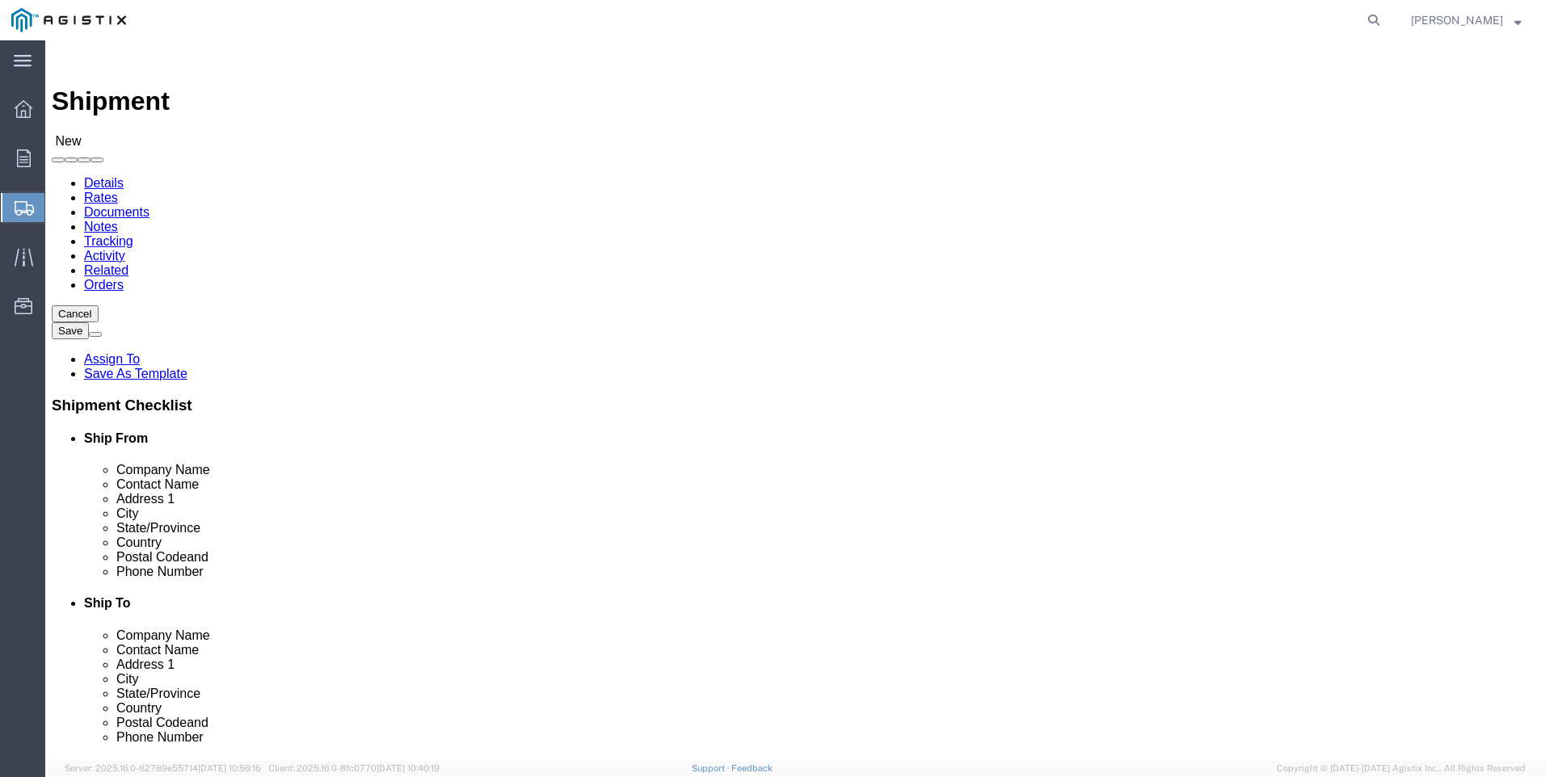
select select "[GEOGRAPHIC_DATA]"
type input "[PERSON_NAME]"
type input "[STREET_ADDRESS] REAR"
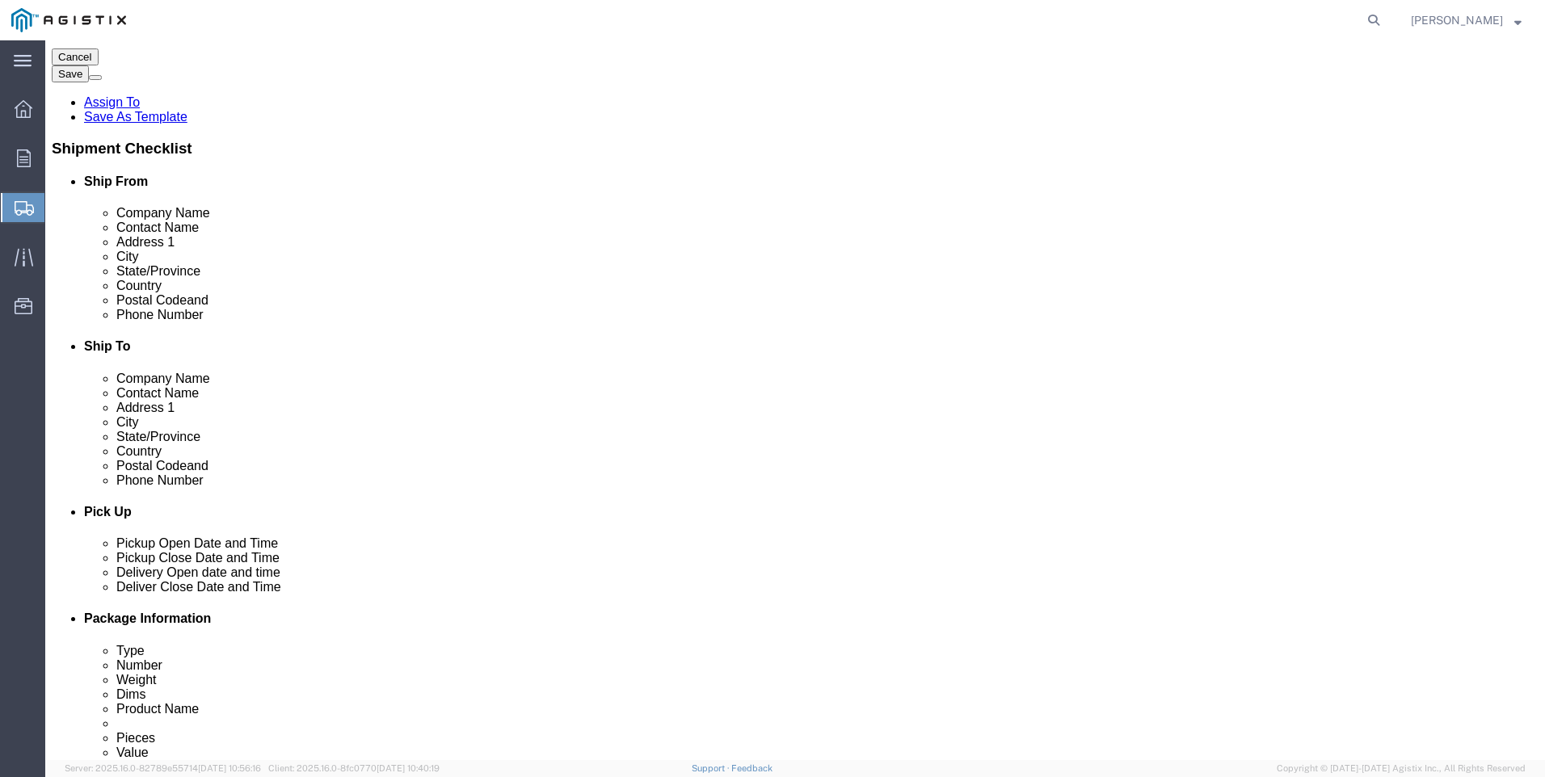
scroll to position [323, 0]
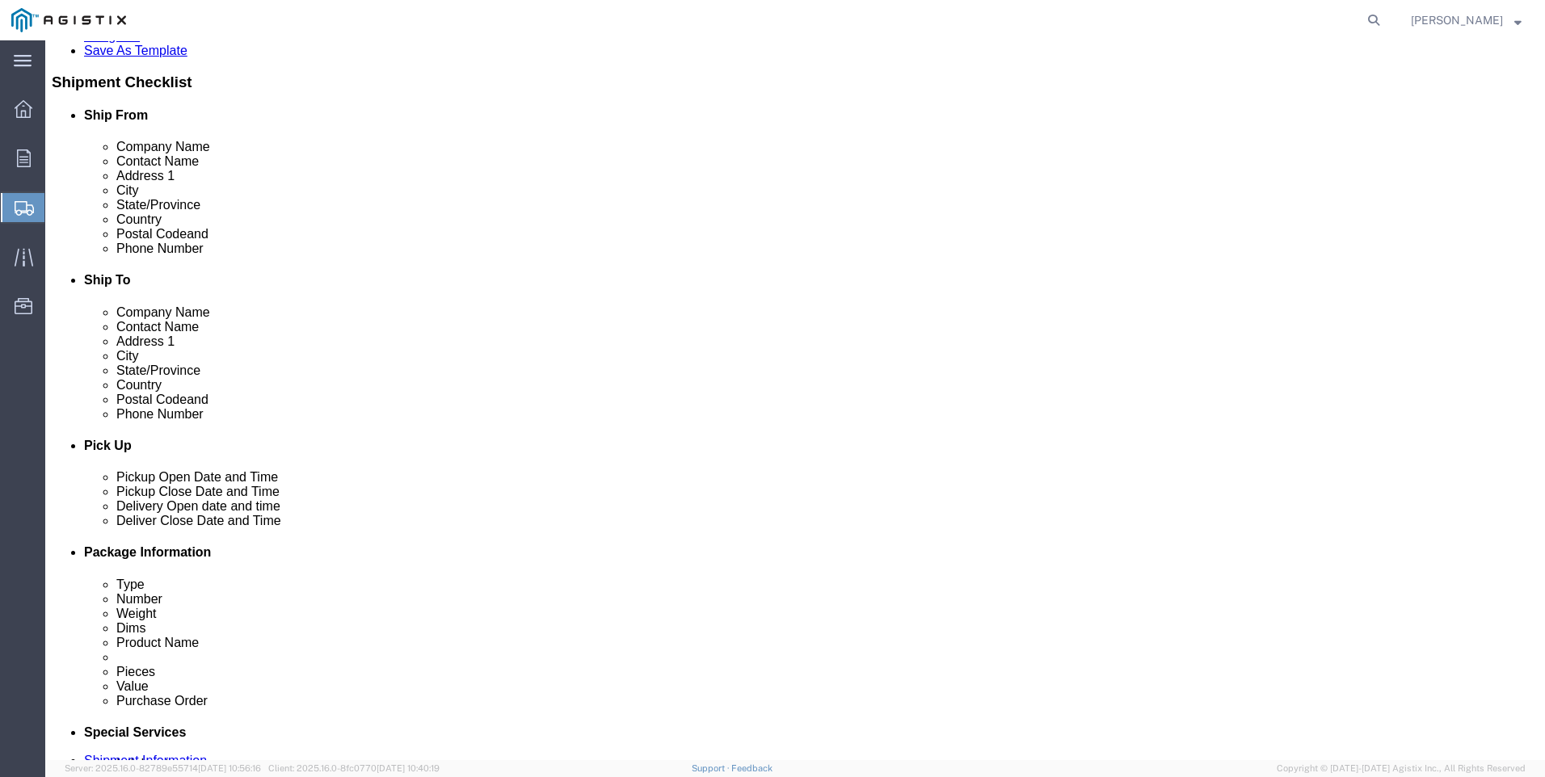
click input "text"
type input "9564019581"
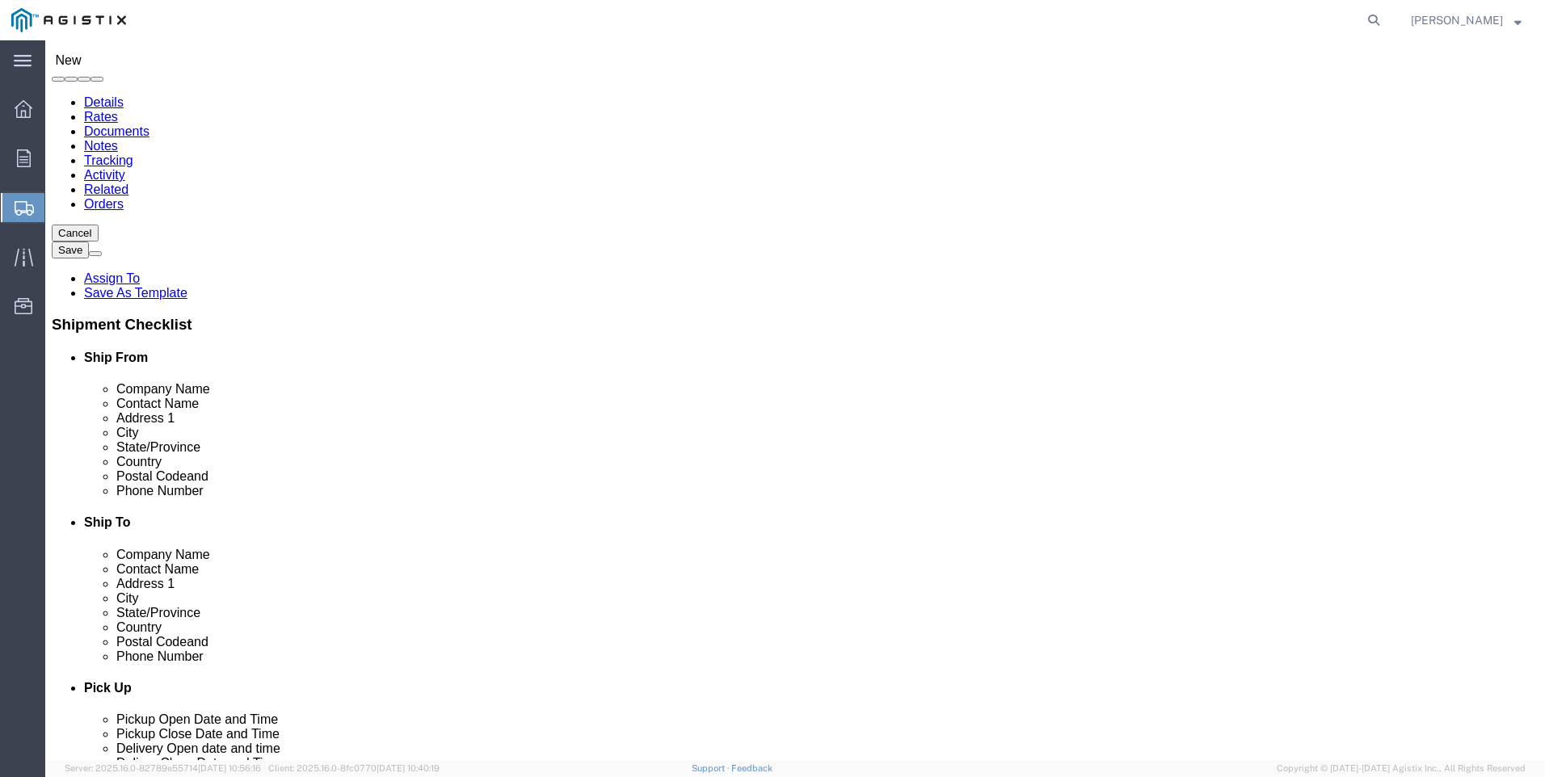
click input "text"
type input "PACIFI"
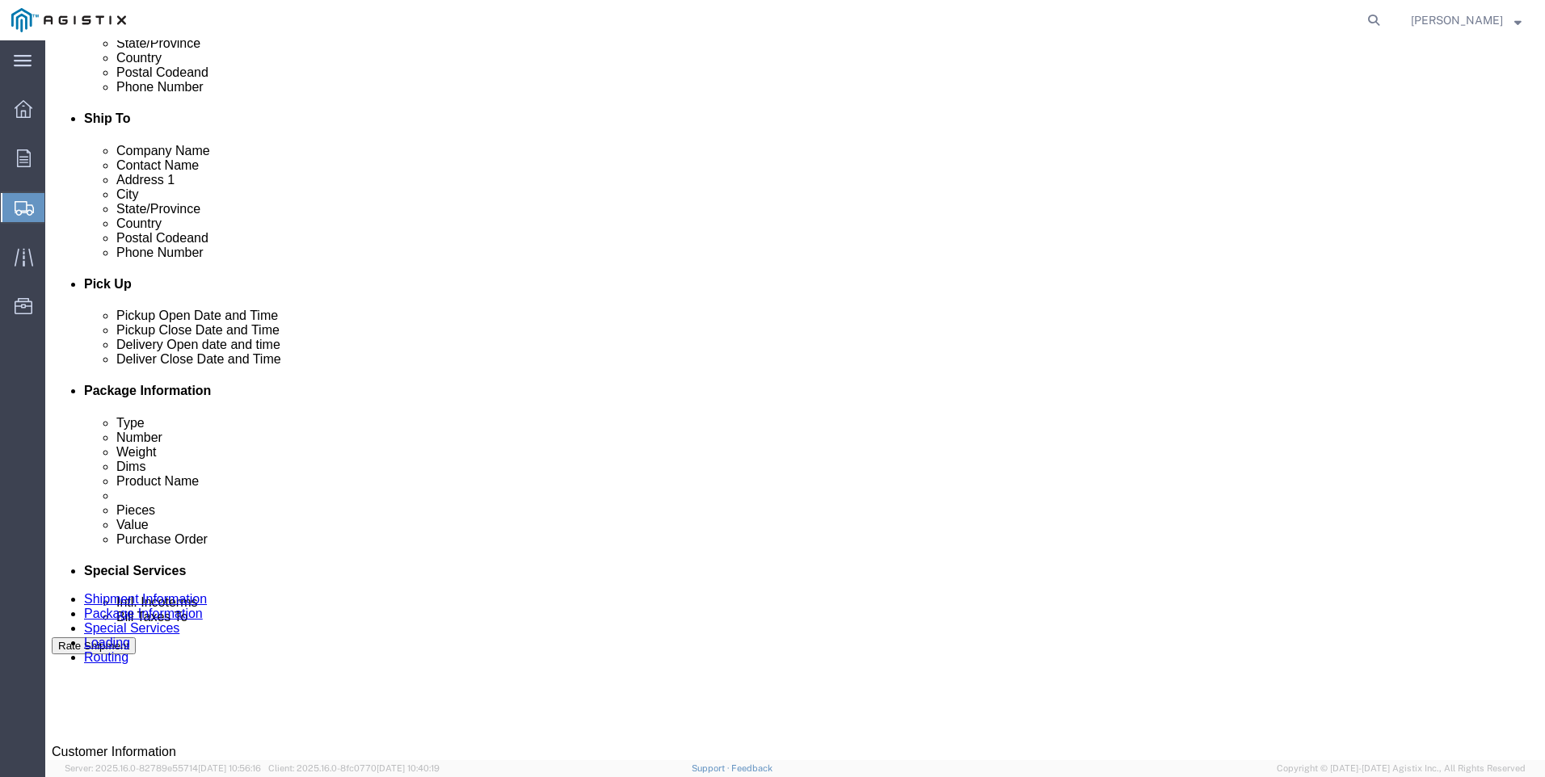
scroll to position [281, 0]
click p "- PACIFIC GAS & ELECTRIC - (SHIFFLETS) [GEOGRAPHIC_DATA], [STREET_ADDRESS]"
select select "CA"
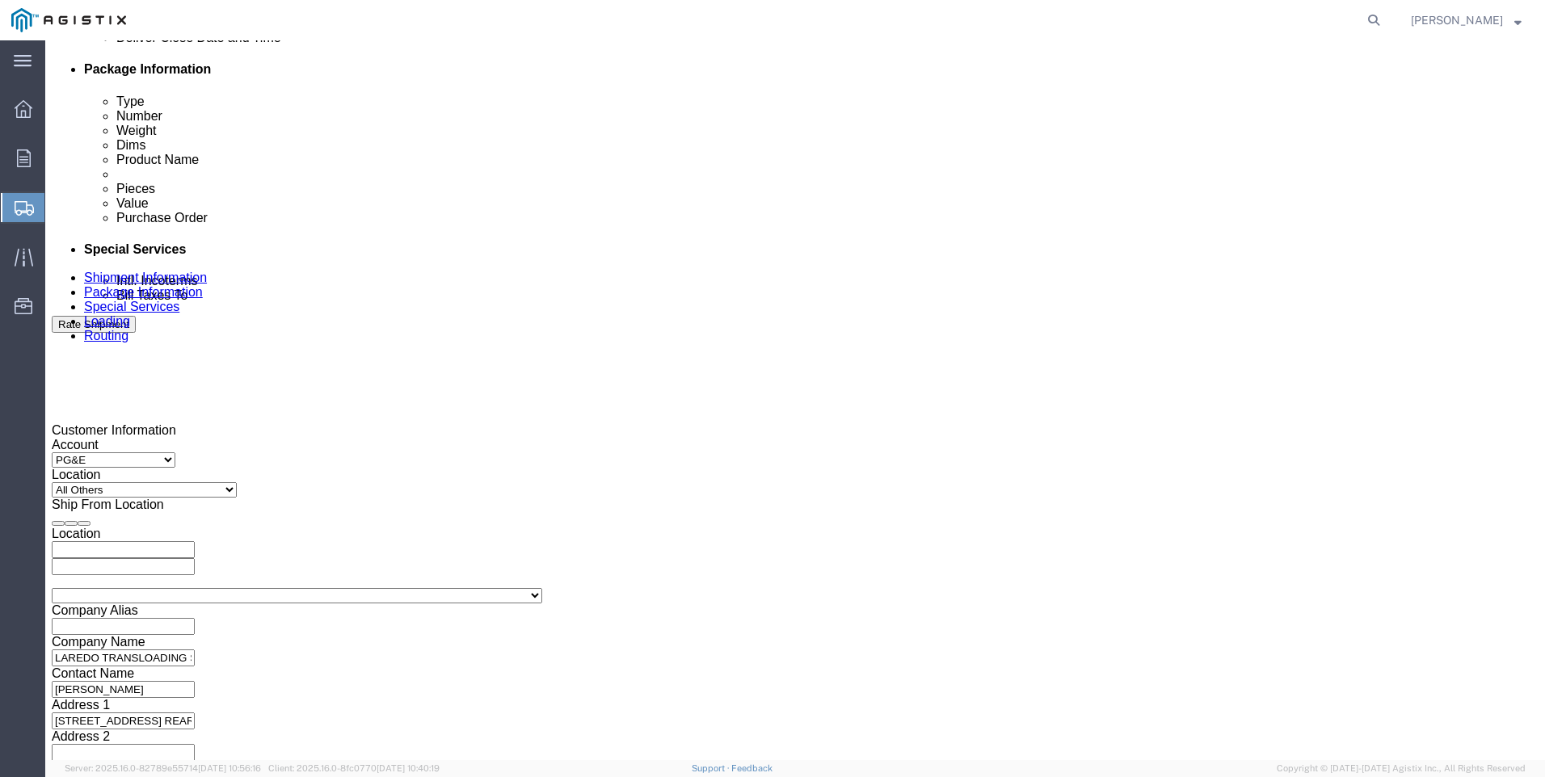
scroll to position [808, 0]
type input "PACIFIC GAS & ELECTRIC"
click div "Delivery Start Date Delivery Start Time Deliver Open Date and Time"
click div
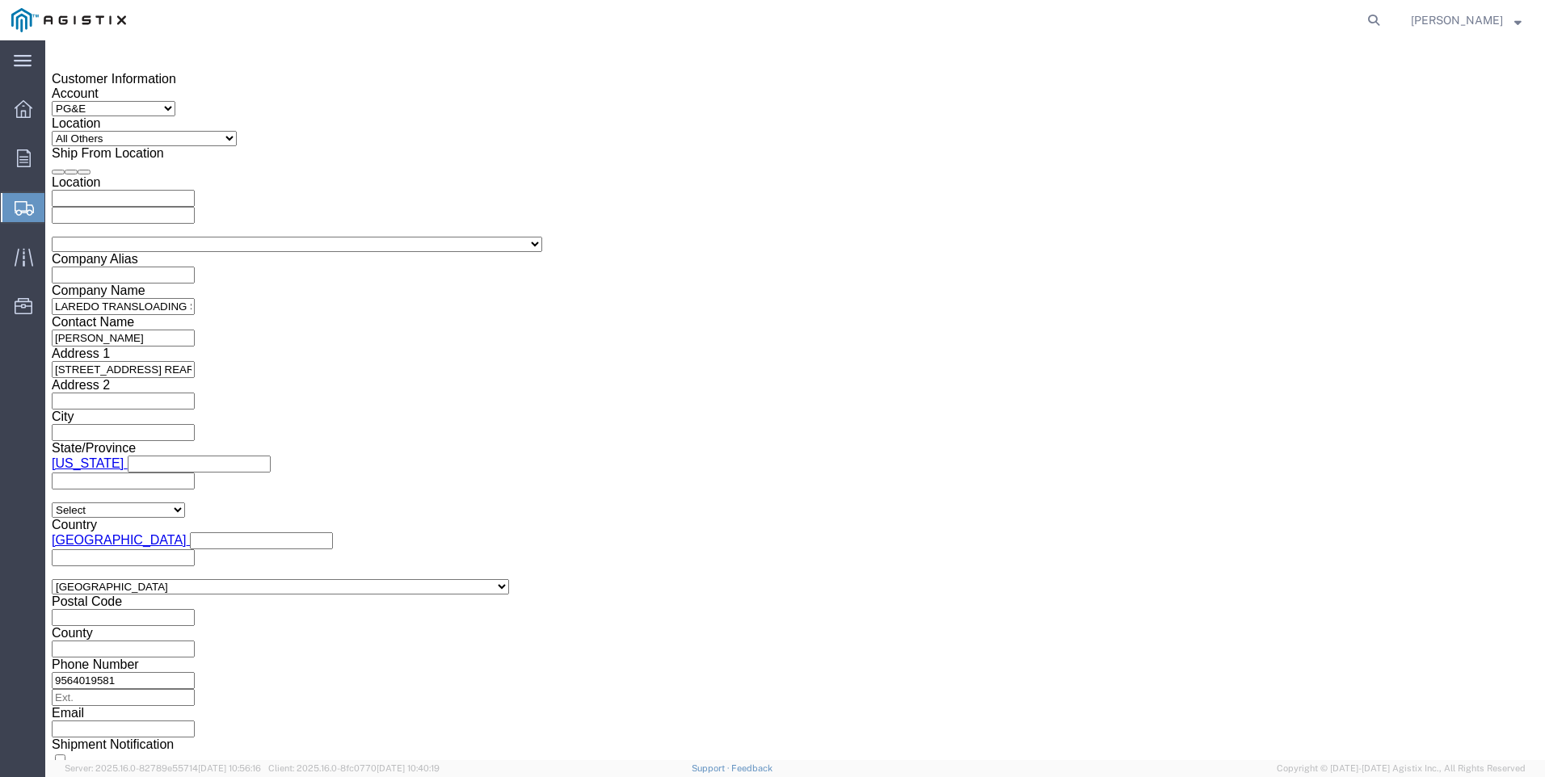
click button "Apply"
click div
click button "Apply"
click input "text"
type input "3501404856"
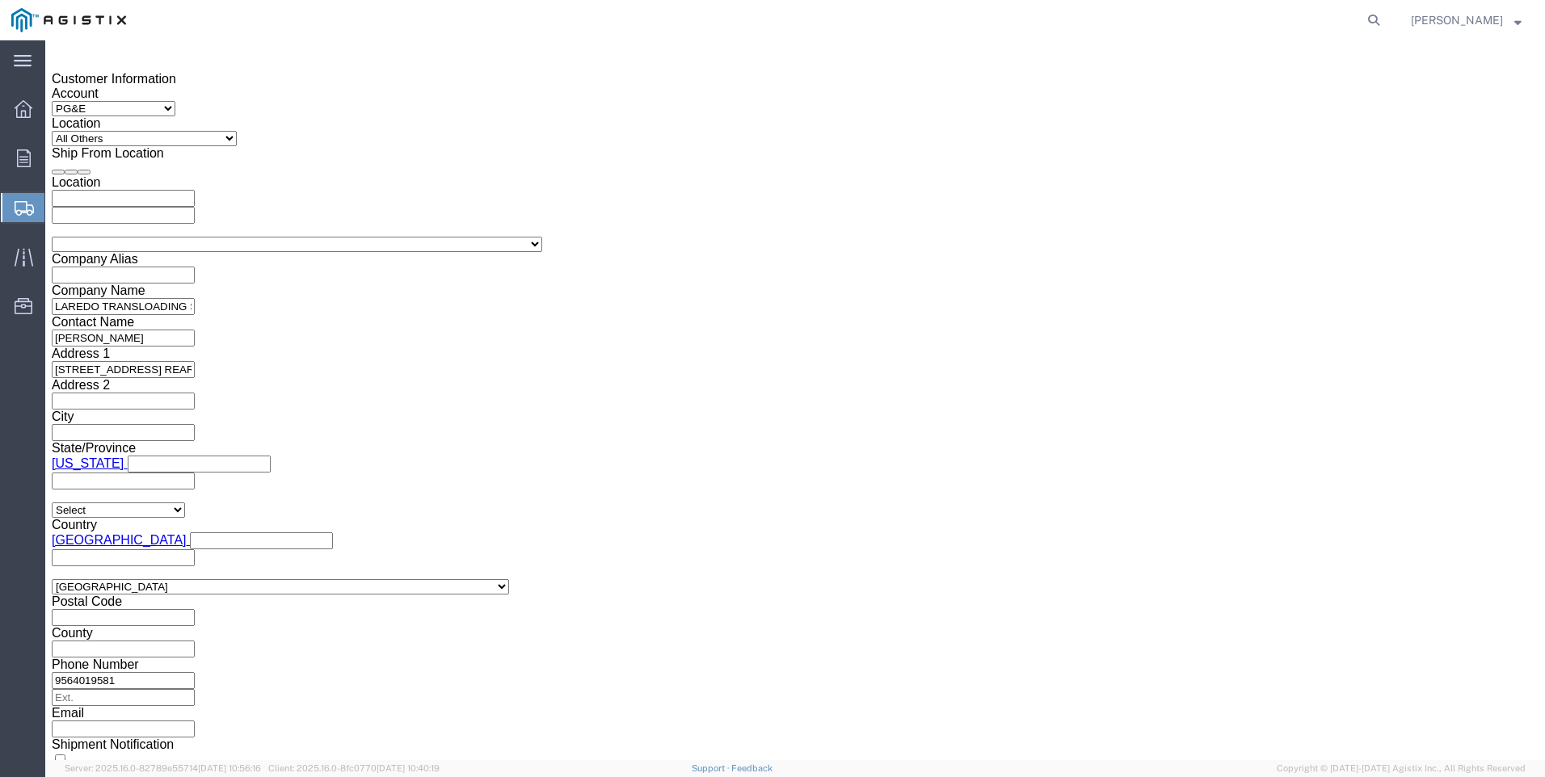
select select "PICKUPNUM"
type input "900240885"
click button "Continue"
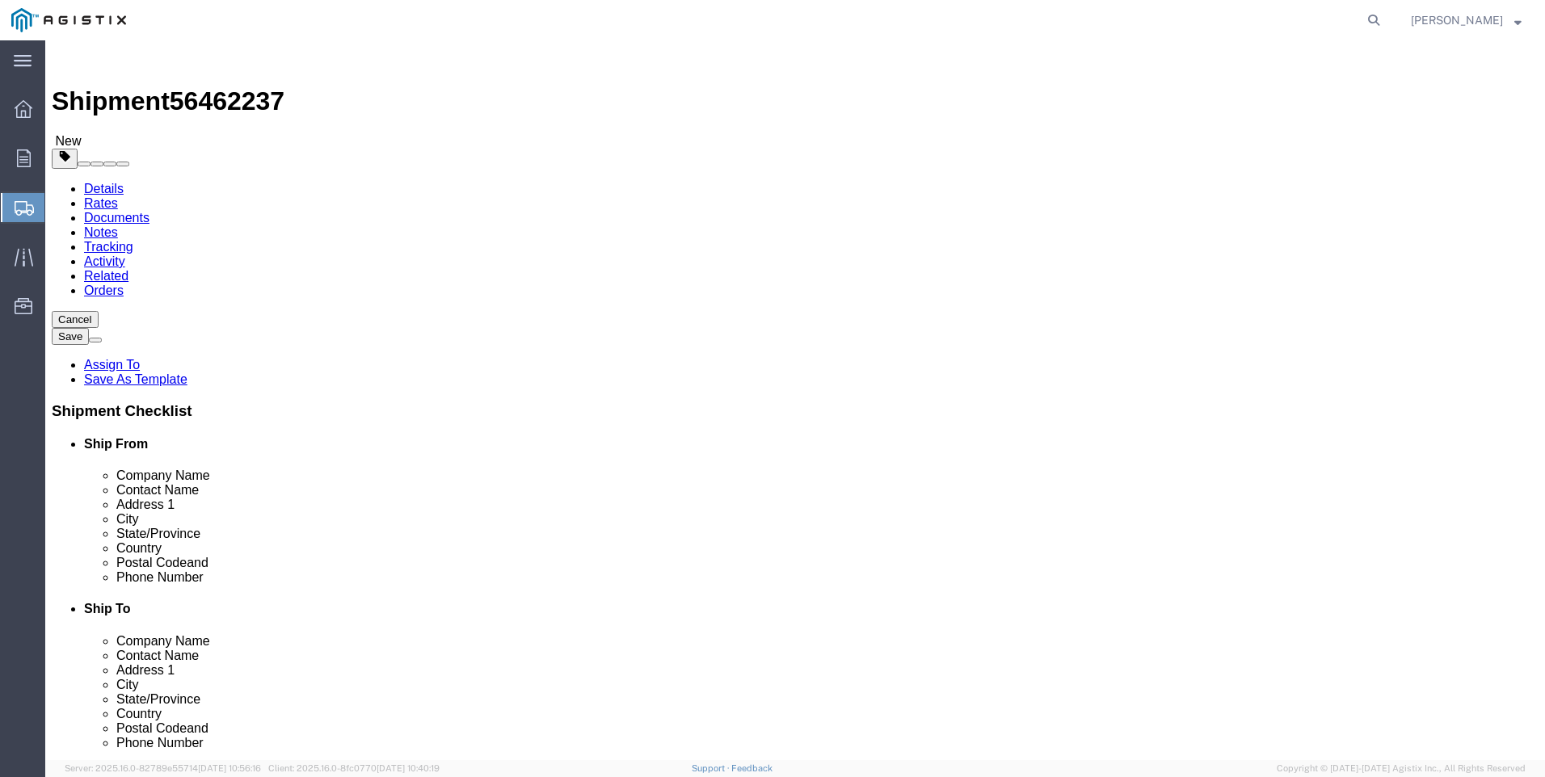
click select "Select Bulk Bundle(s) Cardboard Box(es) Carton(s) Crate(s) Drum(s) (Fiberboard)…"
select select "BNDL"
click select "Select Bulk Bundle(s) Cardboard Box(es) Carton(s) Crate(s) Drum(s) (Fiberboard)…"
click select "Select cm ft in"
select select "FT"
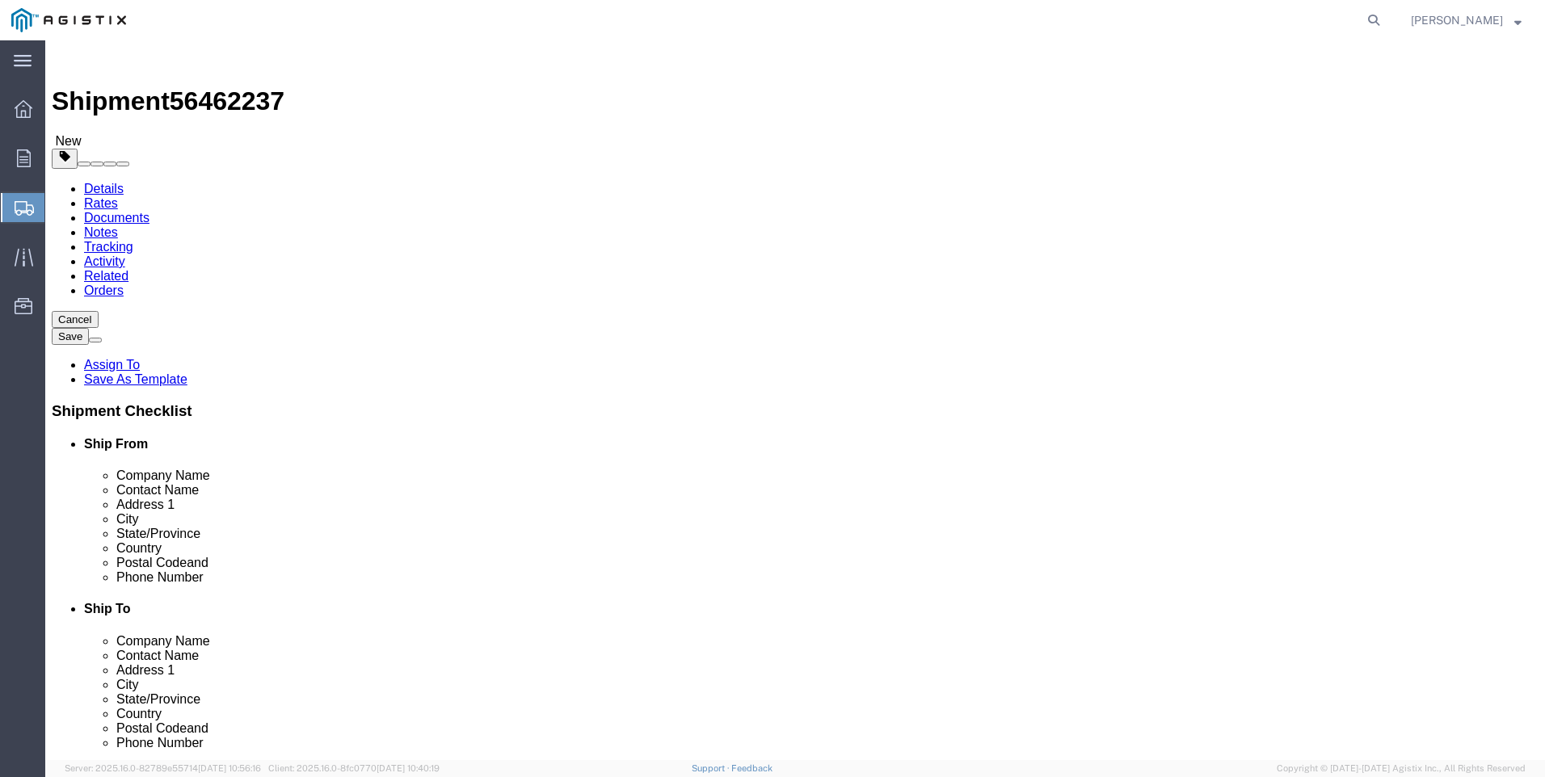
click select "Select cm ft in"
click input "text"
type input "96"
type input "102"
type input "54"
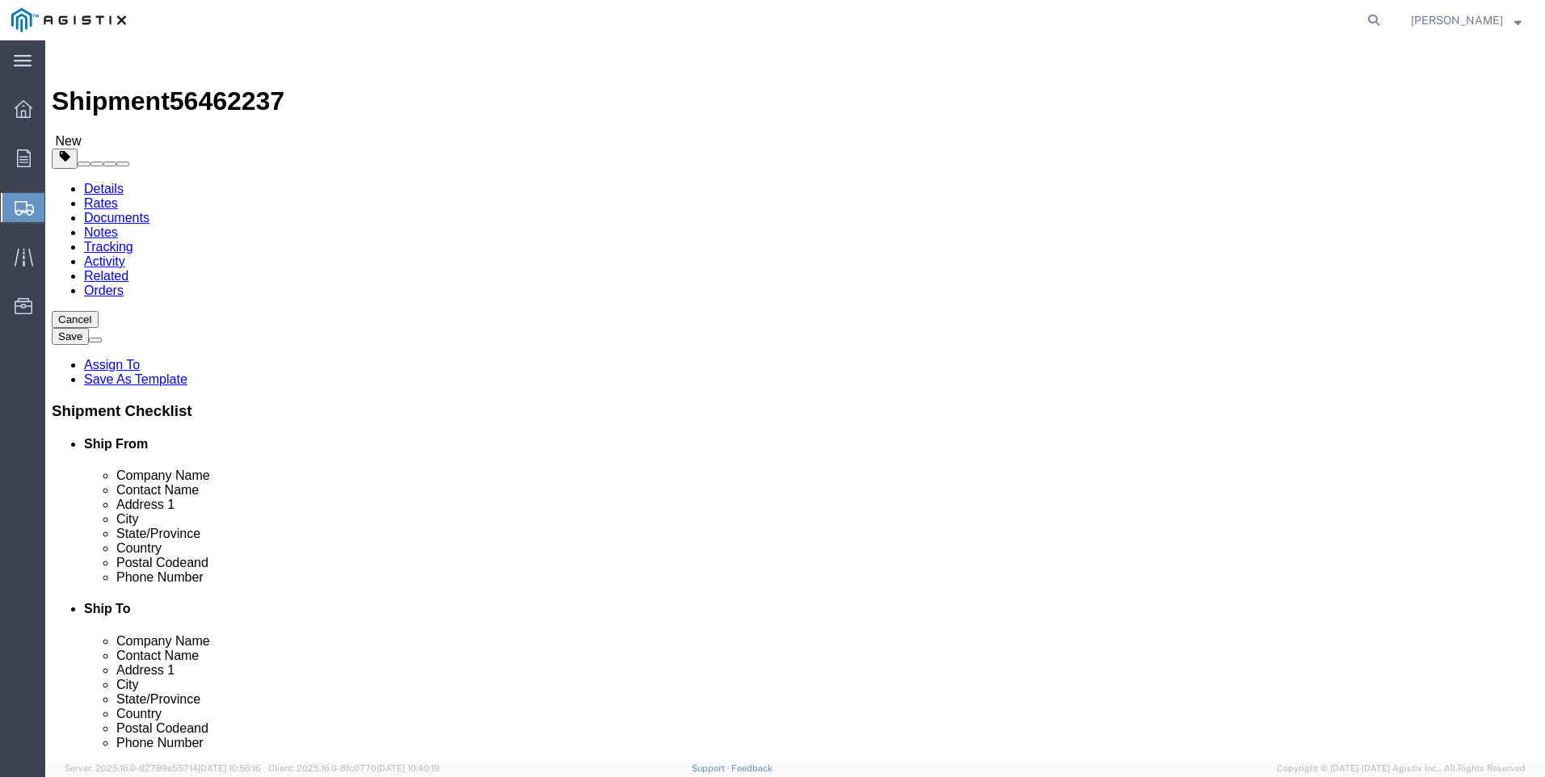
click input "0.00"
type input "29762"
click link "Add Content"
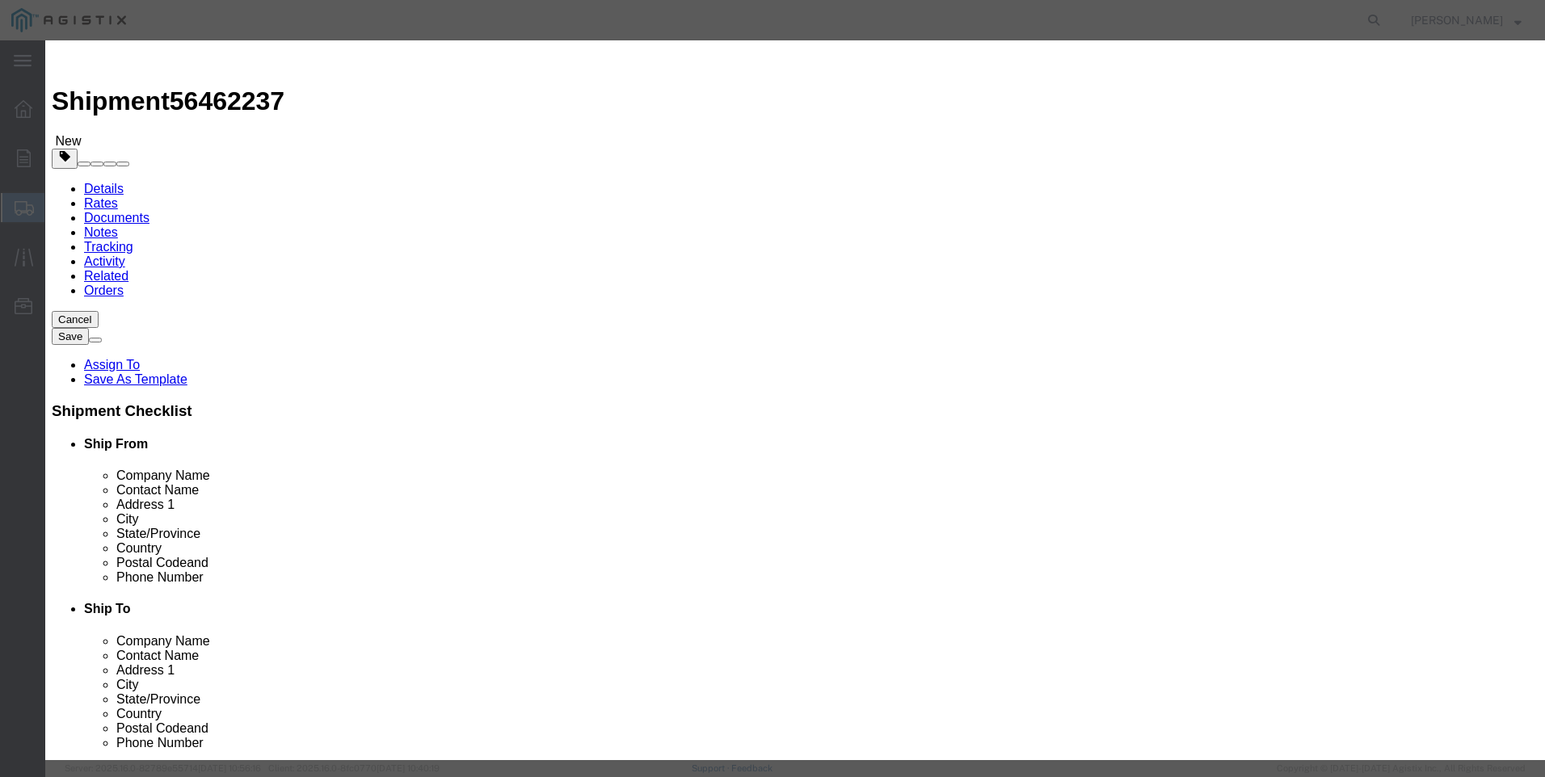
click input "text"
type input "steel poles"
select select "MX"
click input "0"
type input "28"
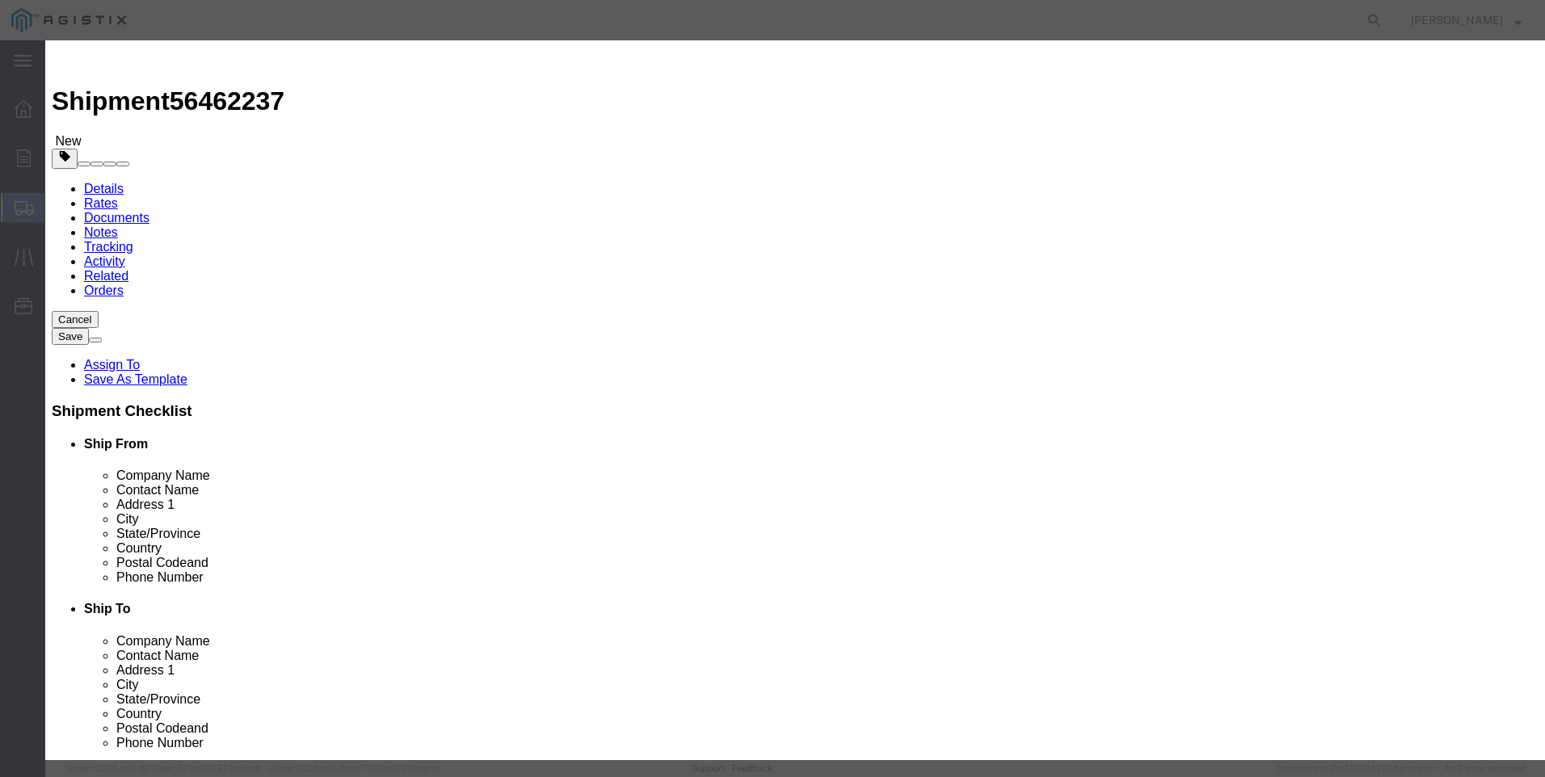
click input "text"
type input "1"
select select "USD"
select select "50"
click button "Save & Close"
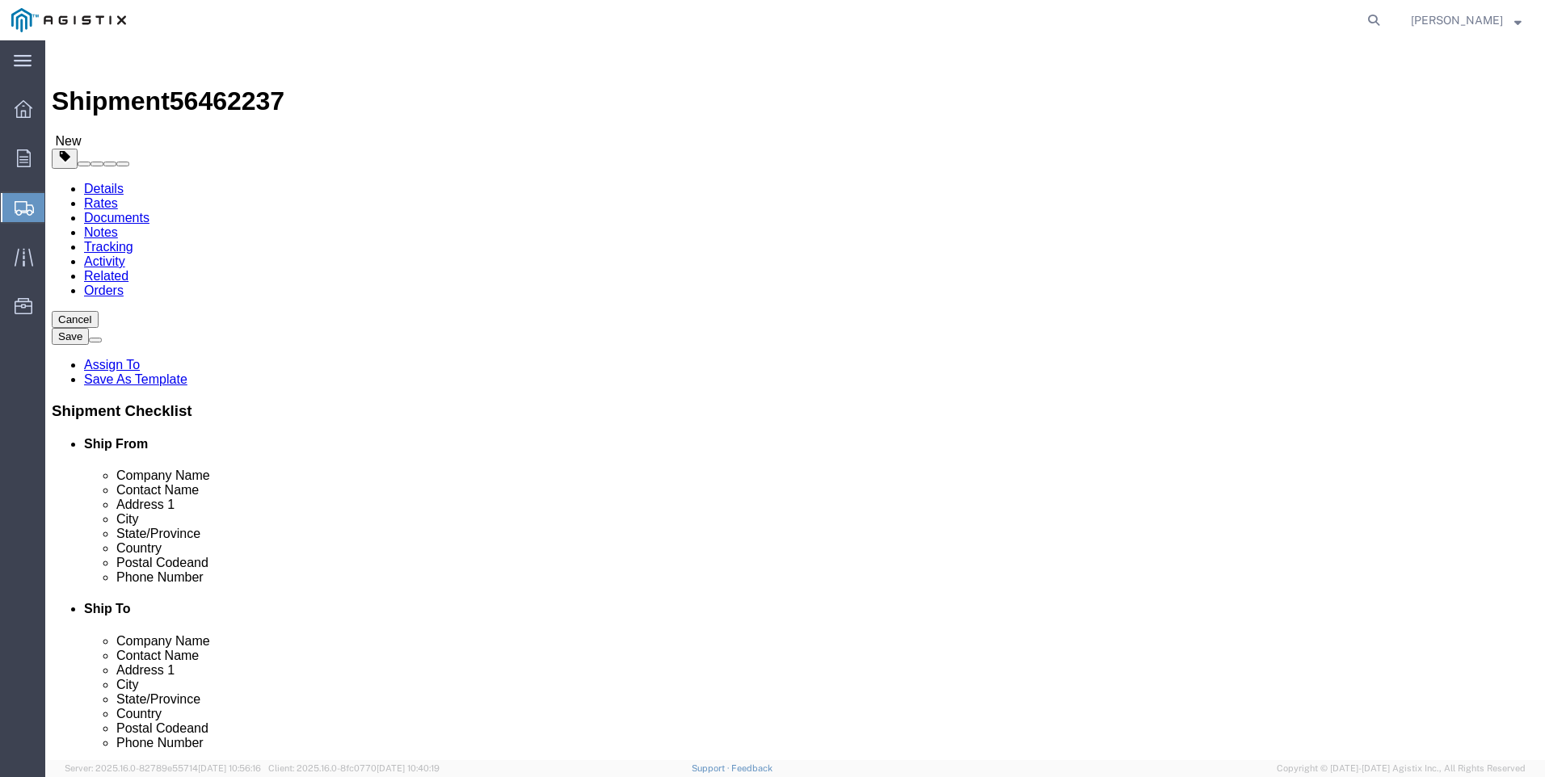
click button "Rate Shipment"
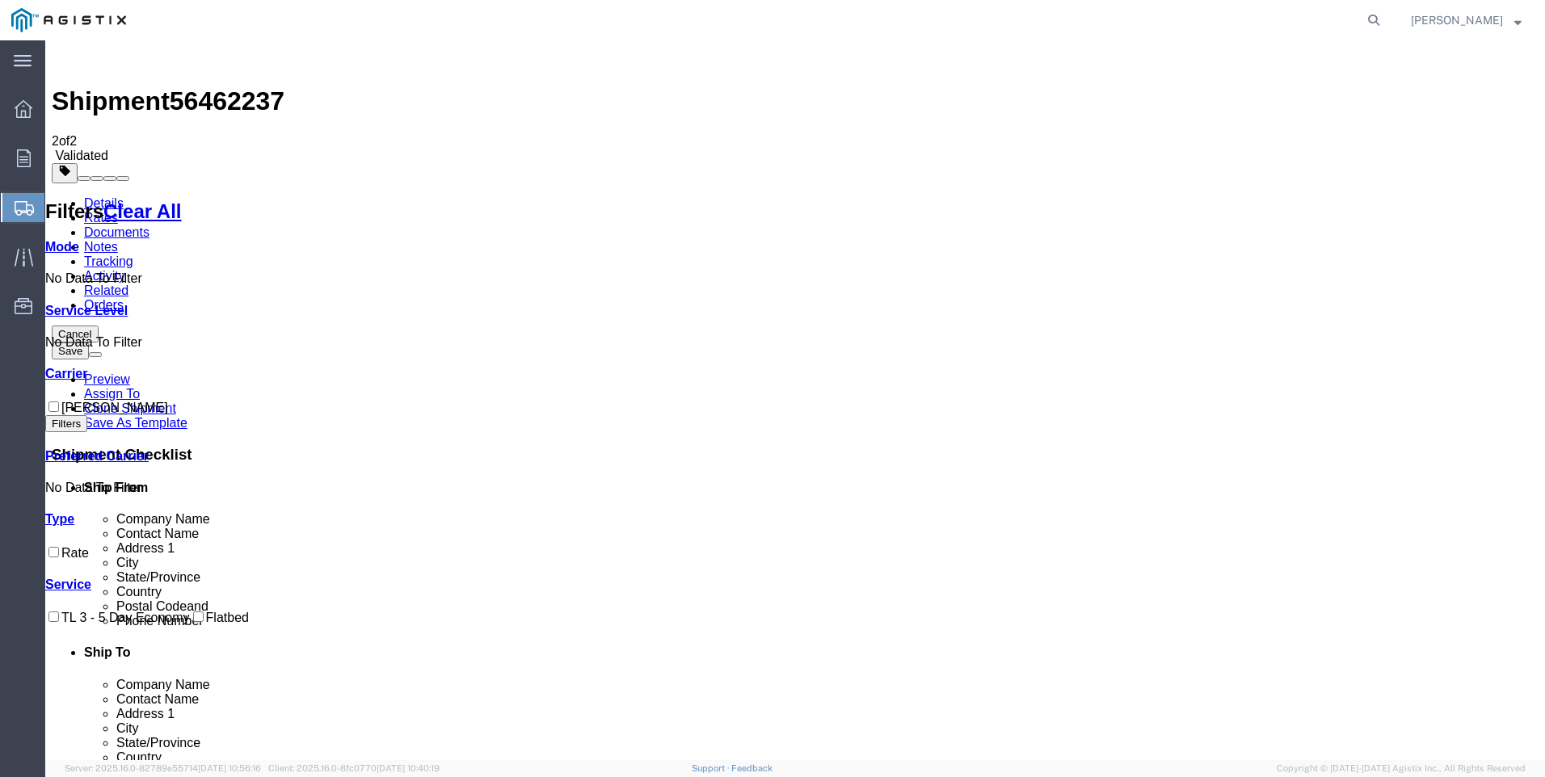
checkbox input "true"
